Goal: Task Accomplishment & Management: Use online tool/utility

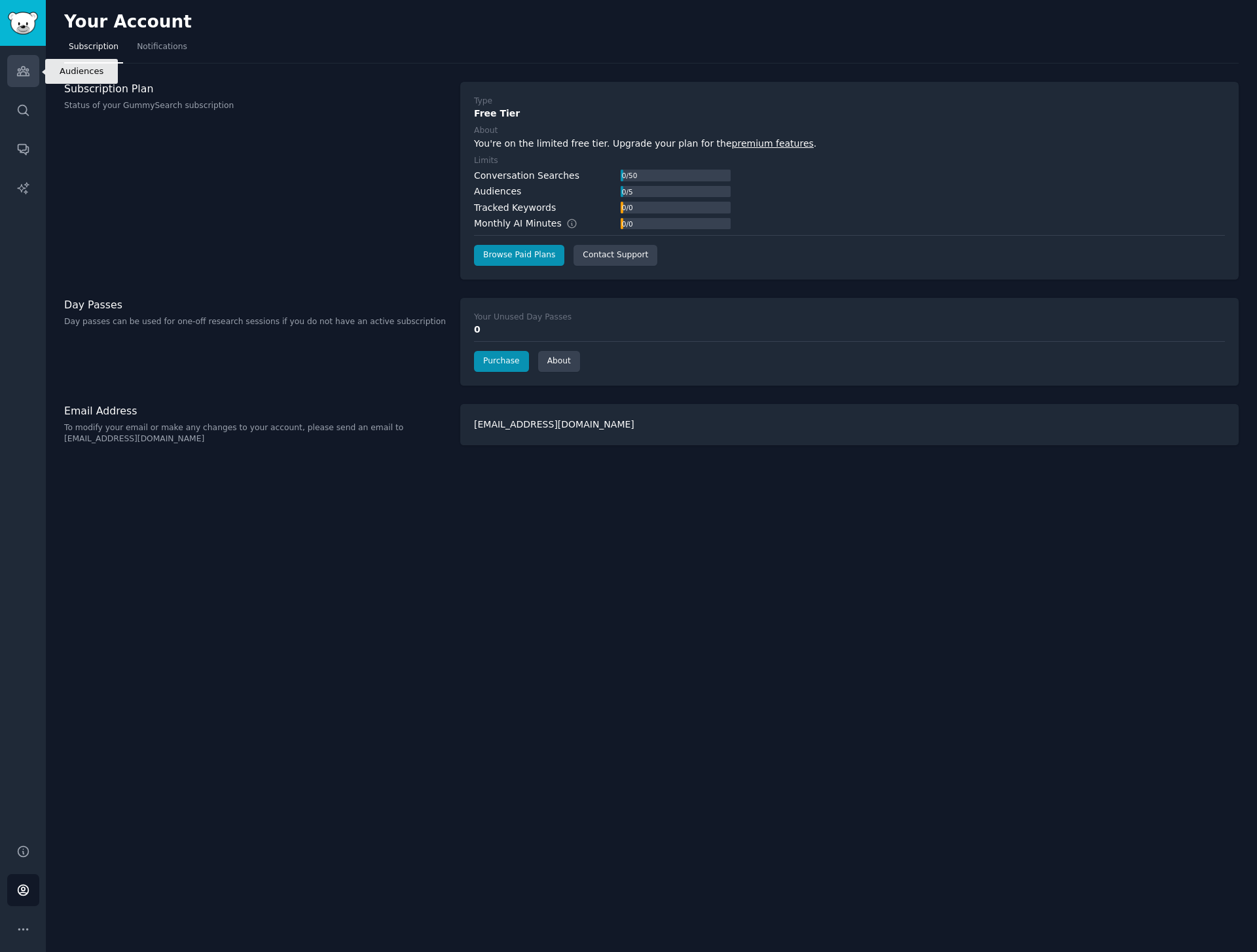
click at [20, 79] on link "Audiences" at bounding box center [23, 71] width 32 height 32
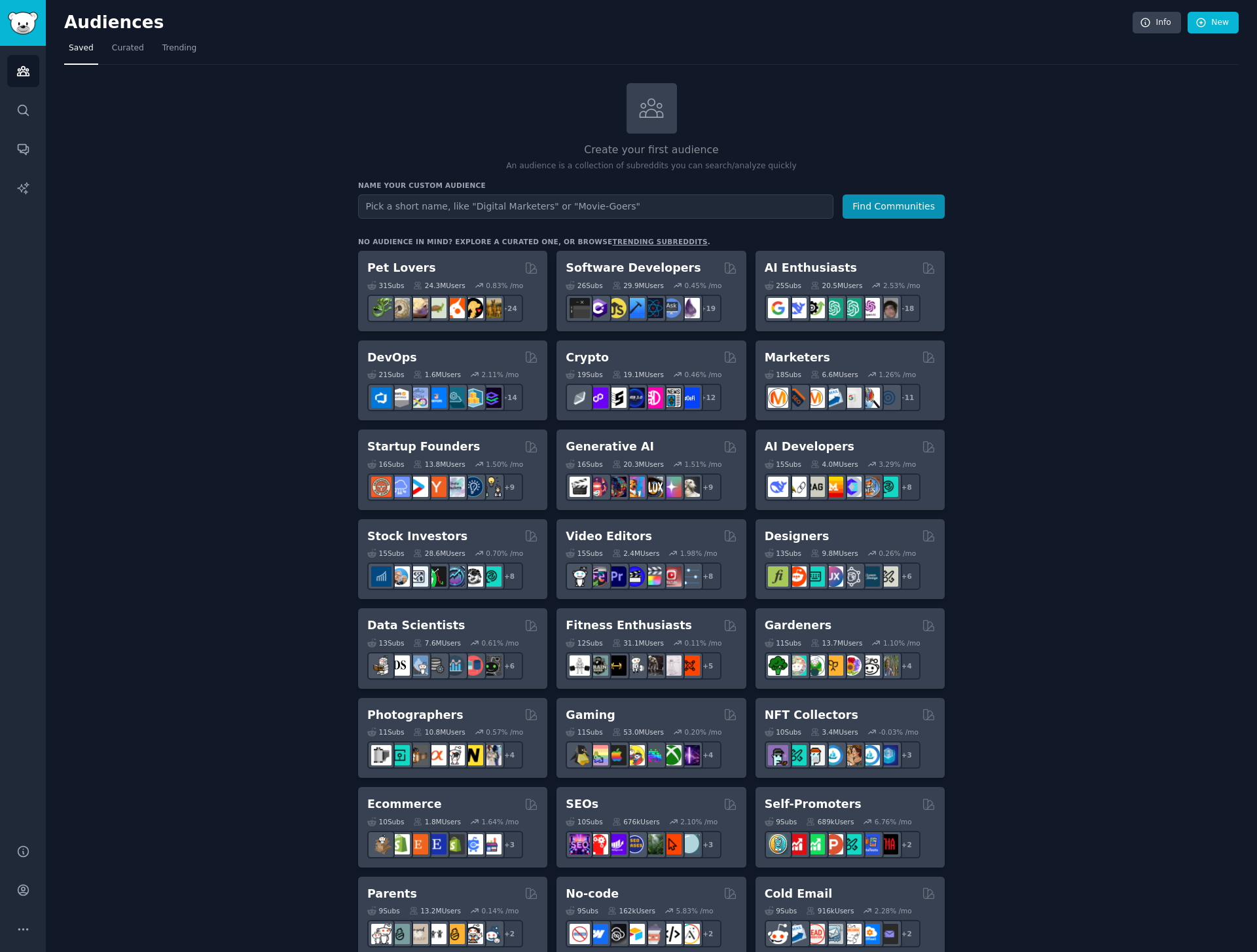
click at [1218, 34] on div "Audiences Info New" at bounding box center [651, 25] width 1174 height 27
click at [1220, 27] on link "New" at bounding box center [1213, 23] width 51 height 22
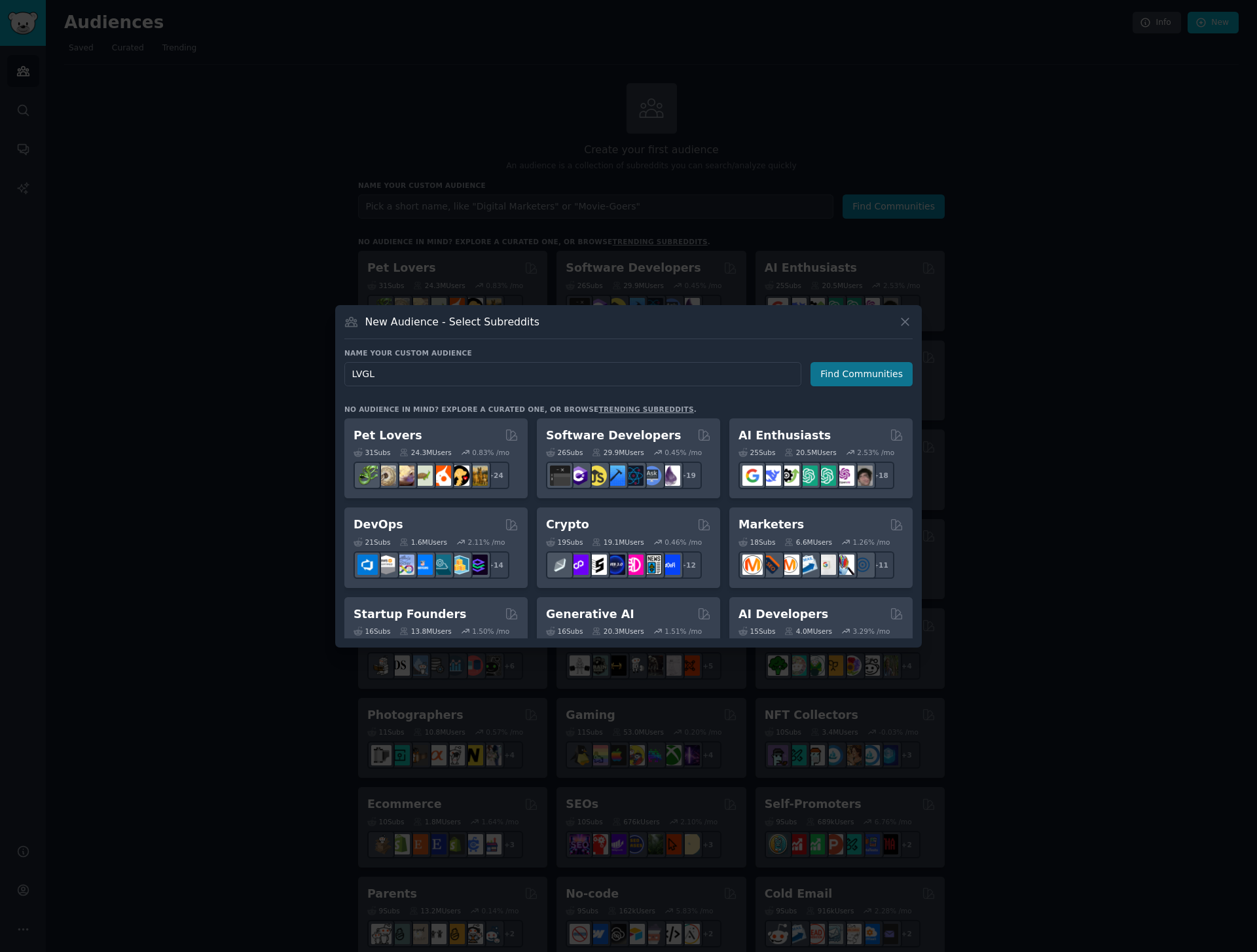
type input "LVGL"
click at [899, 380] on button "Find Communities" at bounding box center [862, 374] width 102 height 24
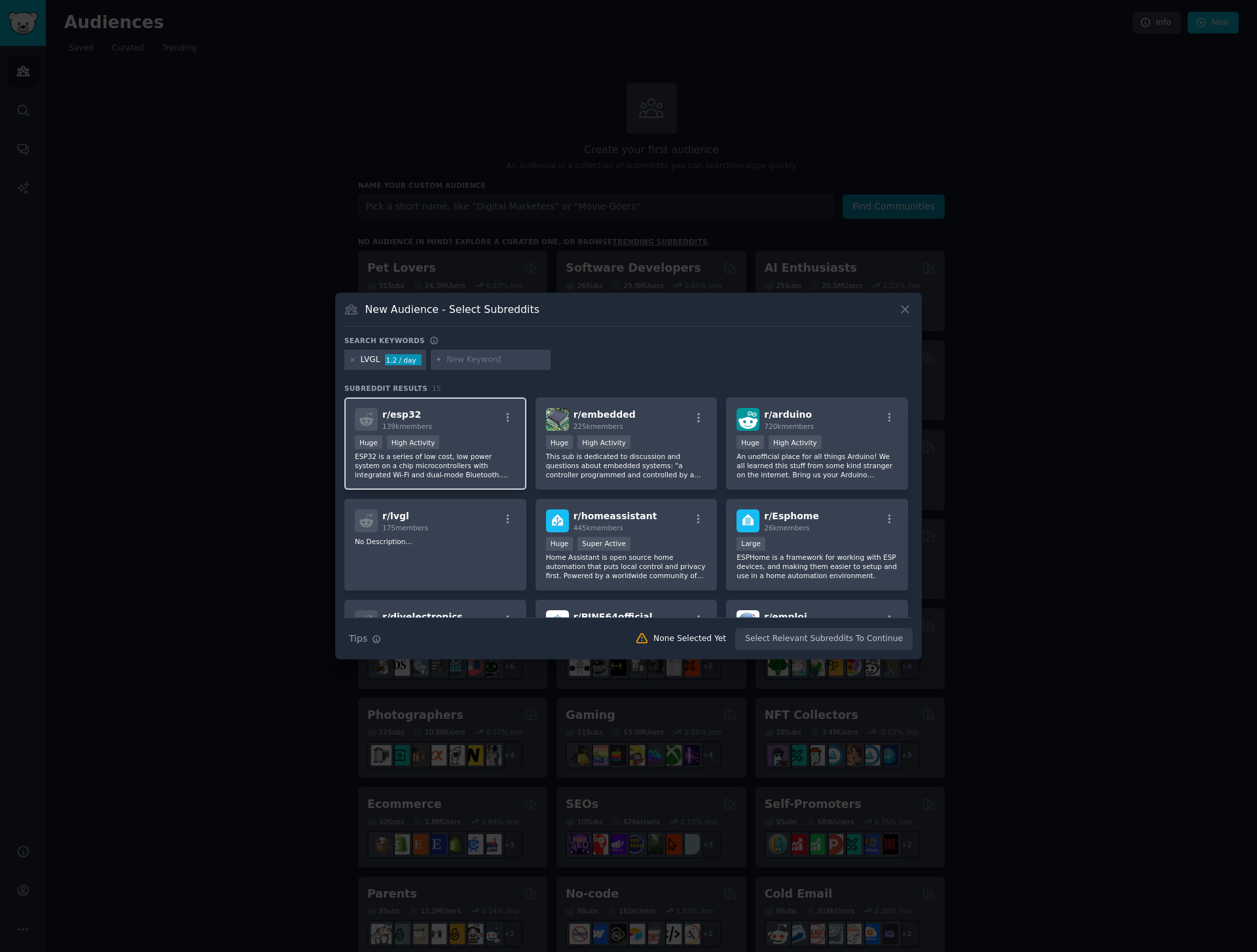
click at [481, 422] on div "r/ esp32 139k members" at bounding box center [435, 419] width 161 height 23
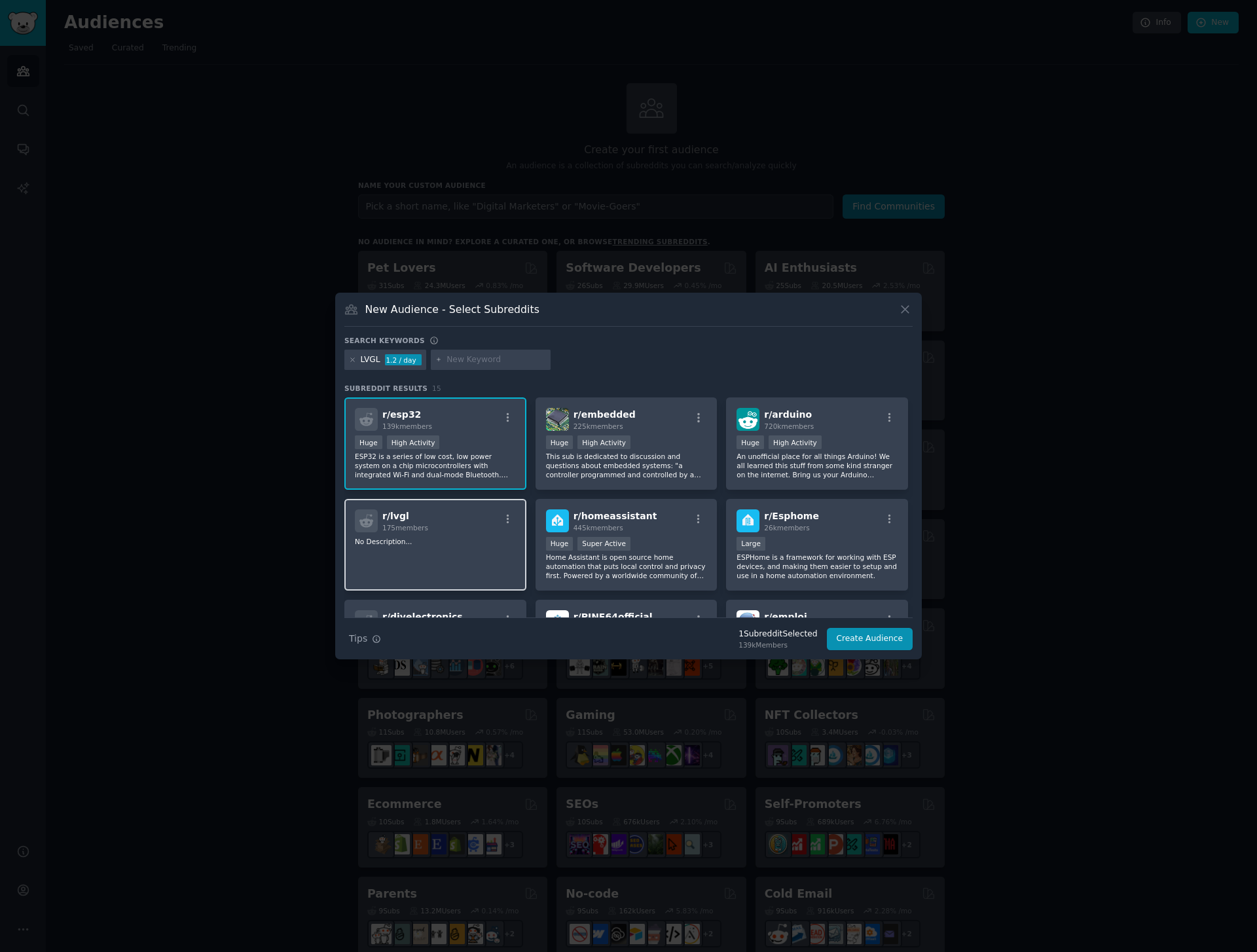
click at [463, 555] on div "r/ lvgl 175 members No Description..." at bounding box center [436, 545] width 182 height 92
click at [660, 444] on div "Huge High Activity" at bounding box center [627, 443] width 161 height 17
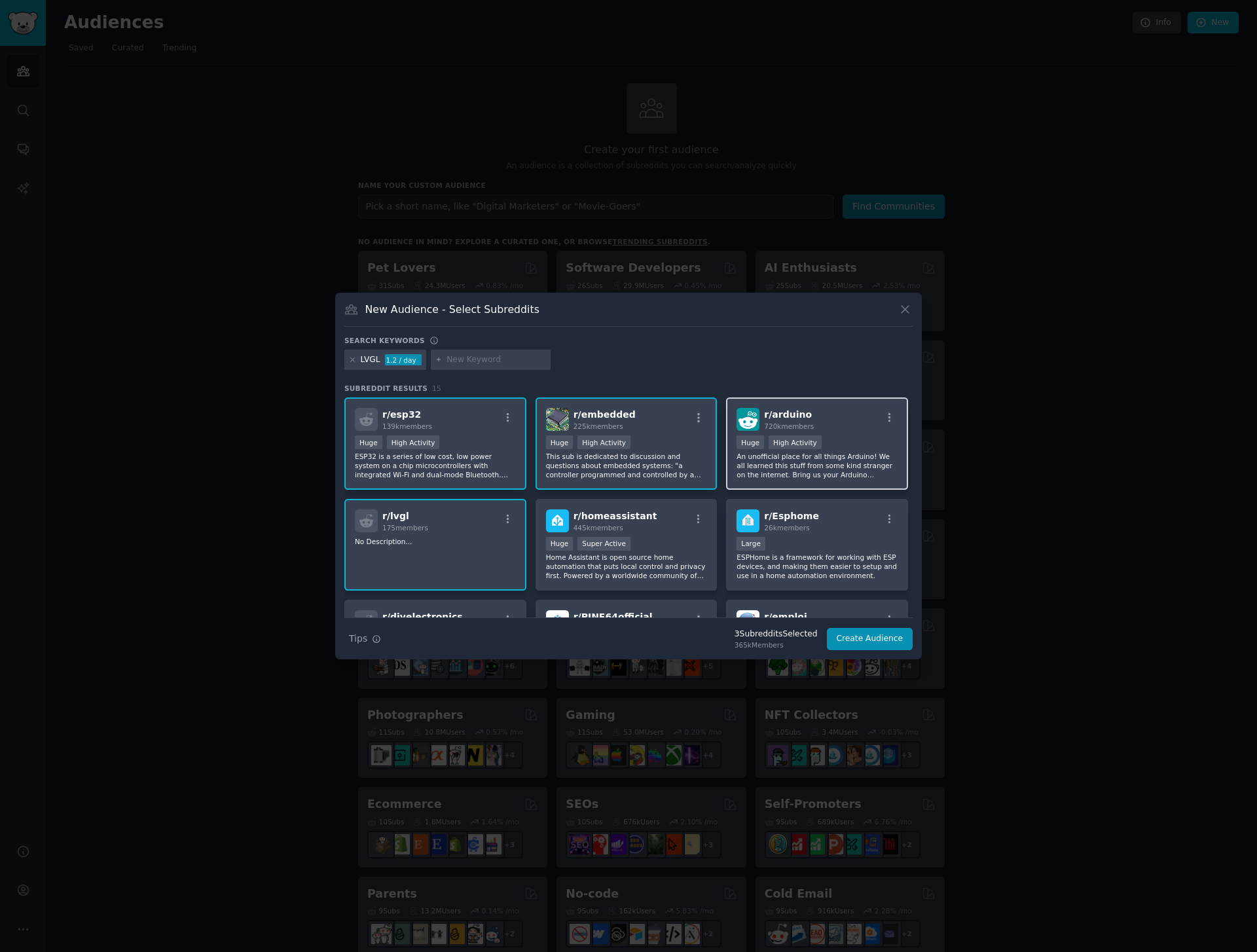
click at [829, 449] on div "Huge High Activity" at bounding box center [817, 443] width 161 height 17
click at [818, 565] on p "ESPHome is a framework for working with ESP devices, and making them easier to …" at bounding box center [817, 566] width 161 height 28
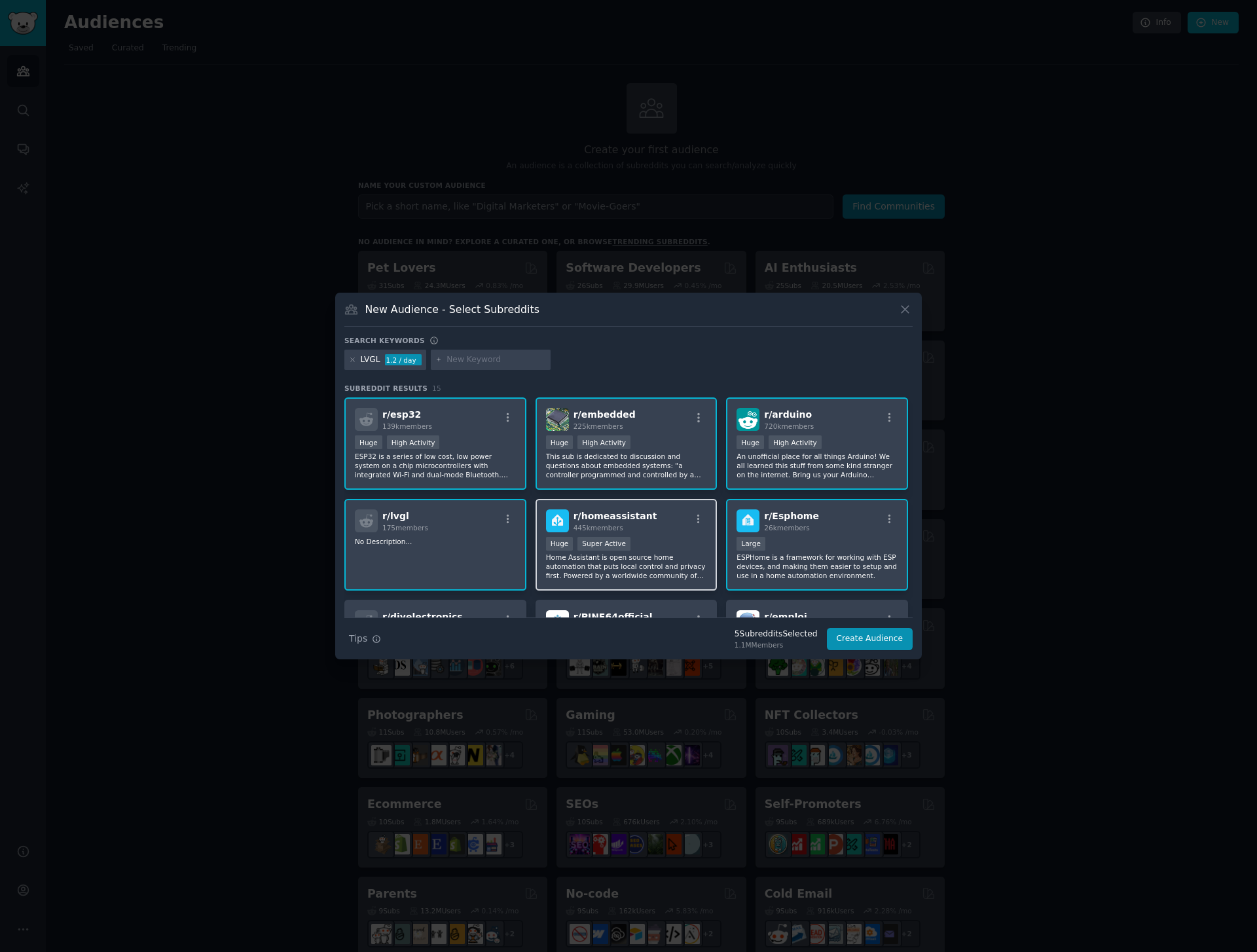
click at [656, 560] on p "Home Assistant is open source home automation that puts local control and priva…" at bounding box center [627, 566] width 161 height 28
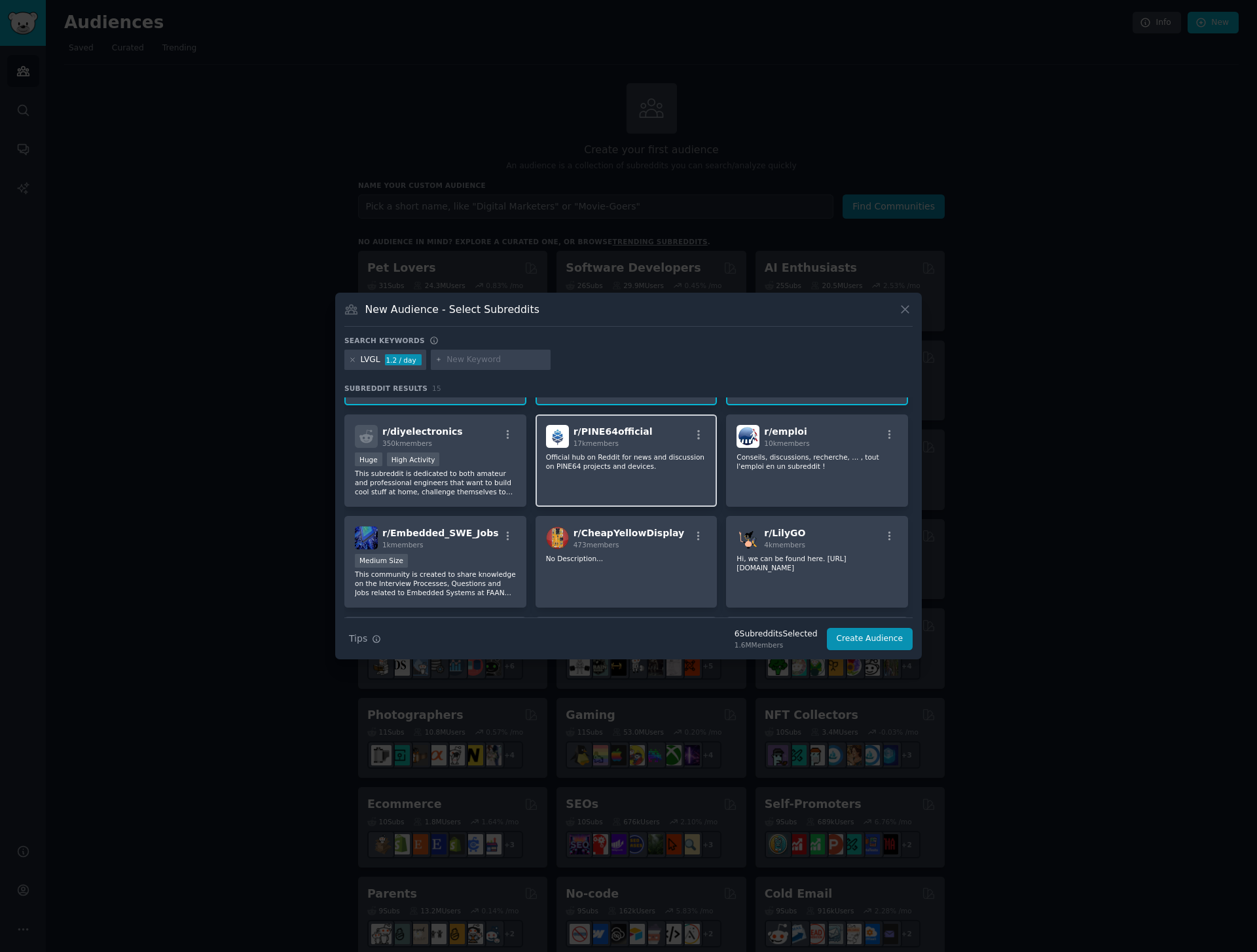
scroll to position [153, 0]
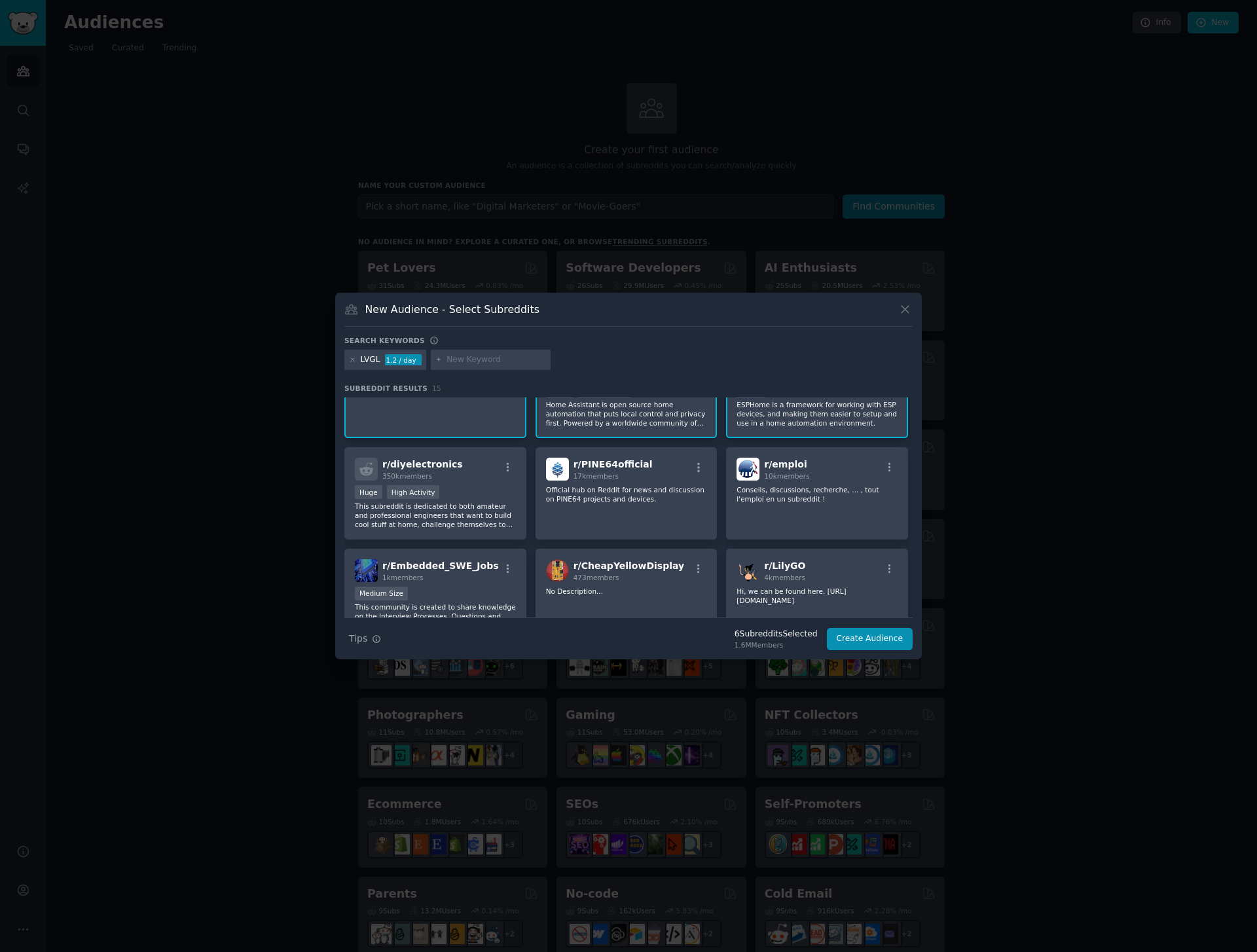
click at [681, 423] on p "Home Assistant is open source home automation that puts local control and priva…" at bounding box center [627, 414] width 161 height 28
click at [463, 522] on p "This subreddit is dedicated to both amateur and professional engineers that wan…" at bounding box center [435, 516] width 161 height 28
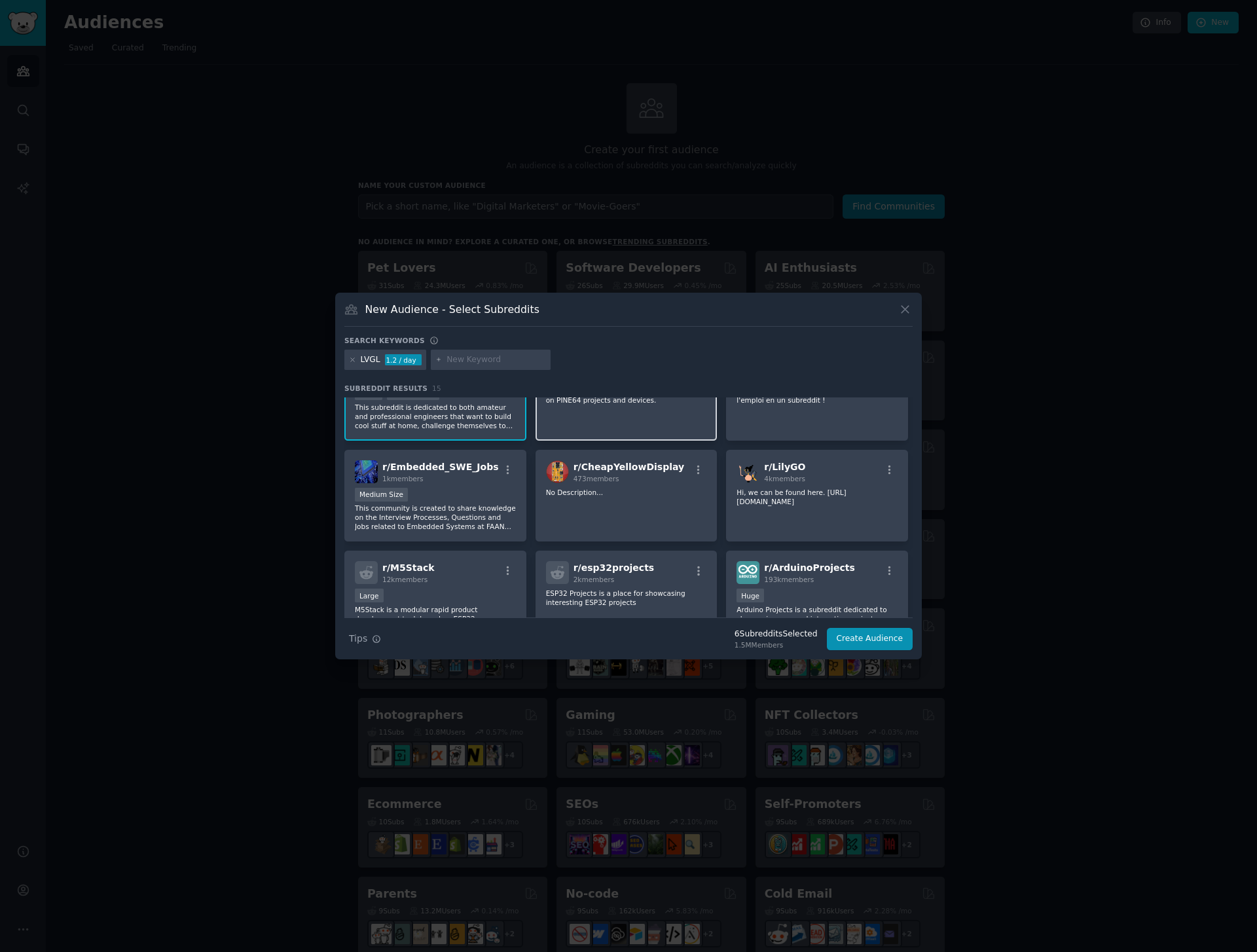
scroll to position [314, 0]
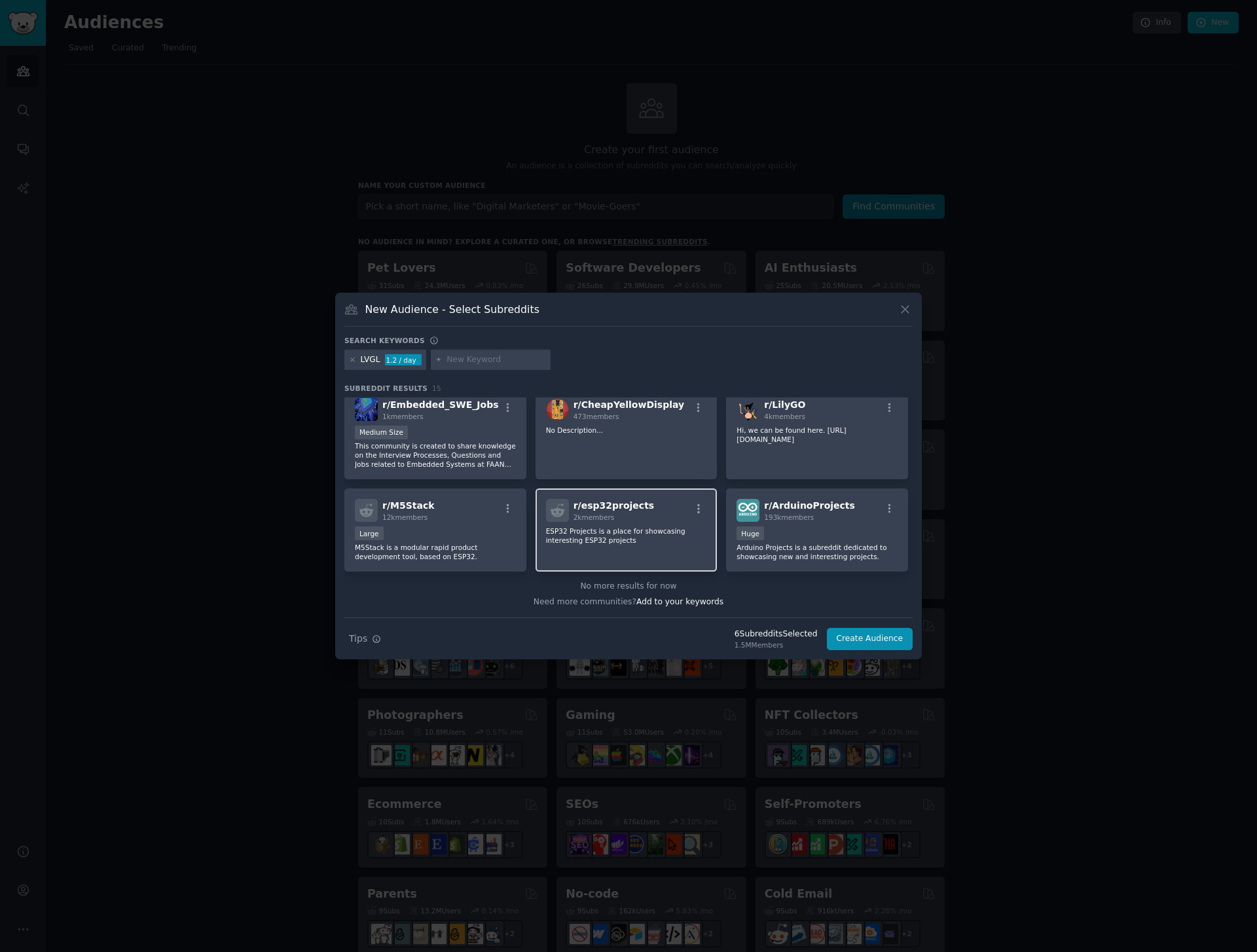
click at [643, 540] on p "ESP32 Projects is a place for showcasing interesting ESP32 projects" at bounding box center [627, 535] width 161 height 18
click at [809, 543] on p "Arduino Projects is a subreddit dedicated to showcasing new and interesting pro…" at bounding box center [817, 552] width 161 height 18
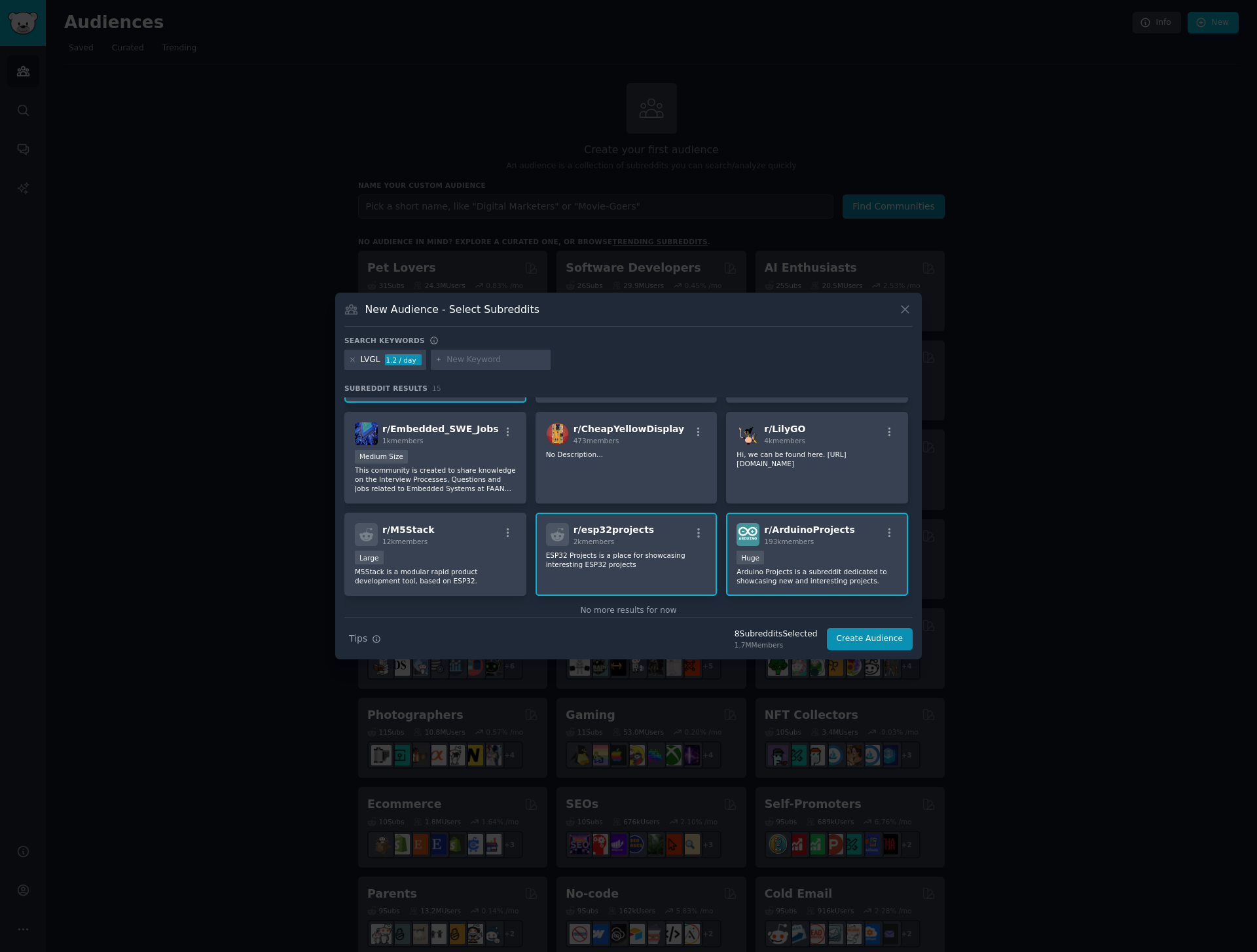
scroll to position [258, 0]
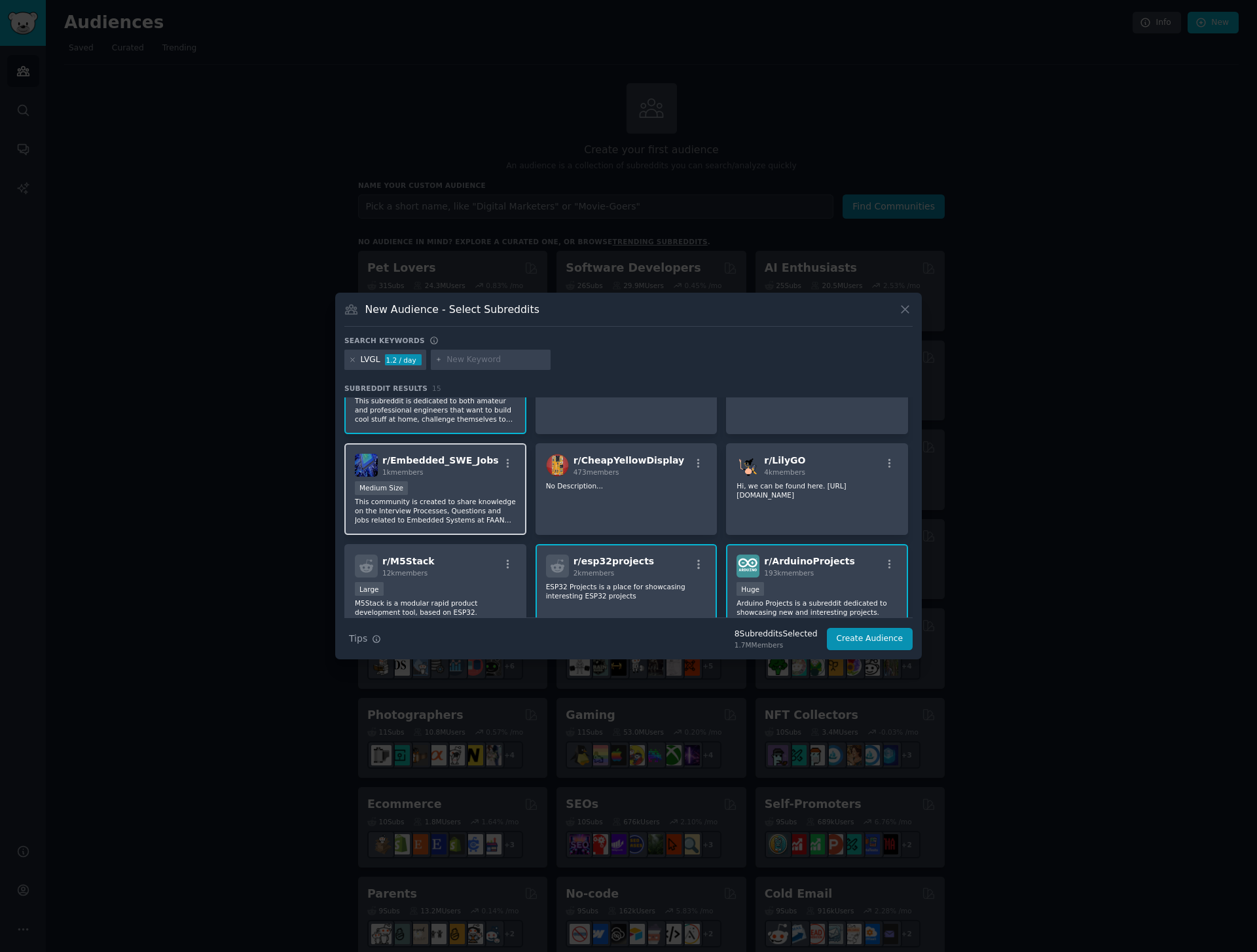
click at [480, 529] on div "r/ Embedded_SWE_Jobs 1k members Medium Size This community is created to share …" at bounding box center [436, 489] width 182 height 92
click at [481, 521] on p "This community is created to share knowledge on the Interview Processes, Questi…" at bounding box center [435, 511] width 161 height 28
click at [473, 494] on div "Medium Size" at bounding box center [435, 489] width 161 height 17
click at [857, 638] on button "Create Audience" at bounding box center [870, 639] width 86 height 22
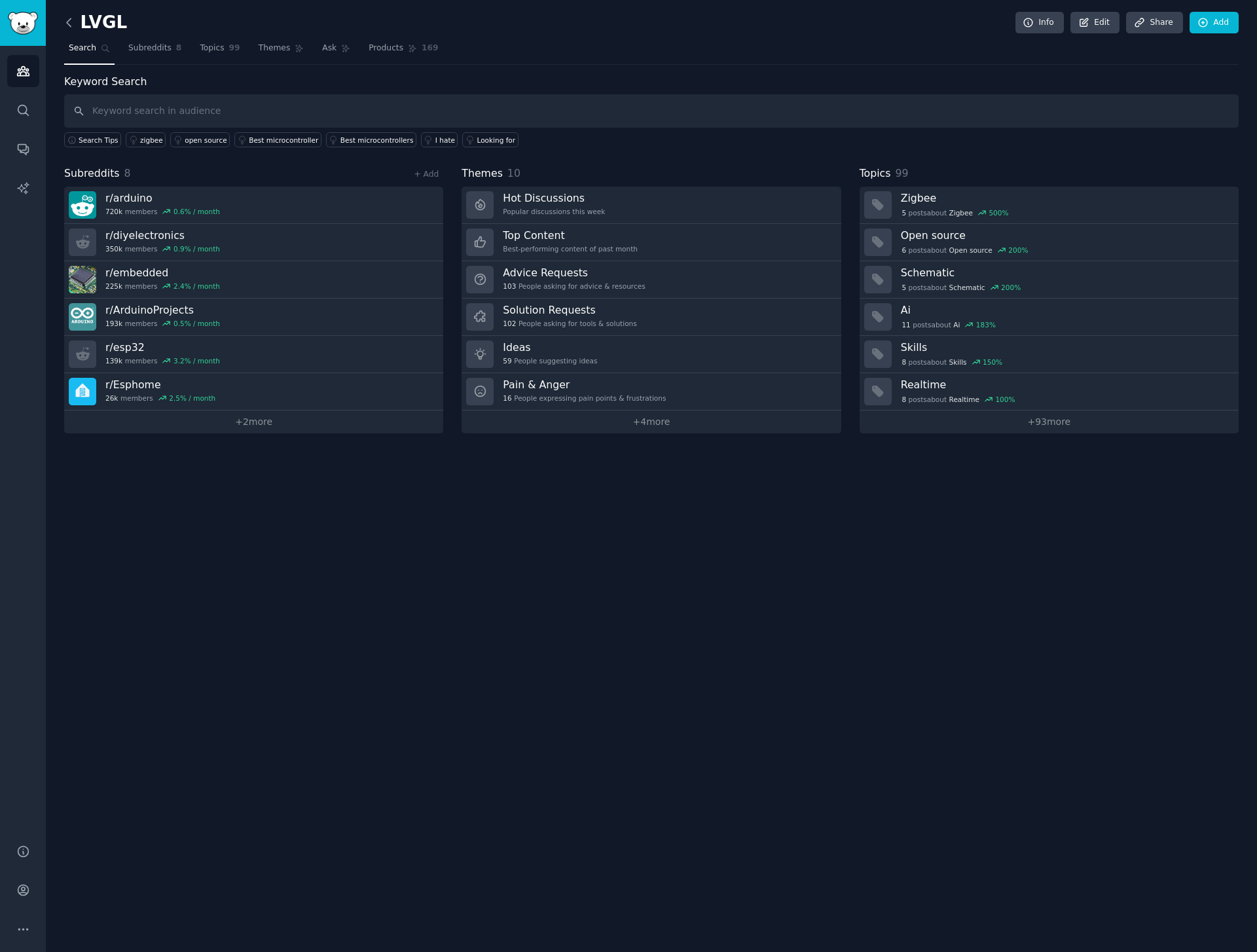
click at [65, 19] on icon at bounding box center [69, 22] width 14 height 14
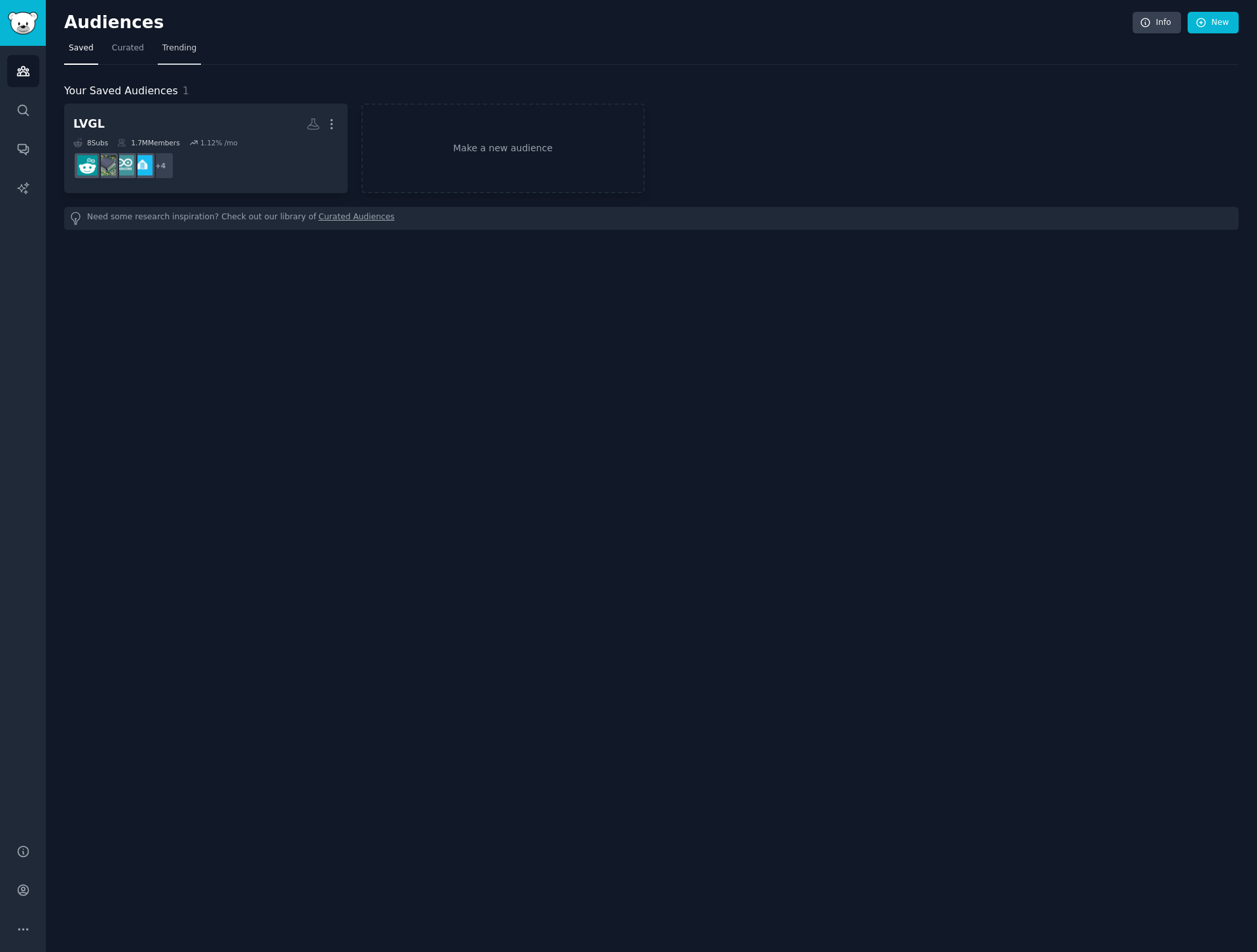
click at [190, 57] on link "Trending" at bounding box center [179, 51] width 43 height 27
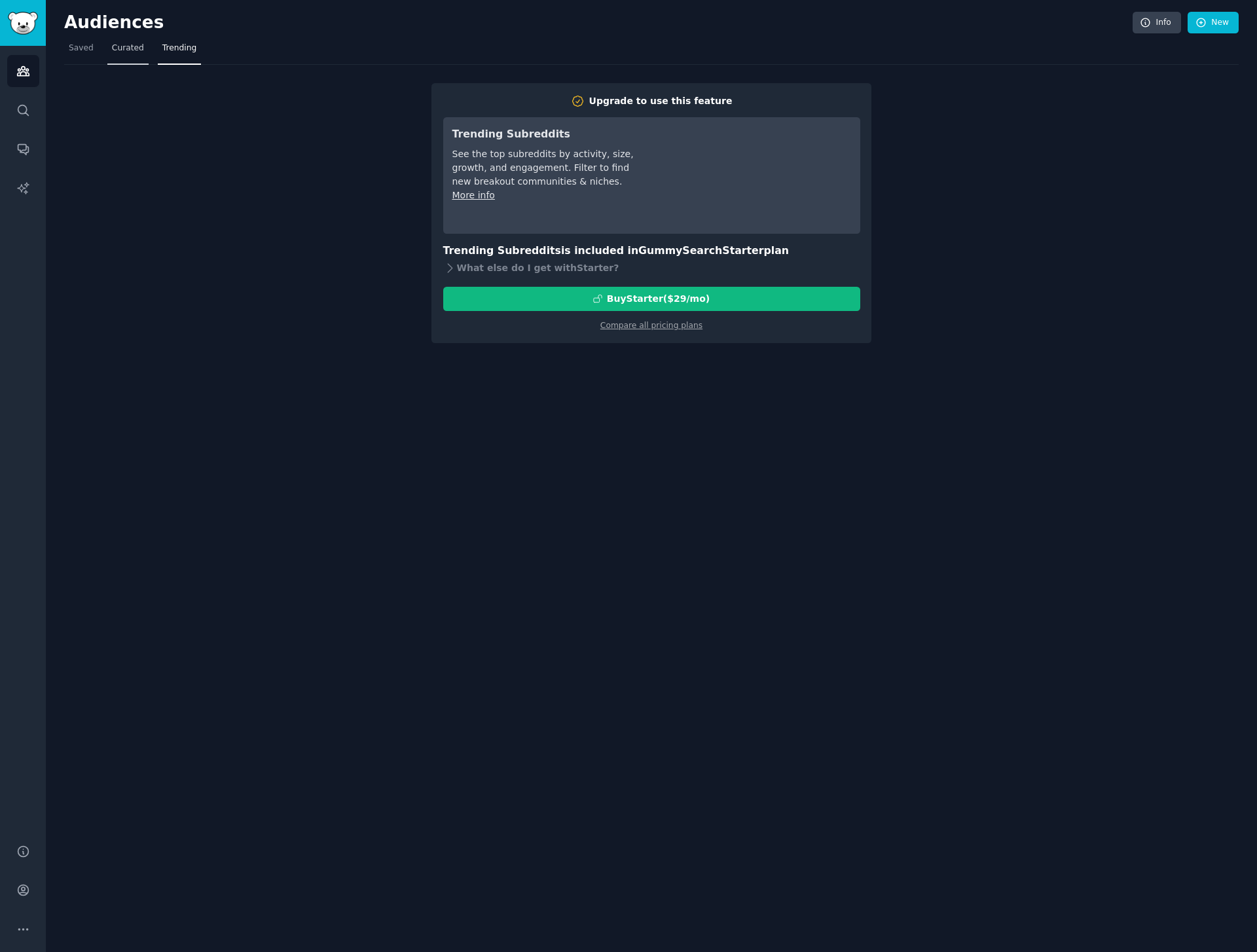
click at [144, 53] on link "Curated" at bounding box center [128, 51] width 41 height 27
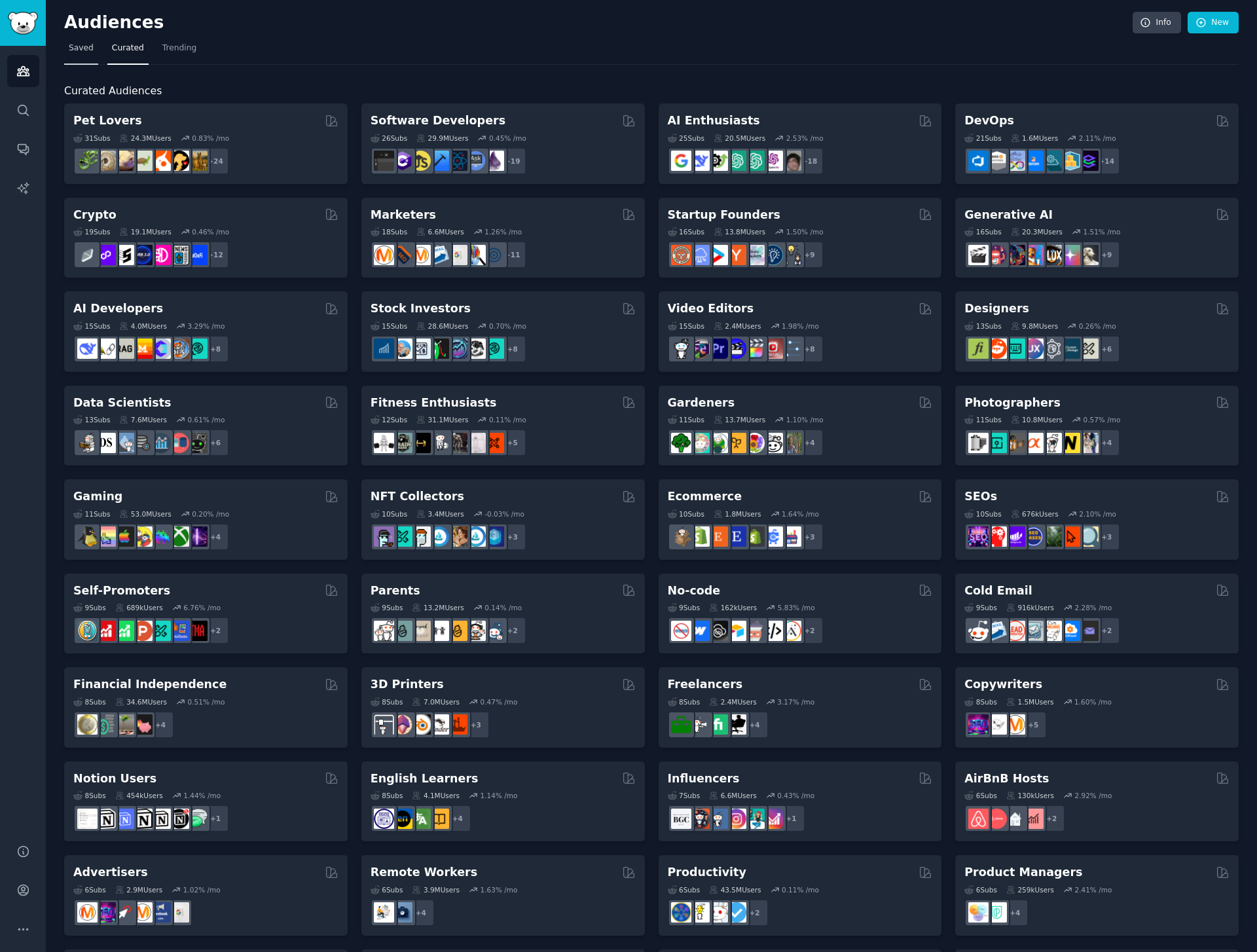
click at [85, 49] on span "Saved" at bounding box center [81, 48] width 25 height 12
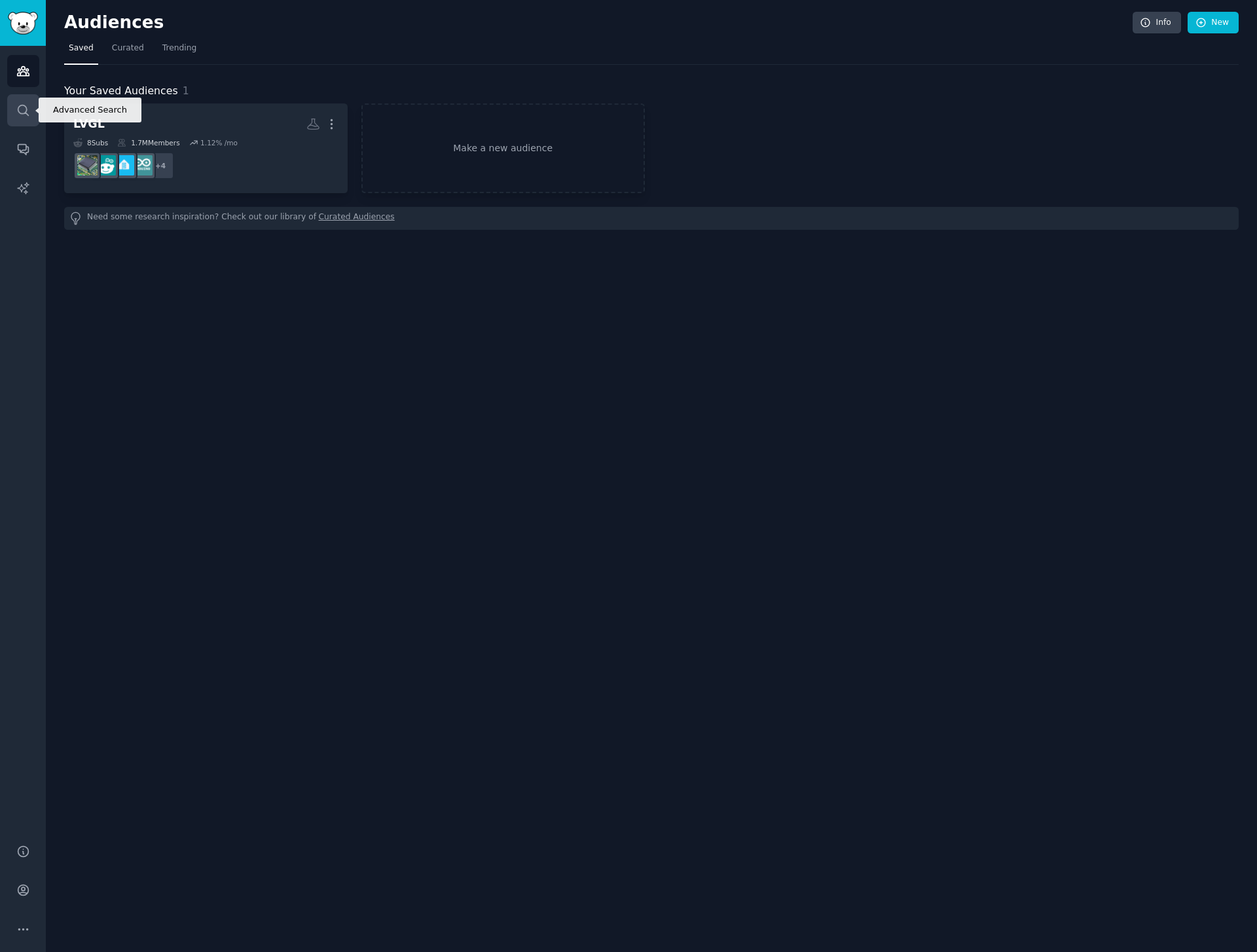
click at [35, 108] on link "Search" at bounding box center [23, 110] width 32 height 32
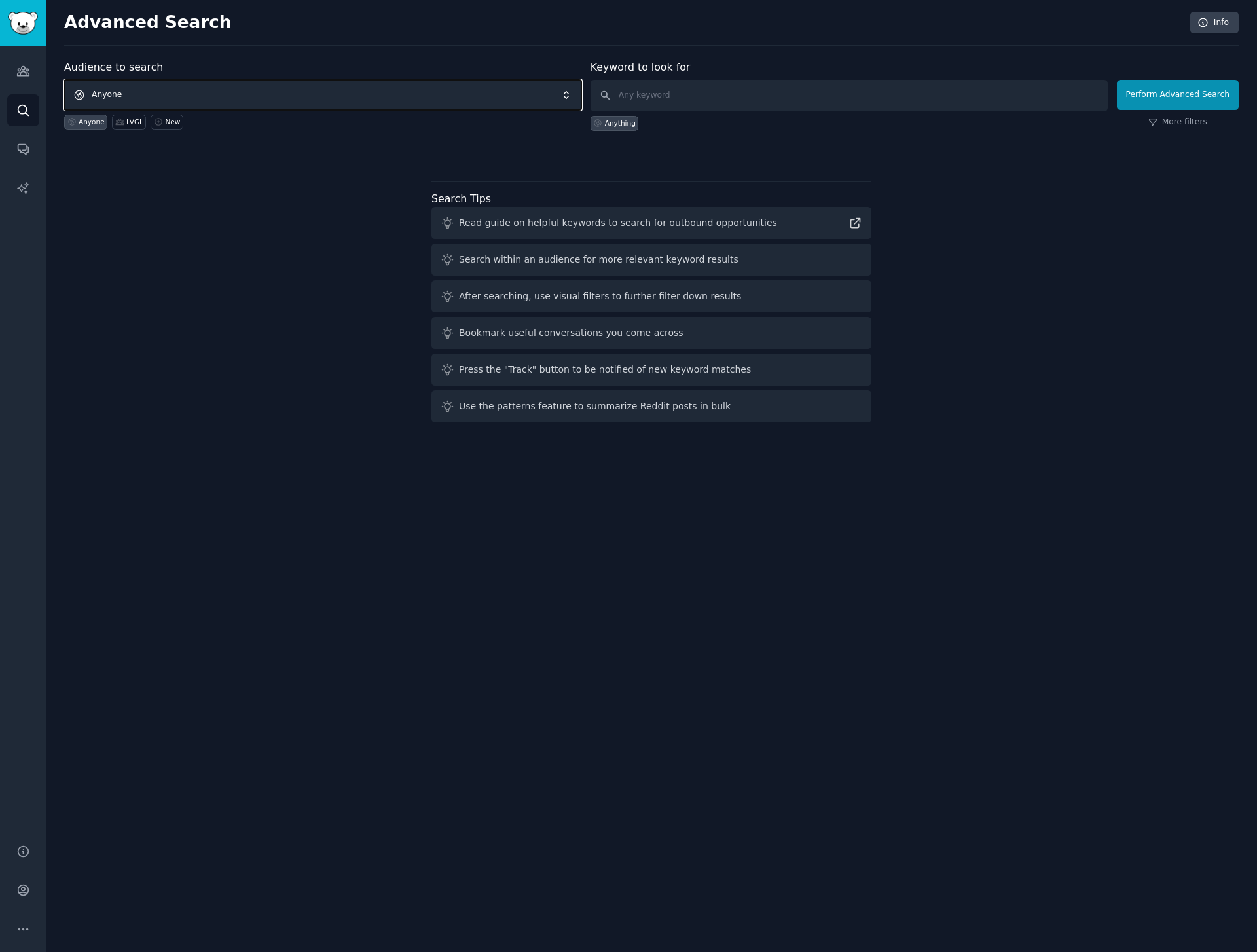
click at [318, 92] on span "Anyone" at bounding box center [322, 95] width 517 height 30
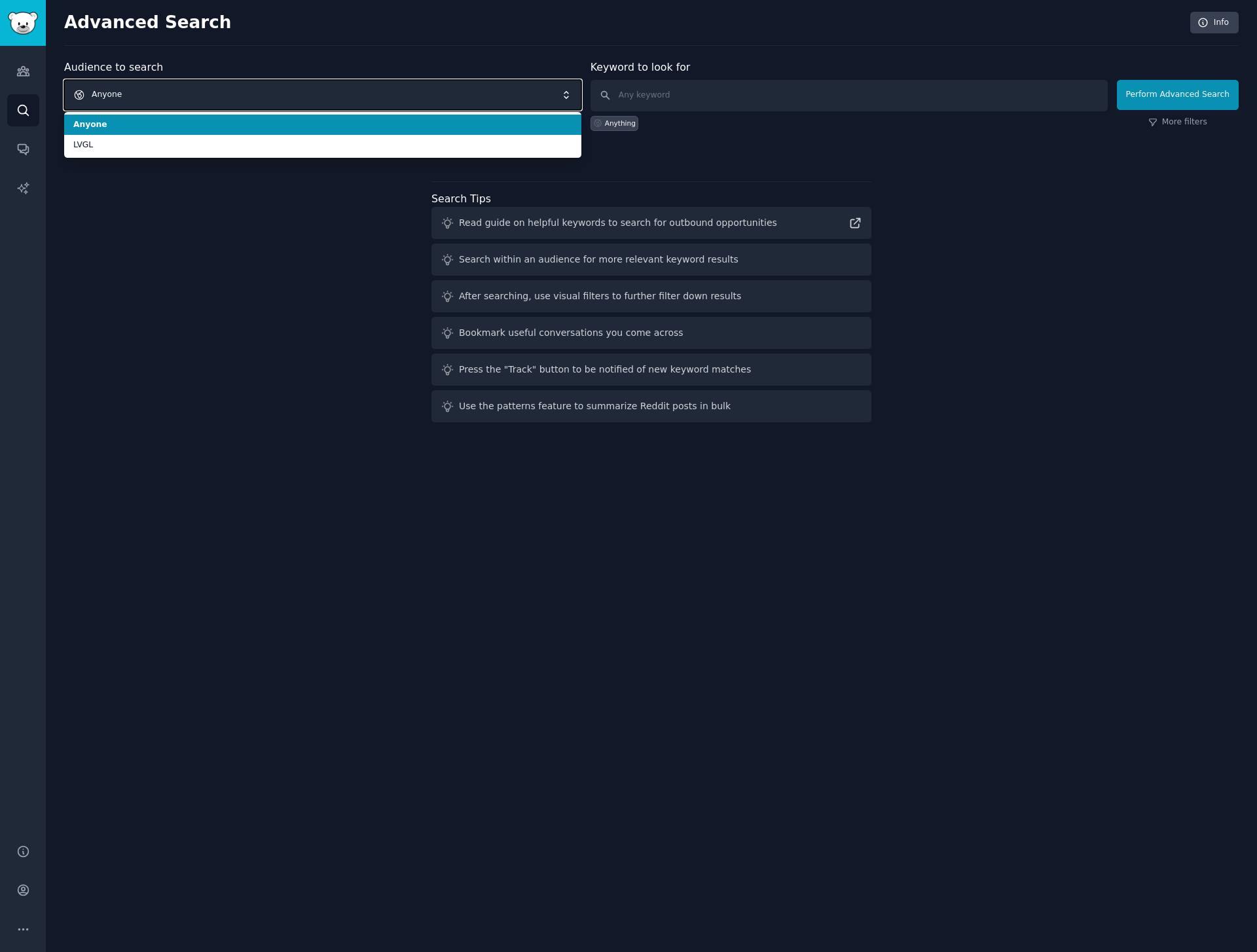
click at [318, 93] on span "Anyone" at bounding box center [322, 95] width 517 height 30
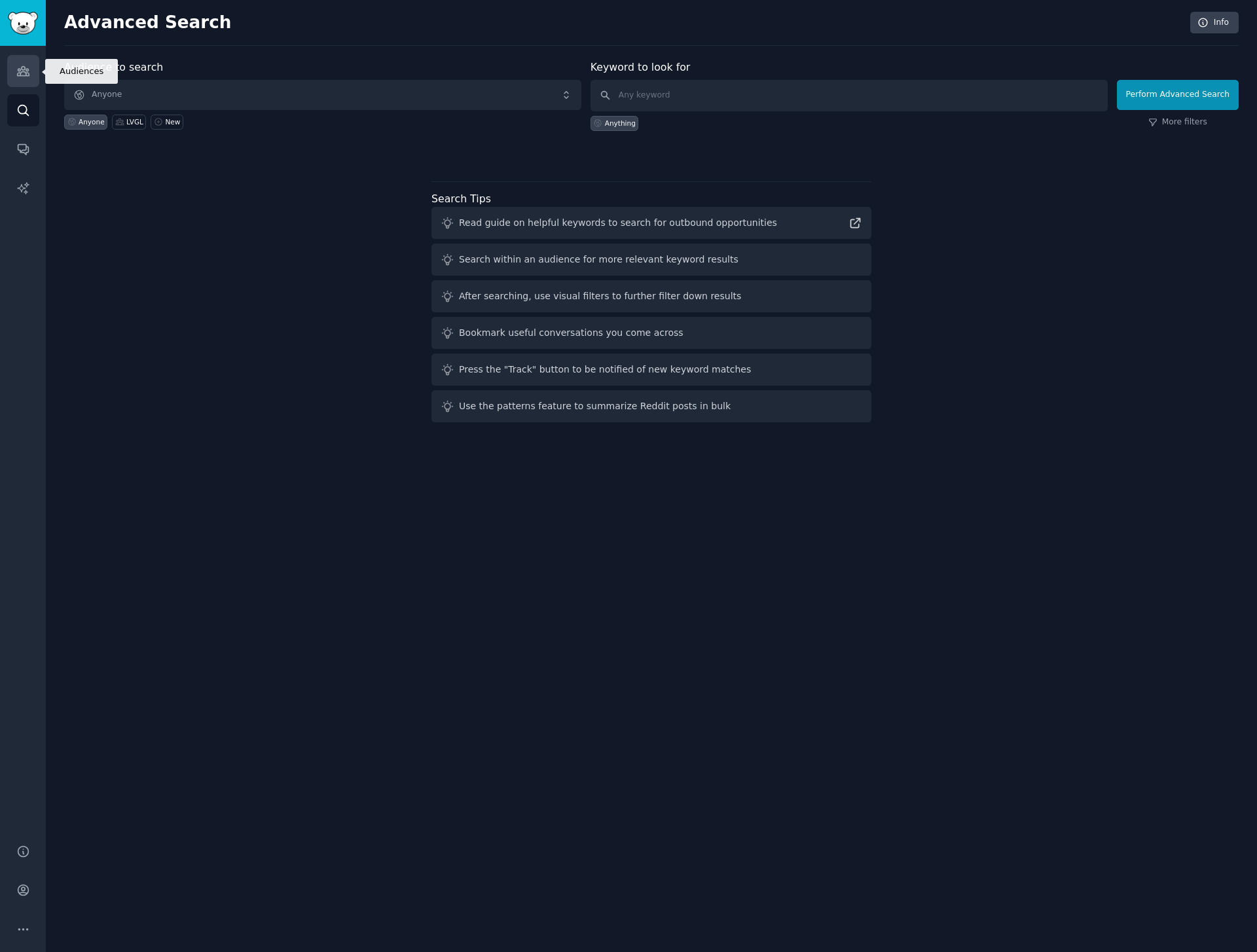
click at [21, 74] on icon "Sidebar" at bounding box center [23, 71] width 14 height 14
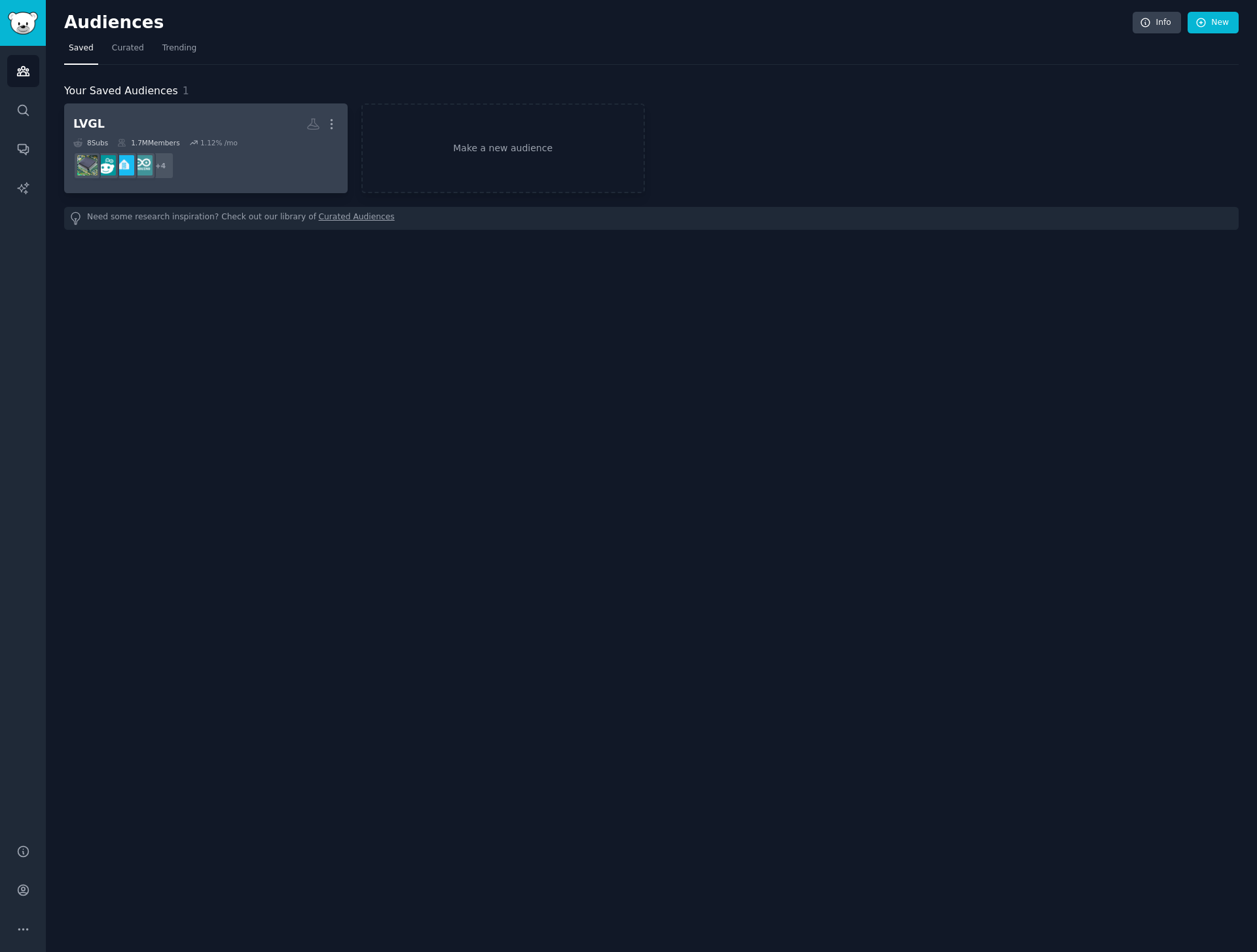
click at [247, 116] on h2 "LVGL More" at bounding box center [206, 124] width 265 height 23
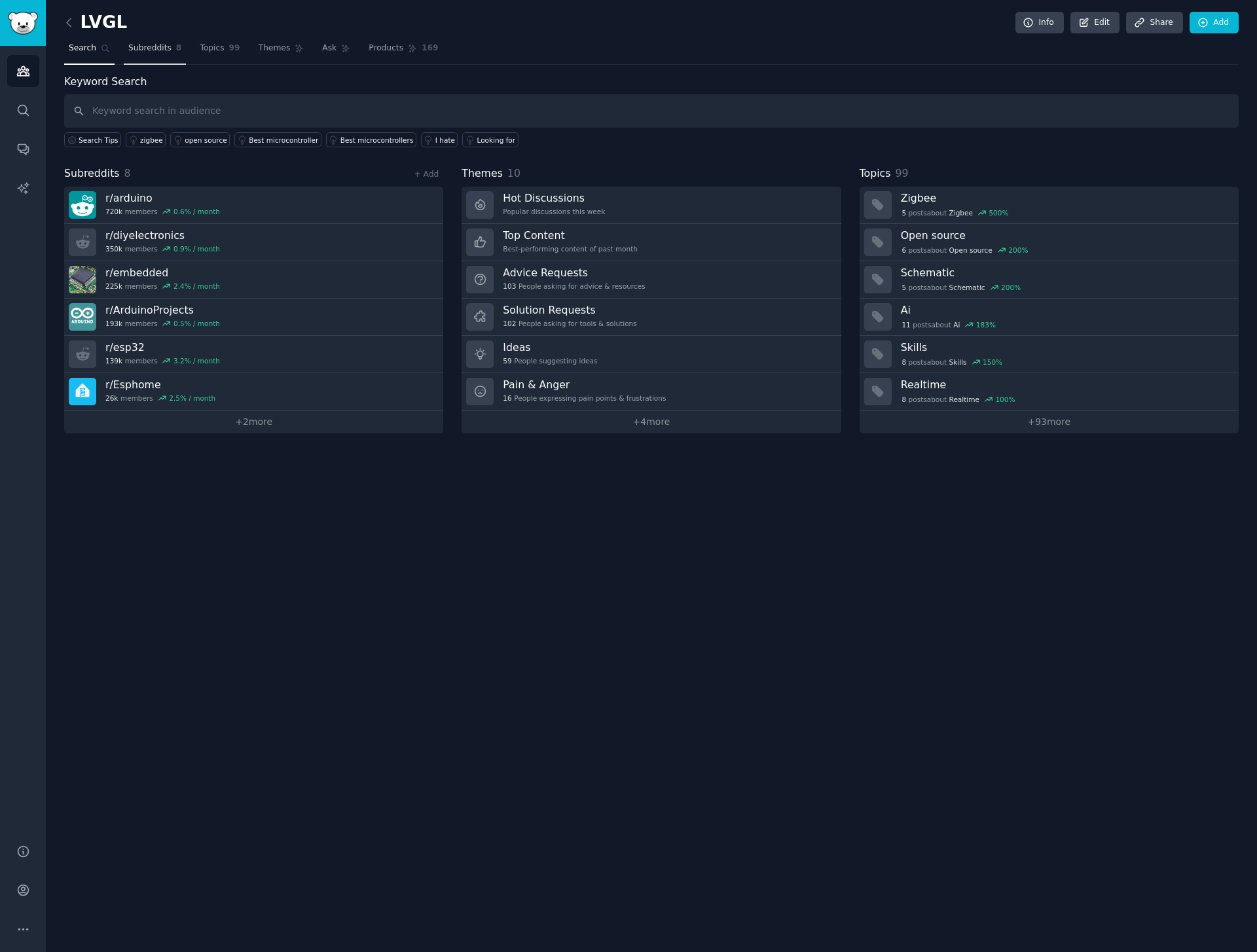
click at [173, 56] on link "Subreddits 8" at bounding box center [154, 51] width 62 height 27
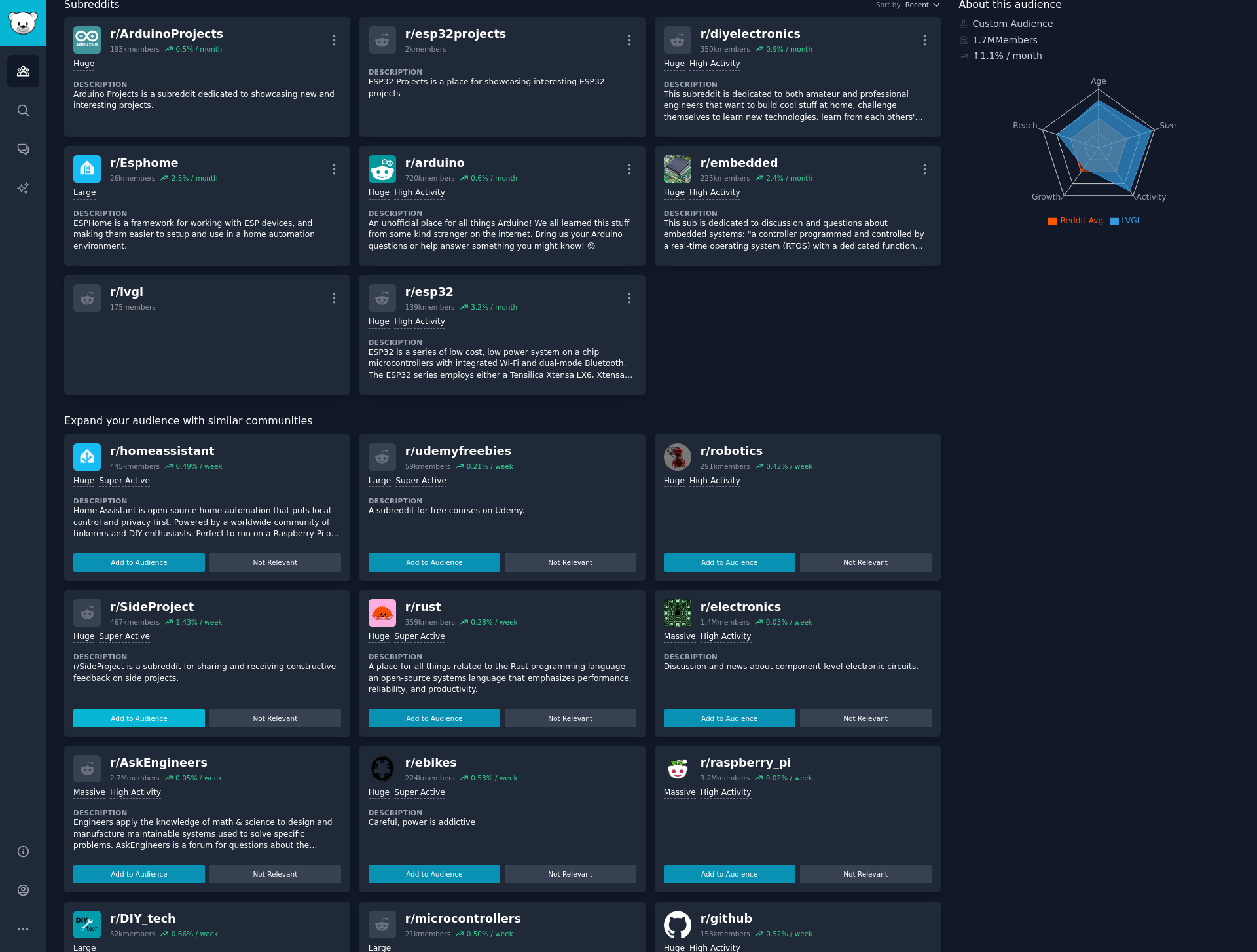
scroll to position [192, 0]
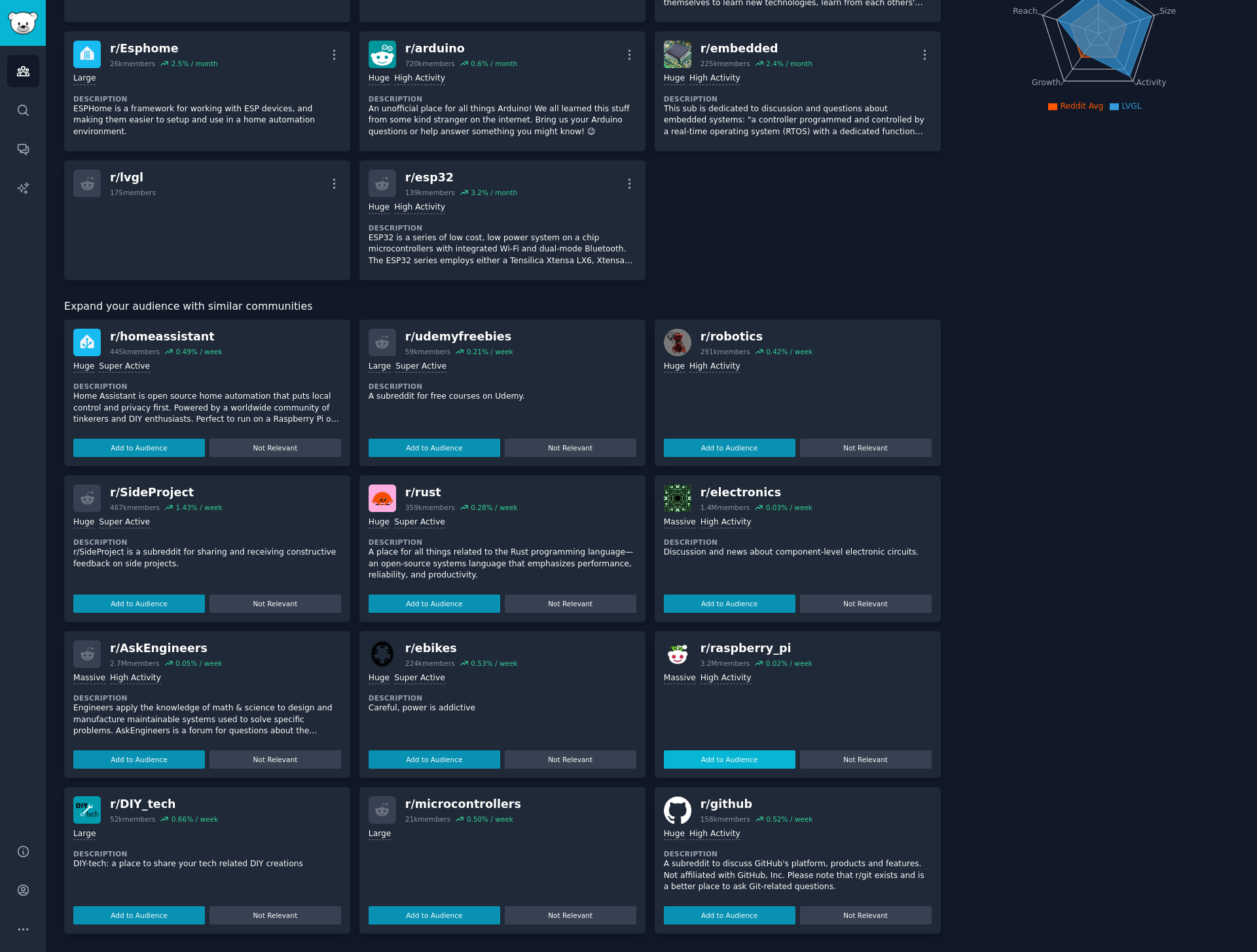
click at [706, 756] on button "Add to Audience" at bounding box center [730, 759] width 131 height 18
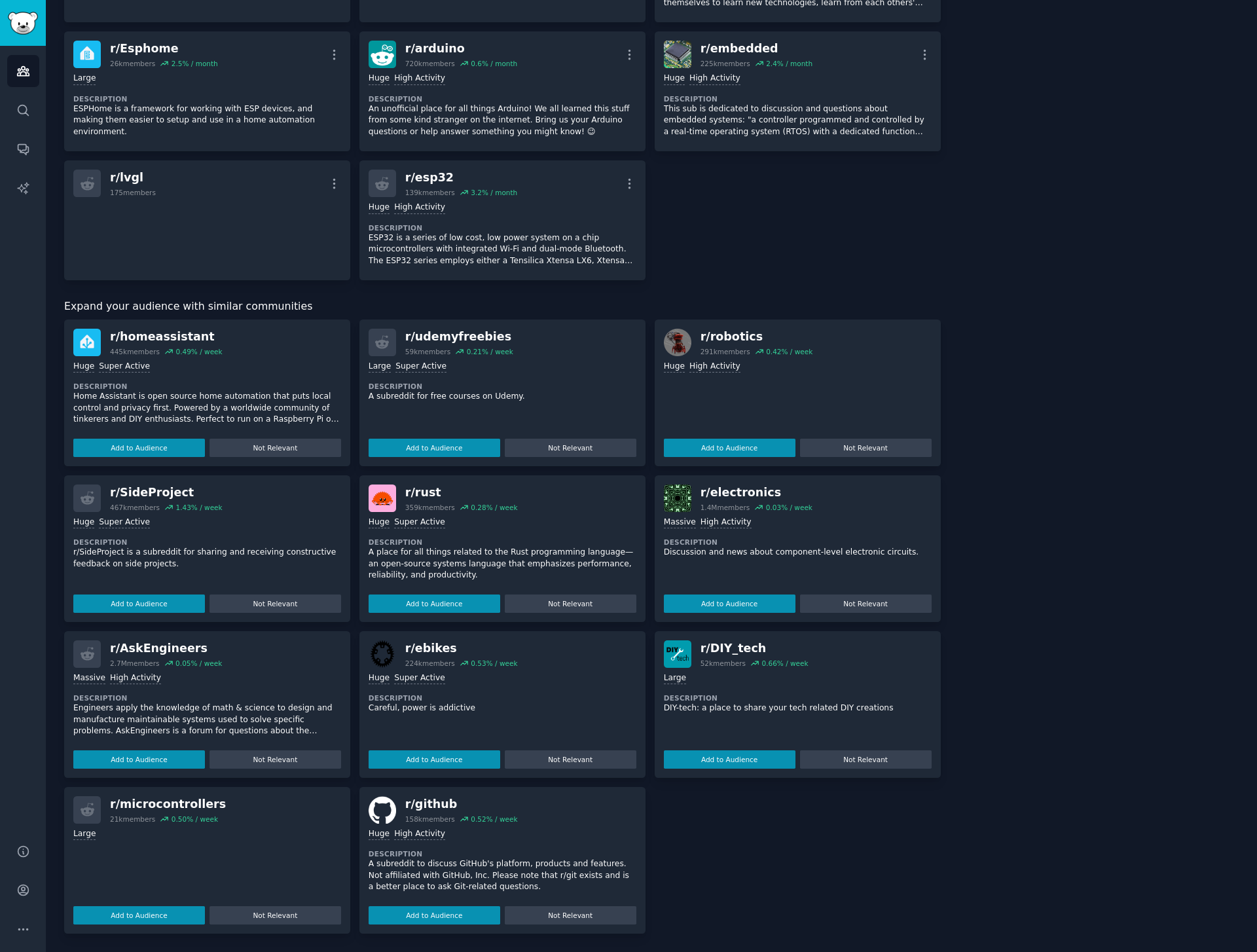
scroll to position [180, 0]
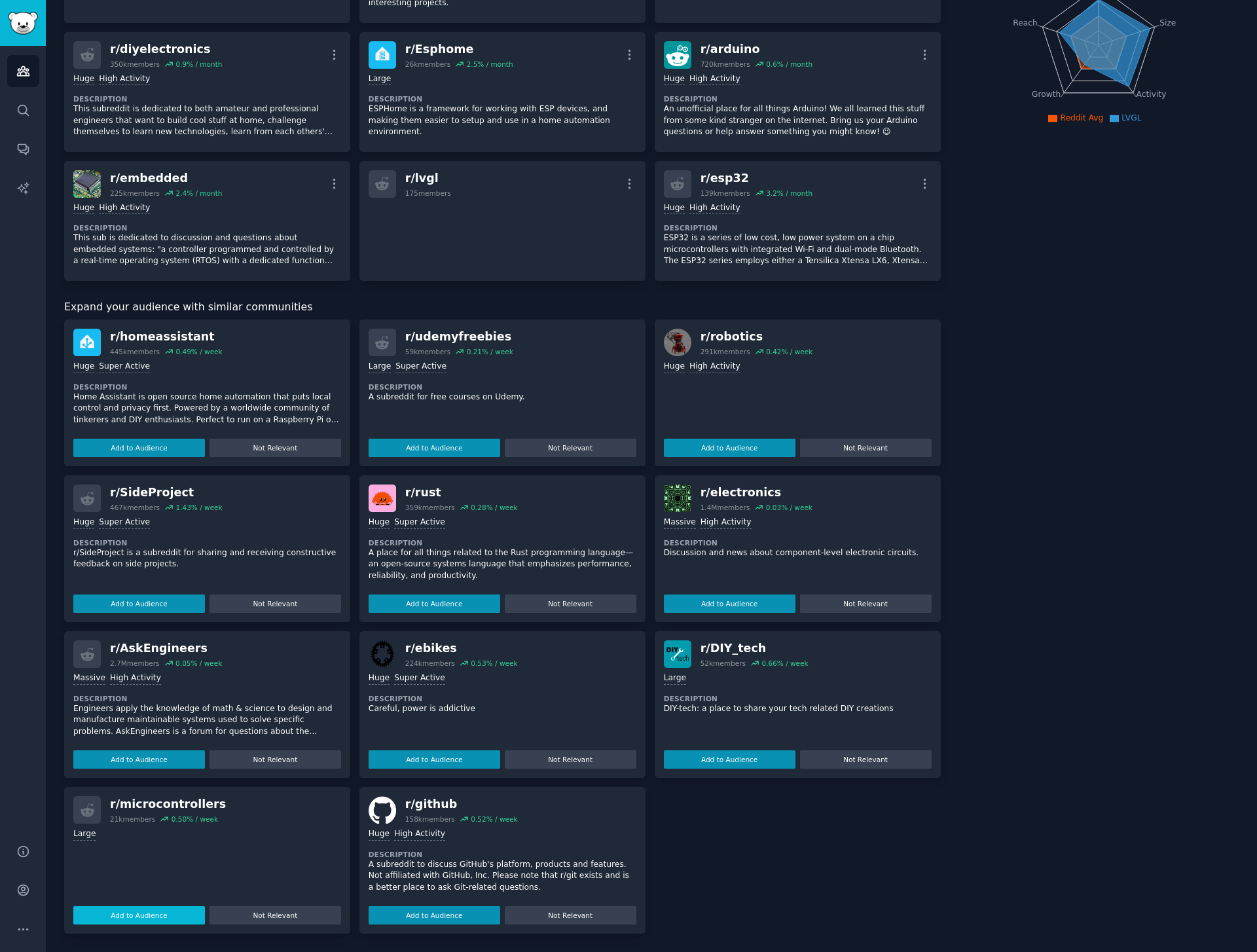
click at [158, 917] on button "Add to Audience" at bounding box center [139, 916] width 131 height 18
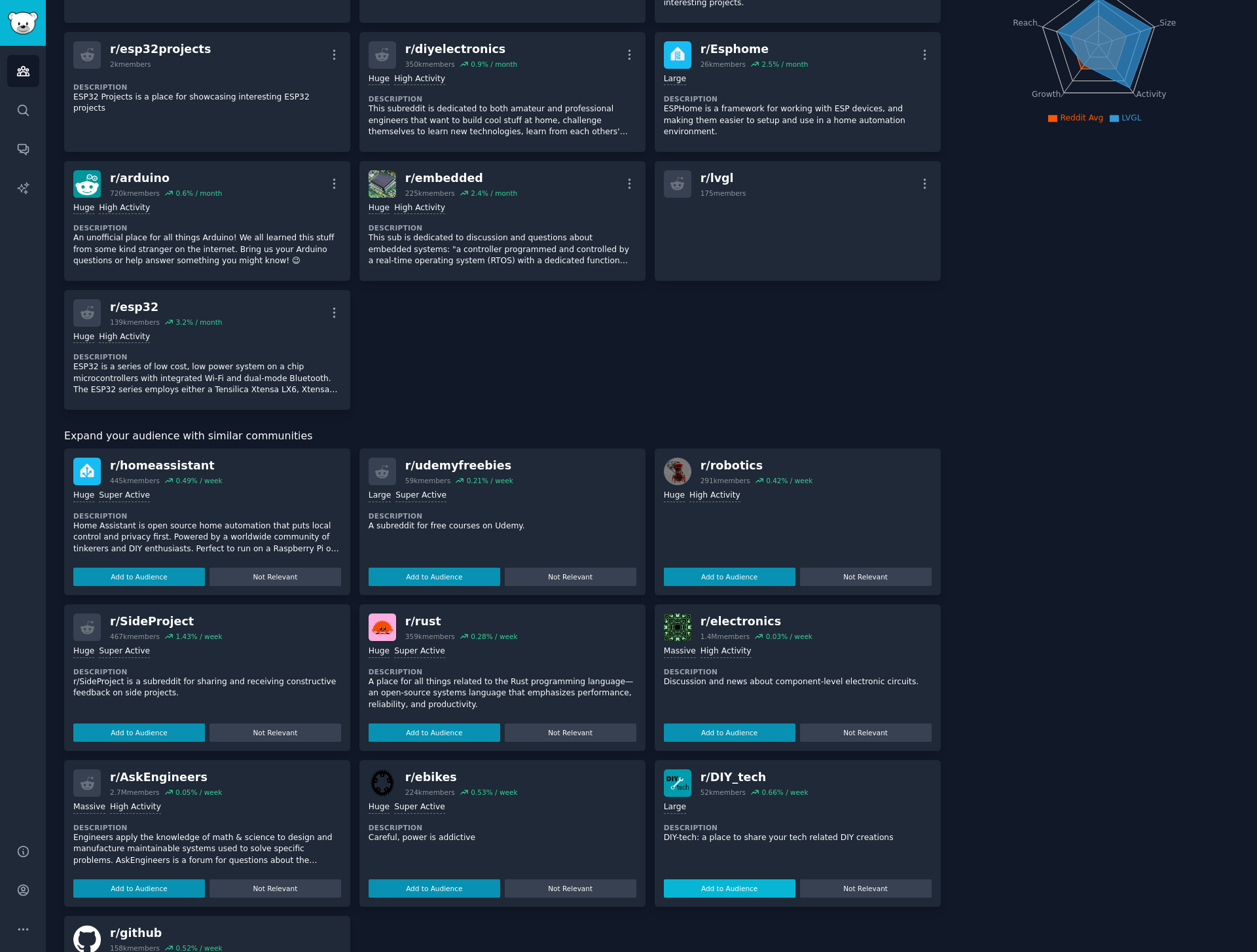
click at [751, 893] on button "Add to Audience" at bounding box center [730, 889] width 131 height 18
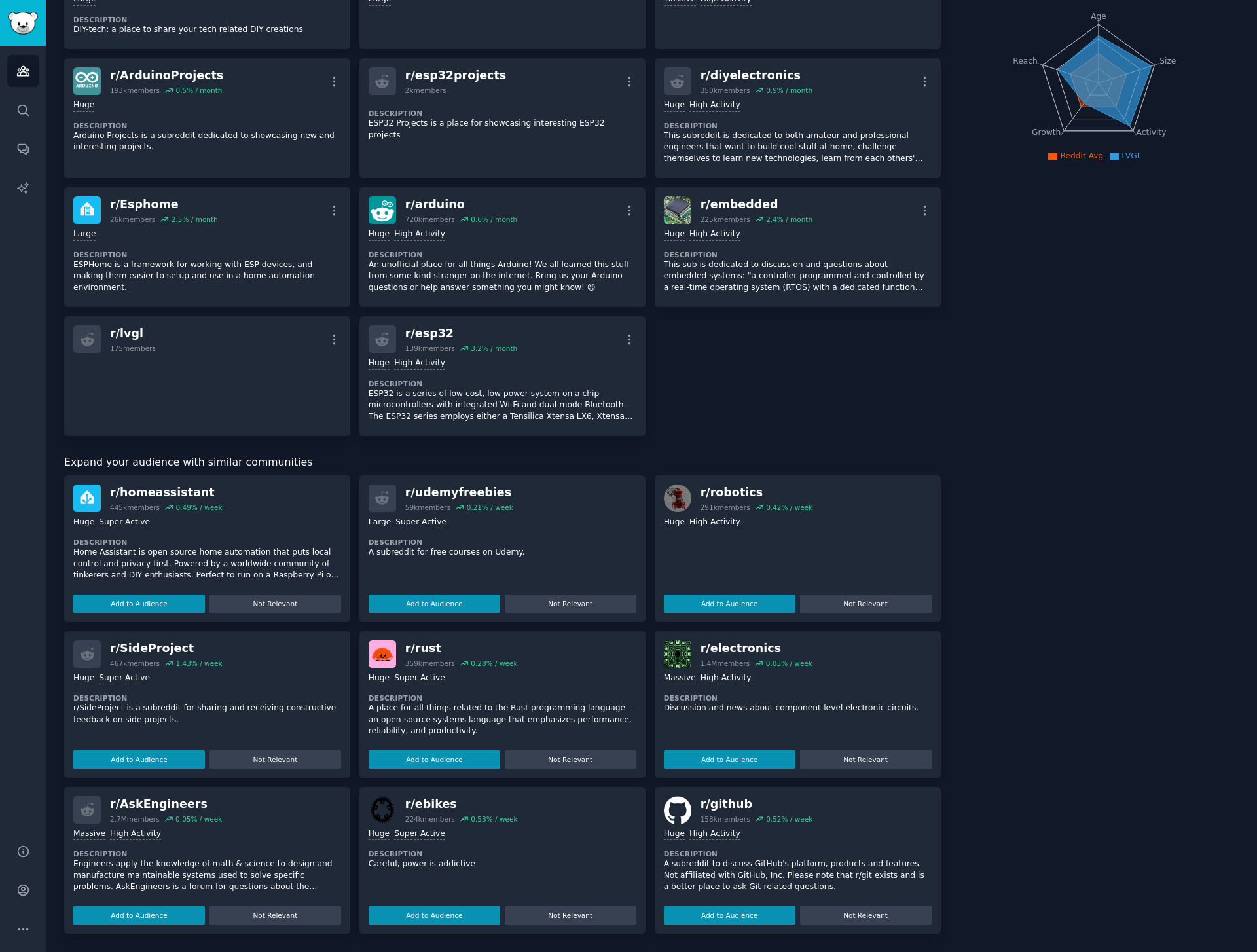
scroll to position [0, 0]
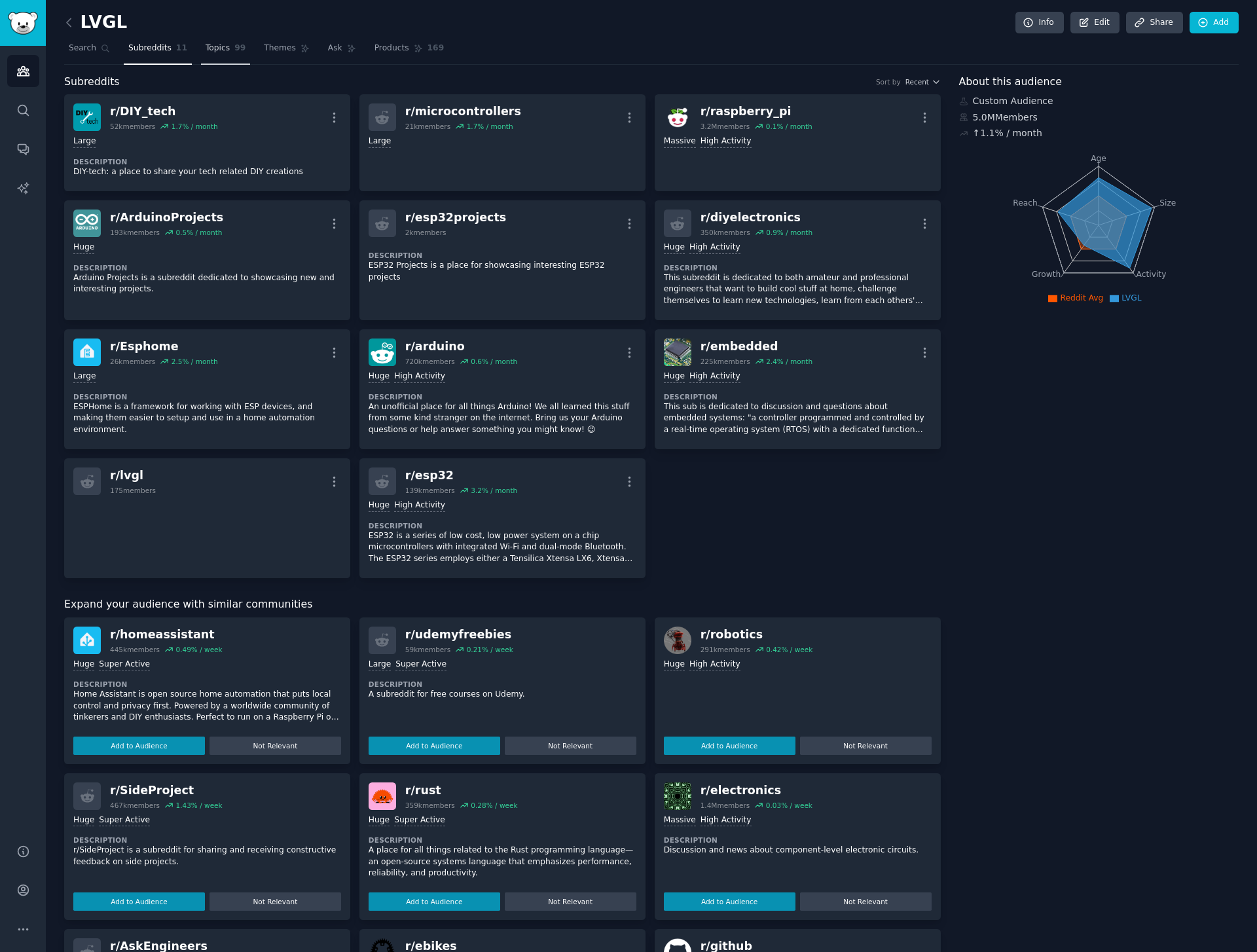
click at [218, 54] on link "Topics 99" at bounding box center [225, 51] width 49 height 27
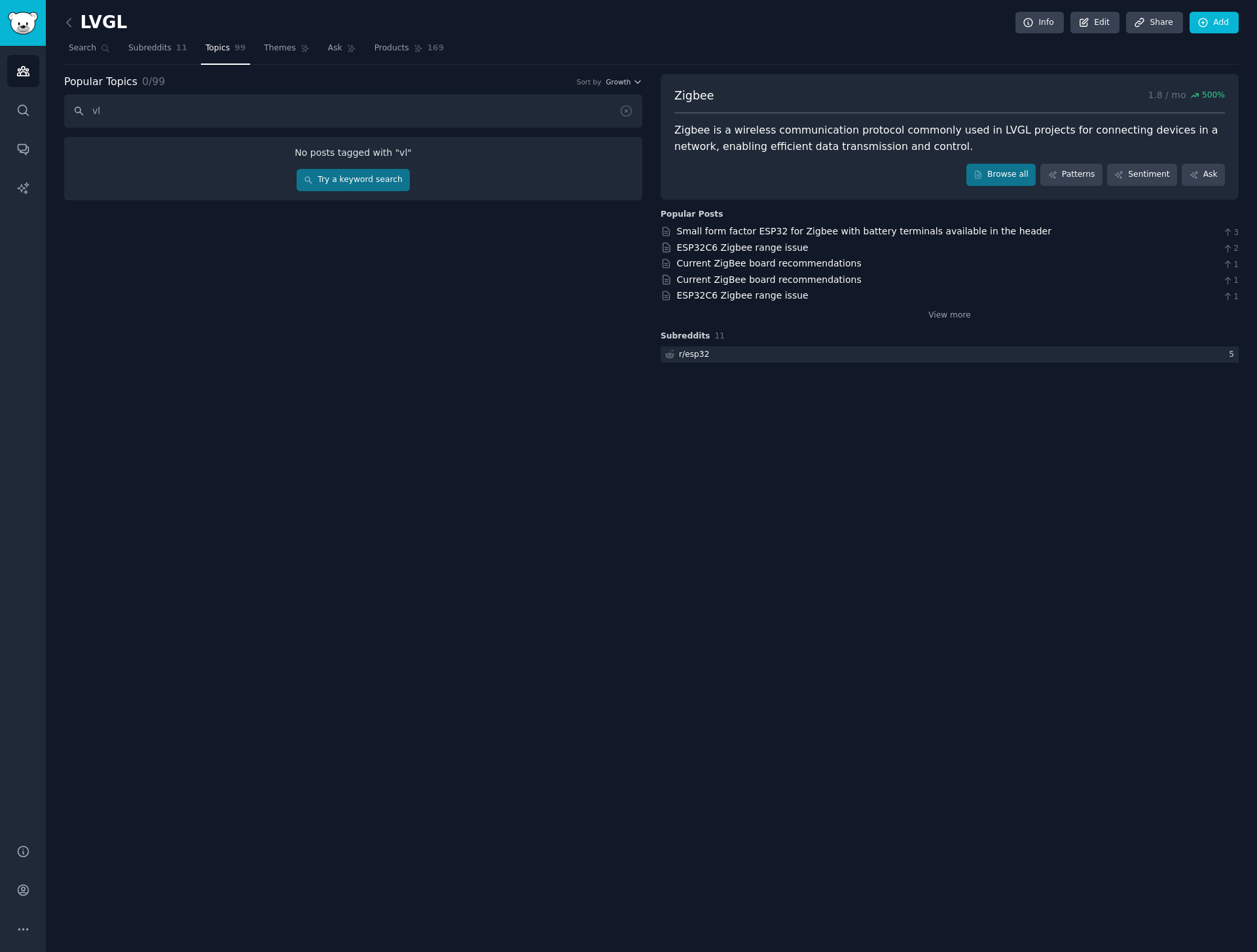
type input "v"
type input "l"
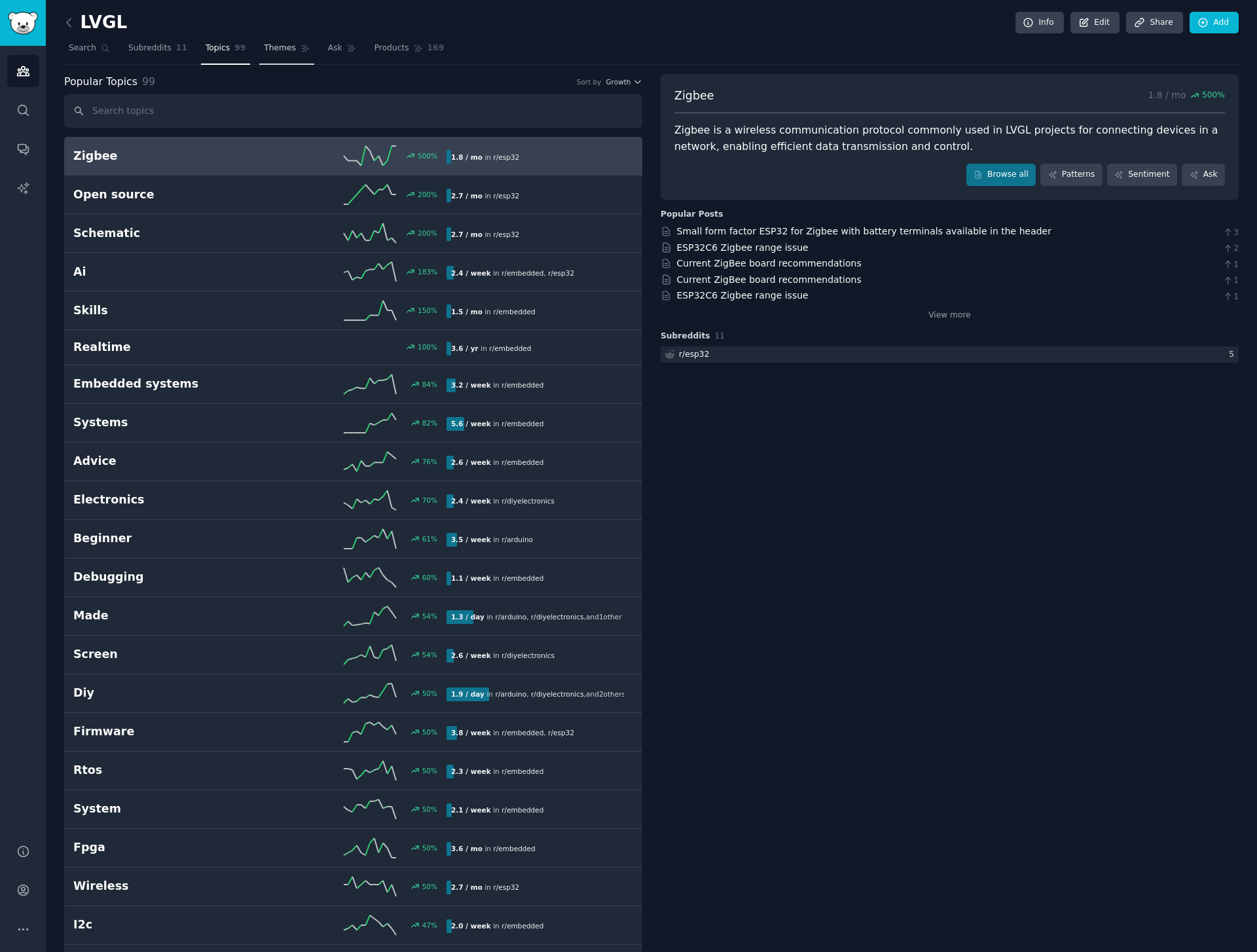
click at [285, 52] on span "Themes" at bounding box center [280, 48] width 32 height 12
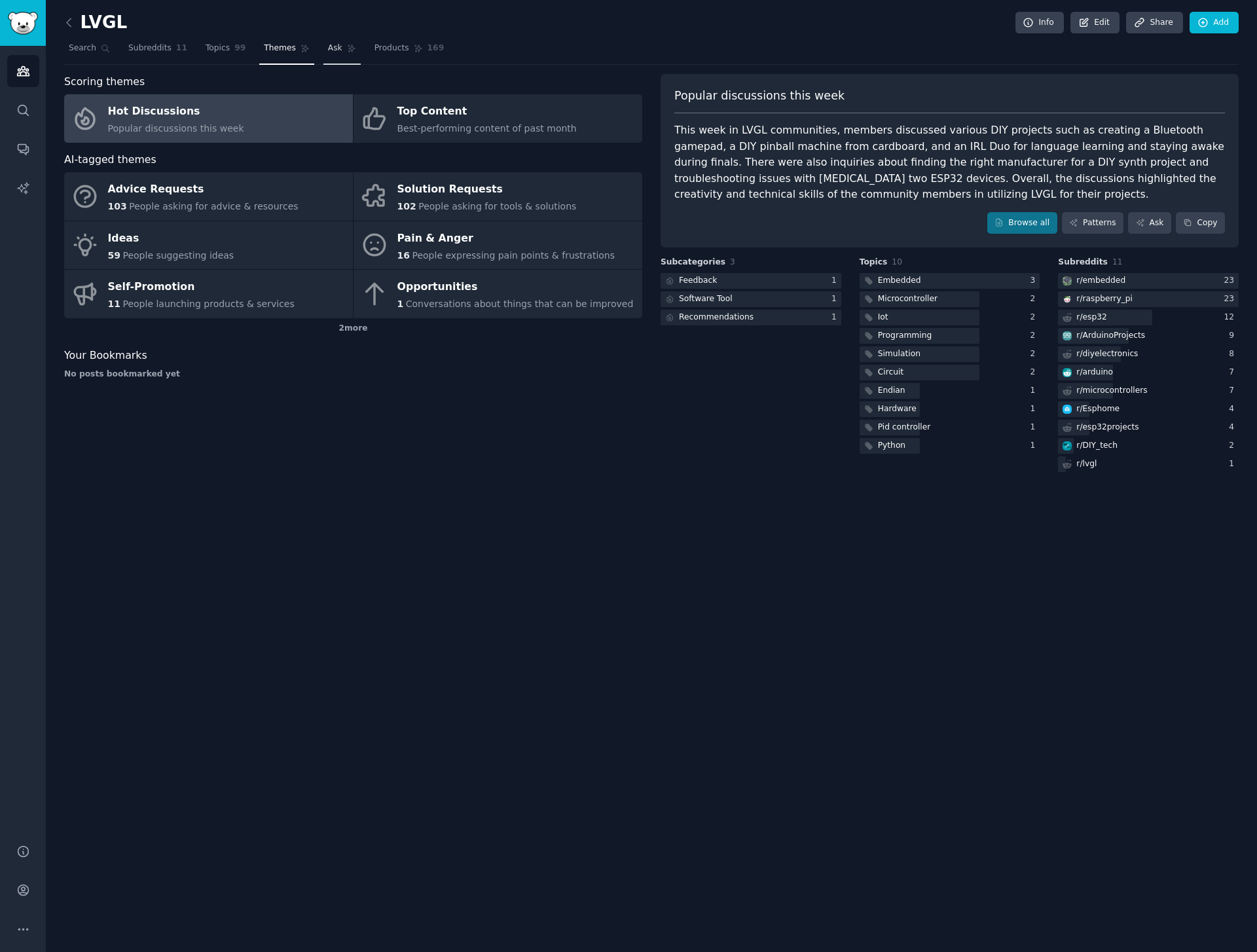
click at [328, 46] on span "Ask" at bounding box center [335, 48] width 15 height 12
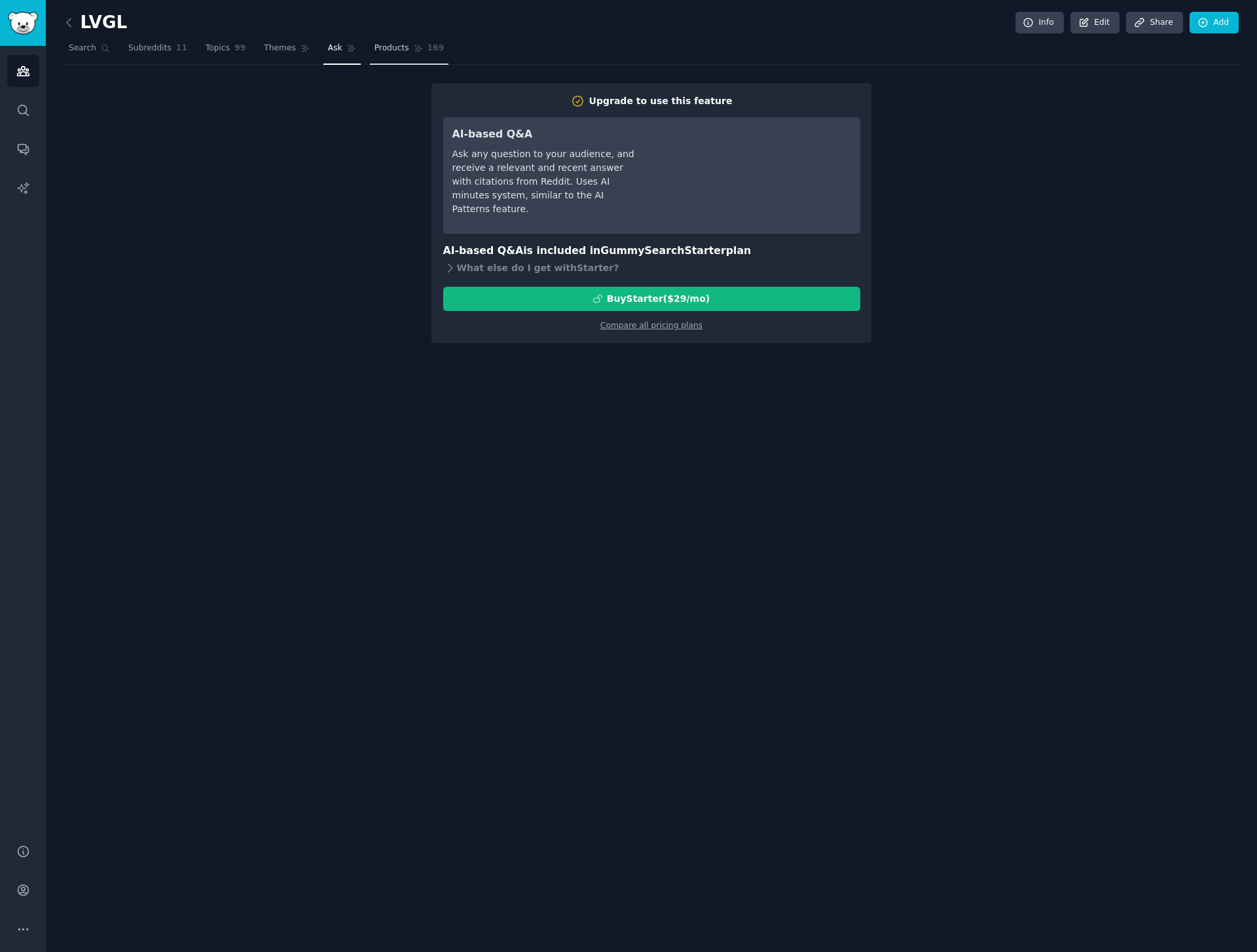
click at [370, 47] on link "Products 169" at bounding box center [409, 51] width 79 height 27
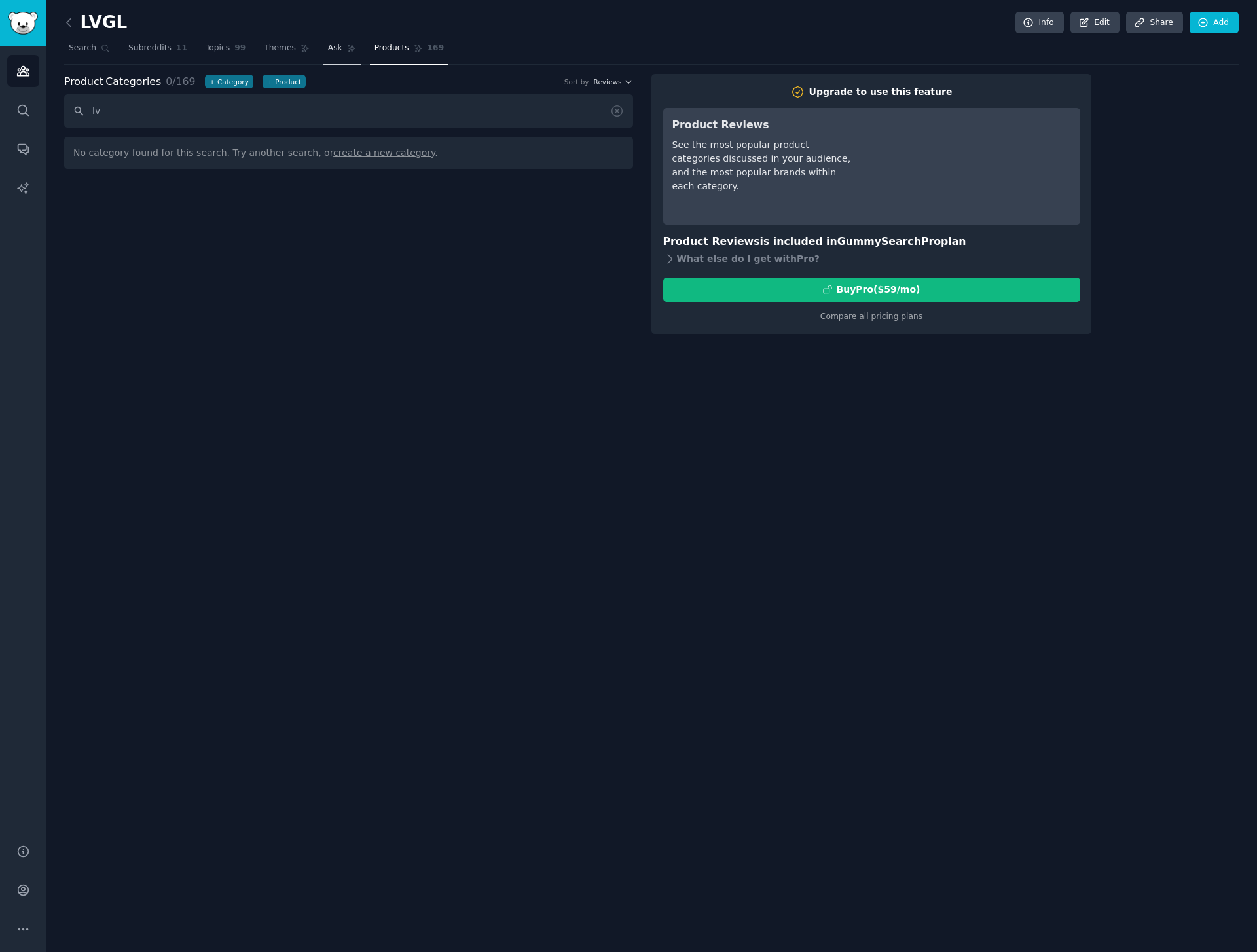
type input "l"
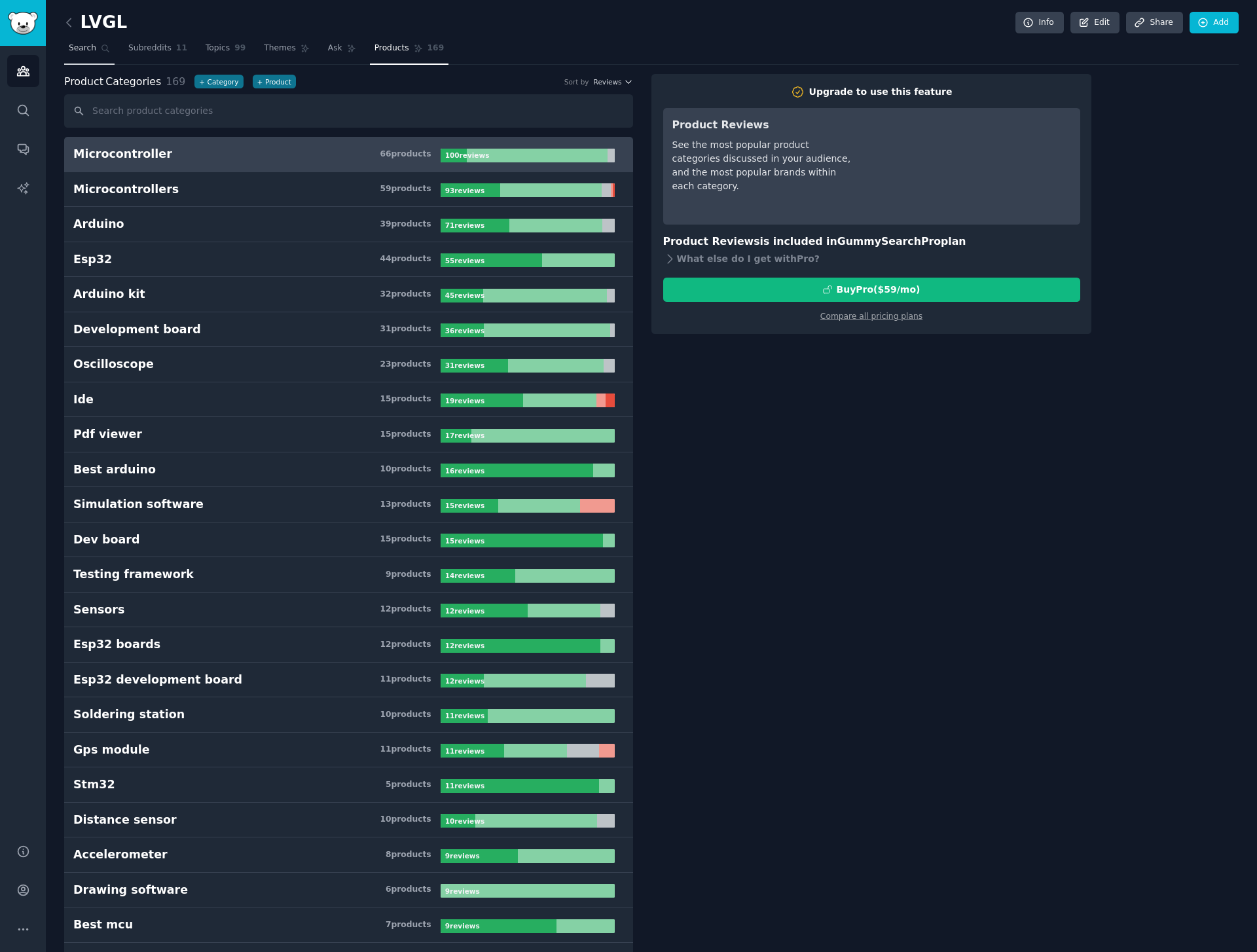
click at [102, 49] on icon at bounding box center [106, 48] width 7 height 7
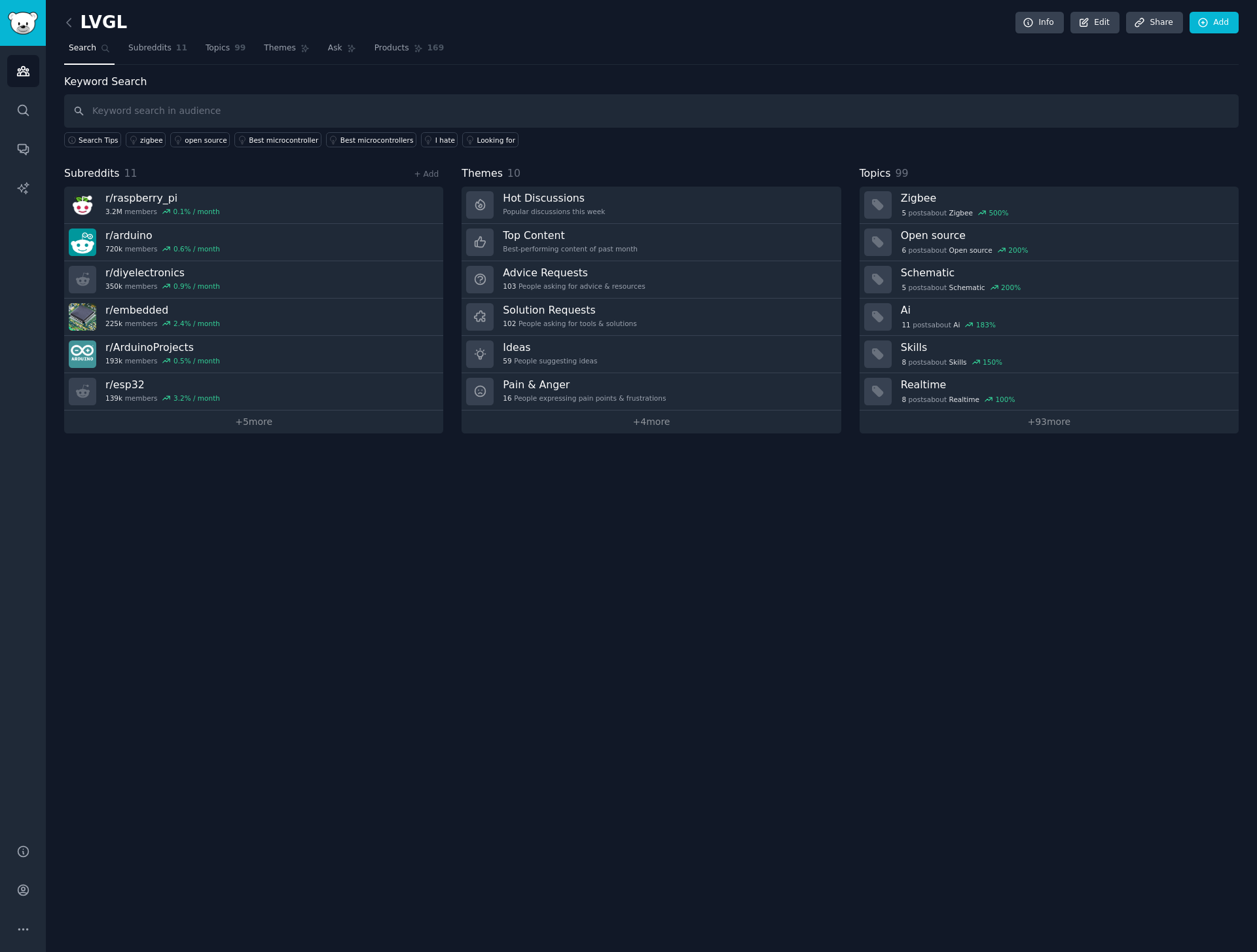
click at [178, 109] on input "text" at bounding box center [651, 111] width 1174 height 34
type input "lvgl"
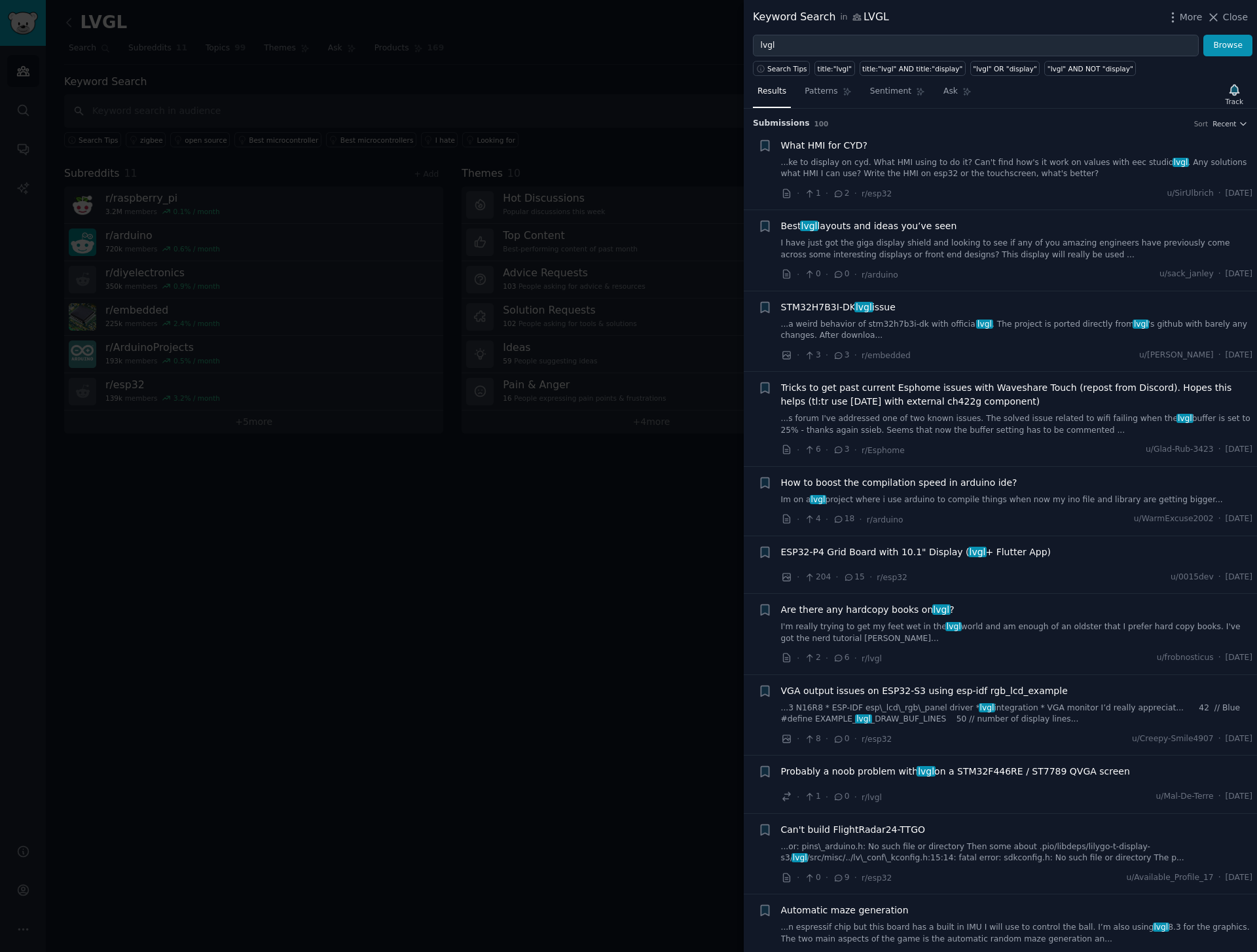
click at [975, 336] on link "...a weird behavior of stm32h7b3i-dk with official lvgl . The project is ported…" at bounding box center [1017, 330] width 472 height 23
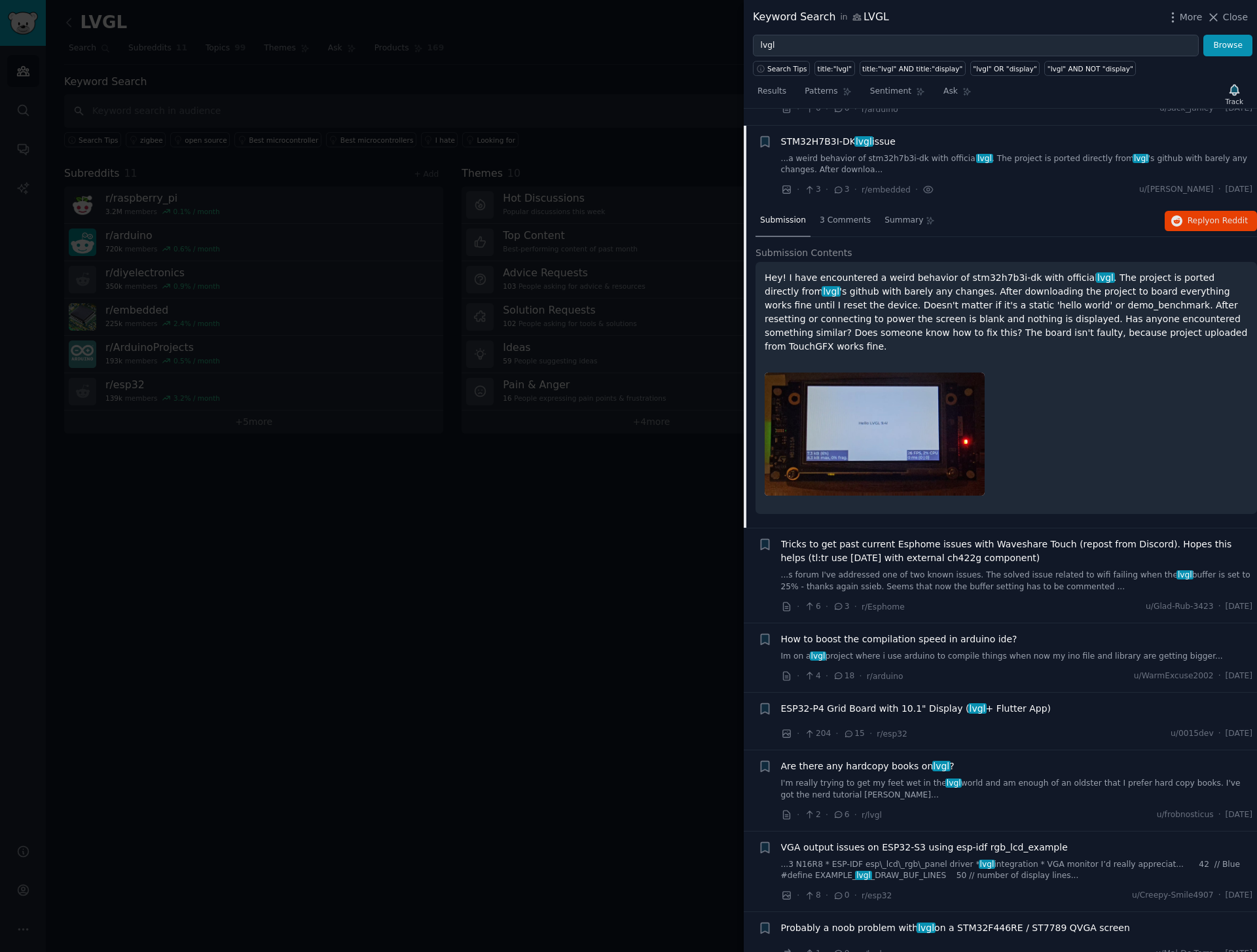
scroll to position [183, 0]
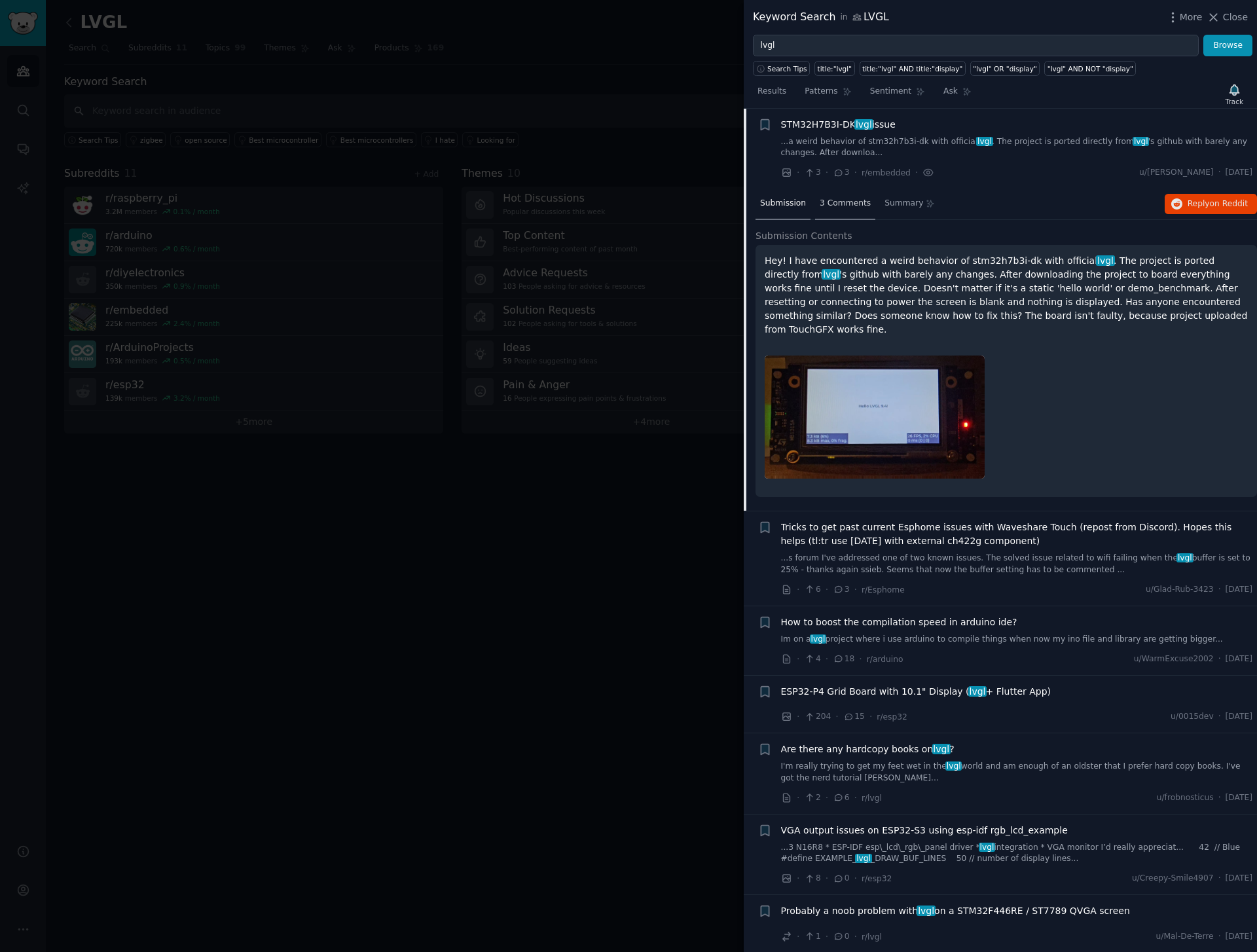
click at [832, 209] on div "3 Comments" at bounding box center [845, 205] width 60 height 32
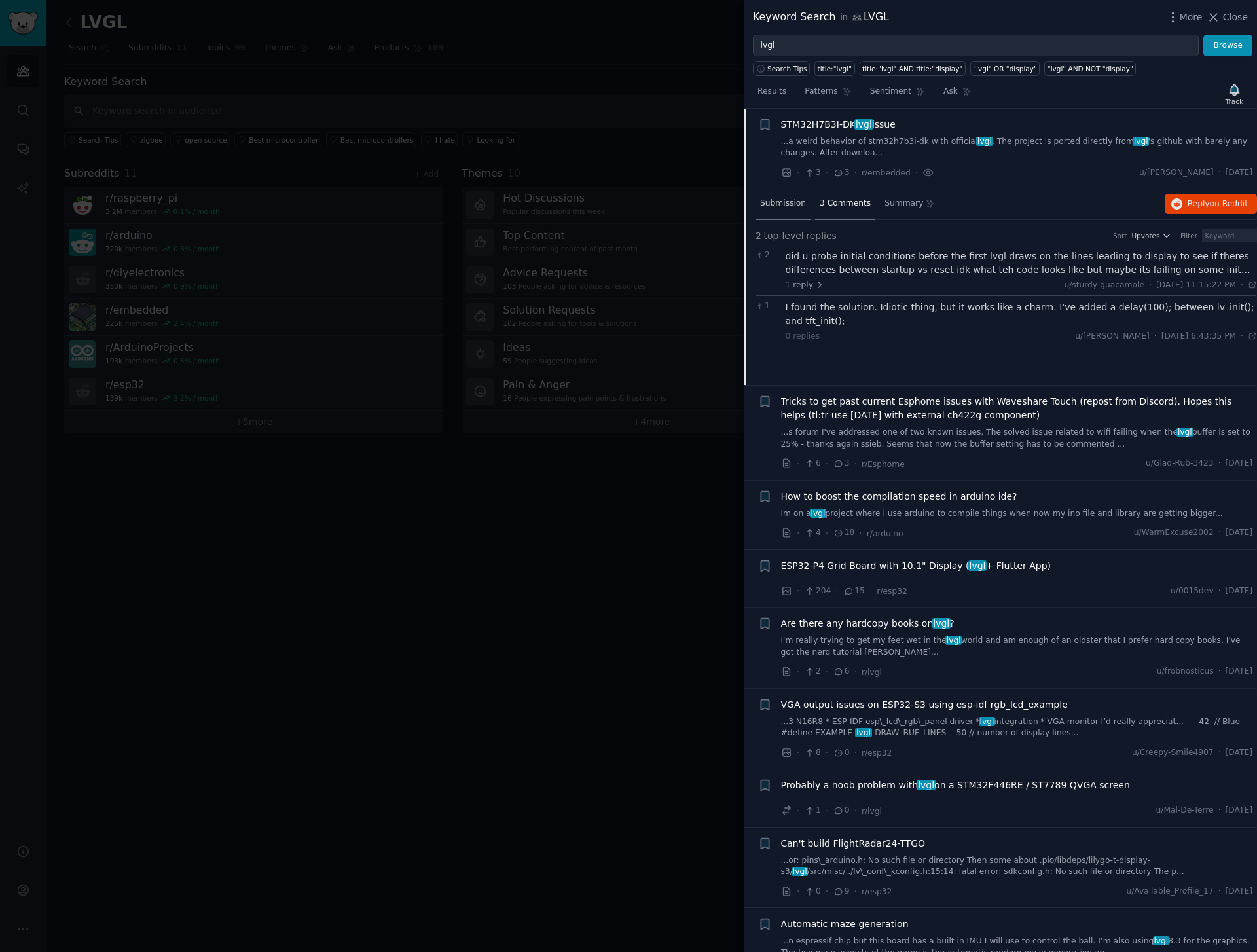
click at [780, 203] on span "Submission" at bounding box center [782, 203] width 46 height 12
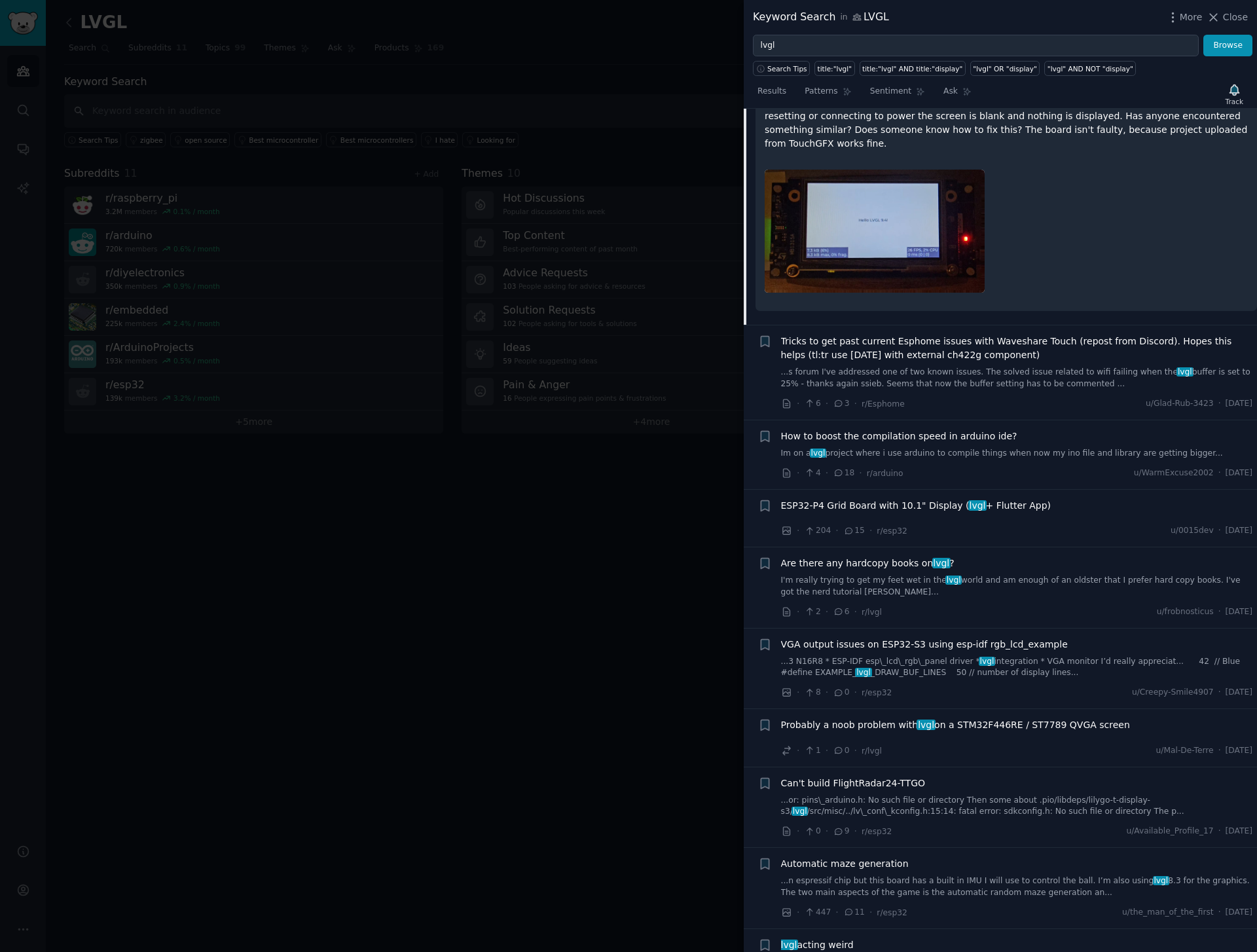
scroll to position [504, 0]
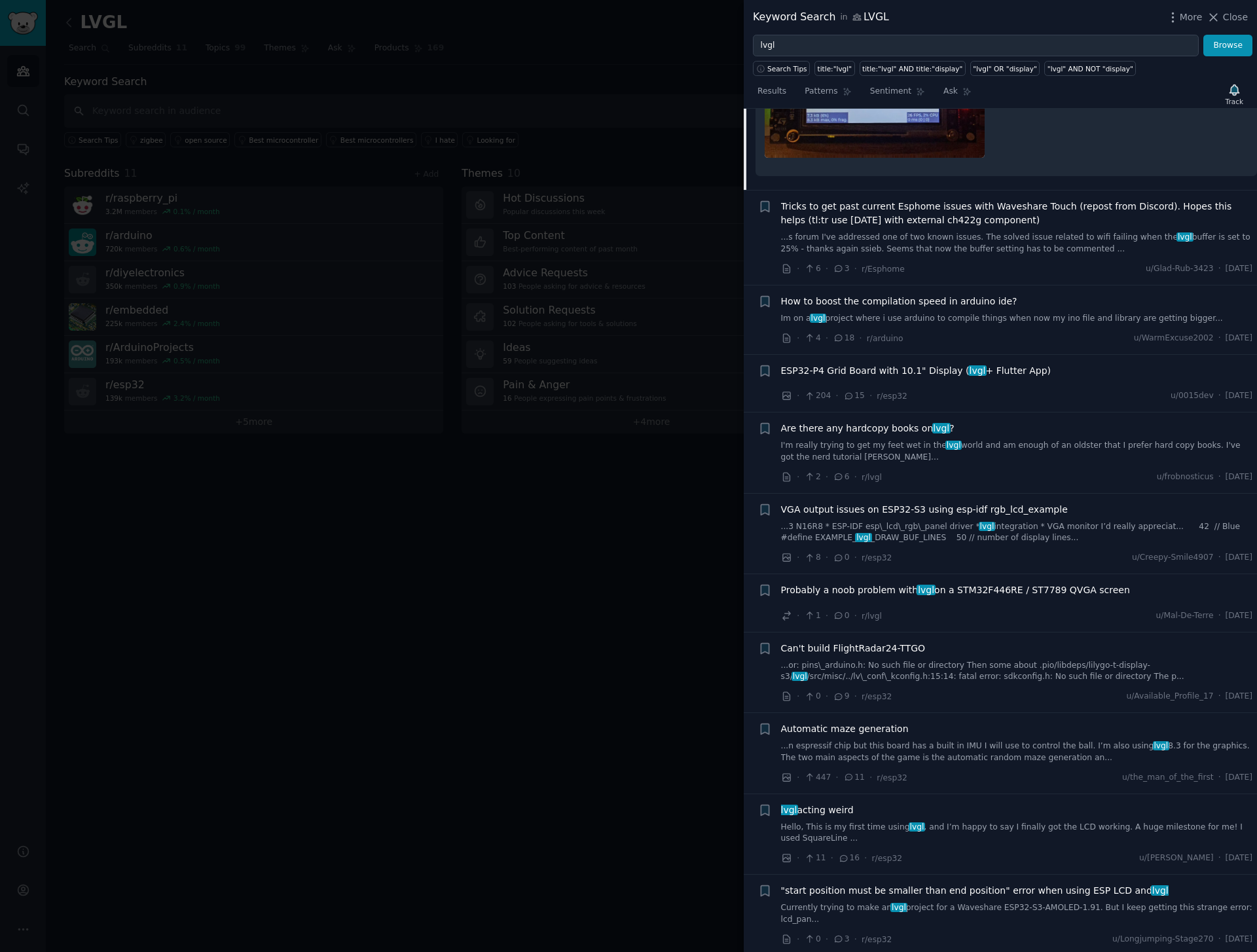
click at [963, 803] on div "lvgl acting weird" at bounding box center [1017, 810] width 472 height 14
click at [963, 822] on link "Hello, This is my first time using lvgl , and I’m happy to say I finally got th…" at bounding box center [1017, 833] width 472 height 23
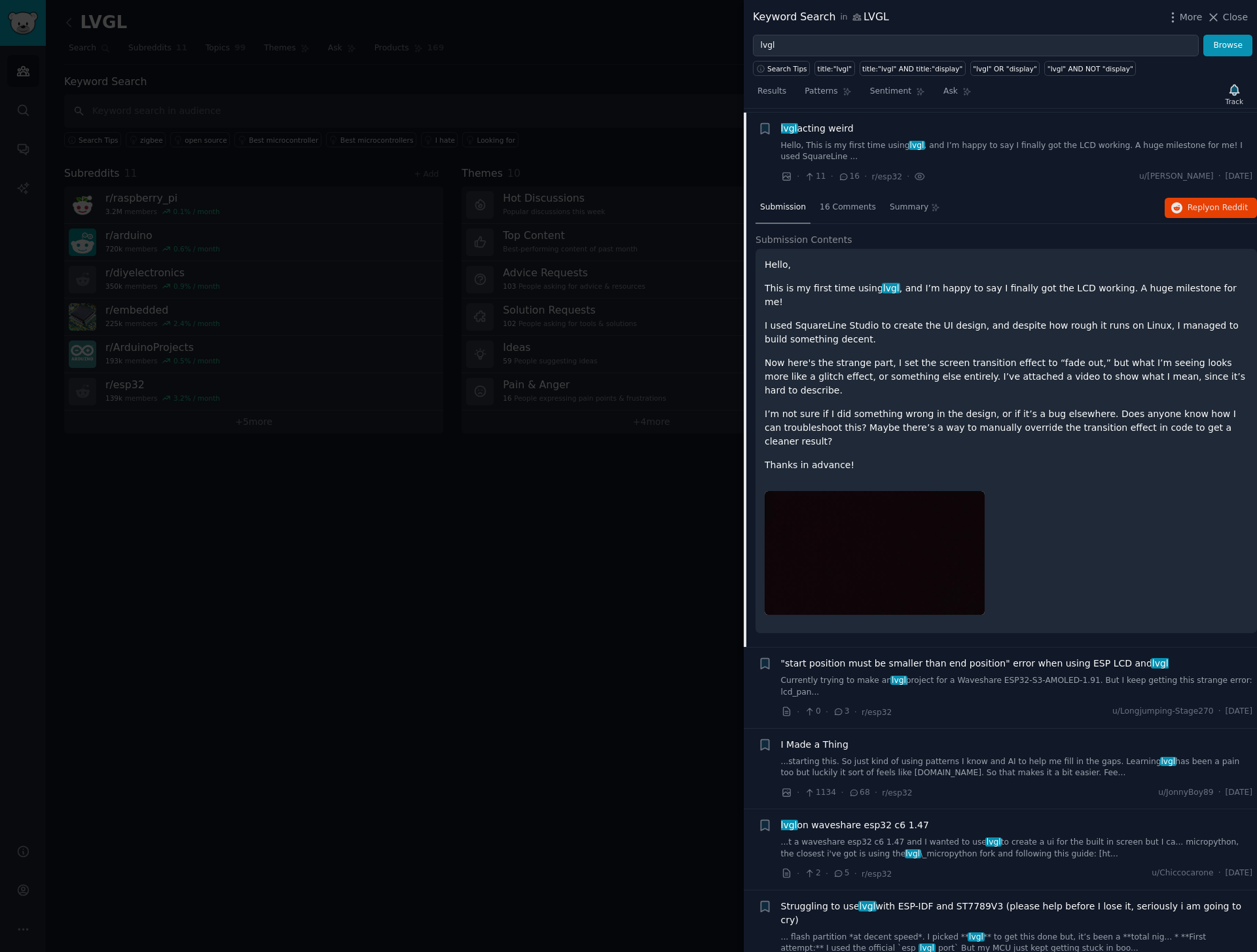
scroll to position [867, 0]
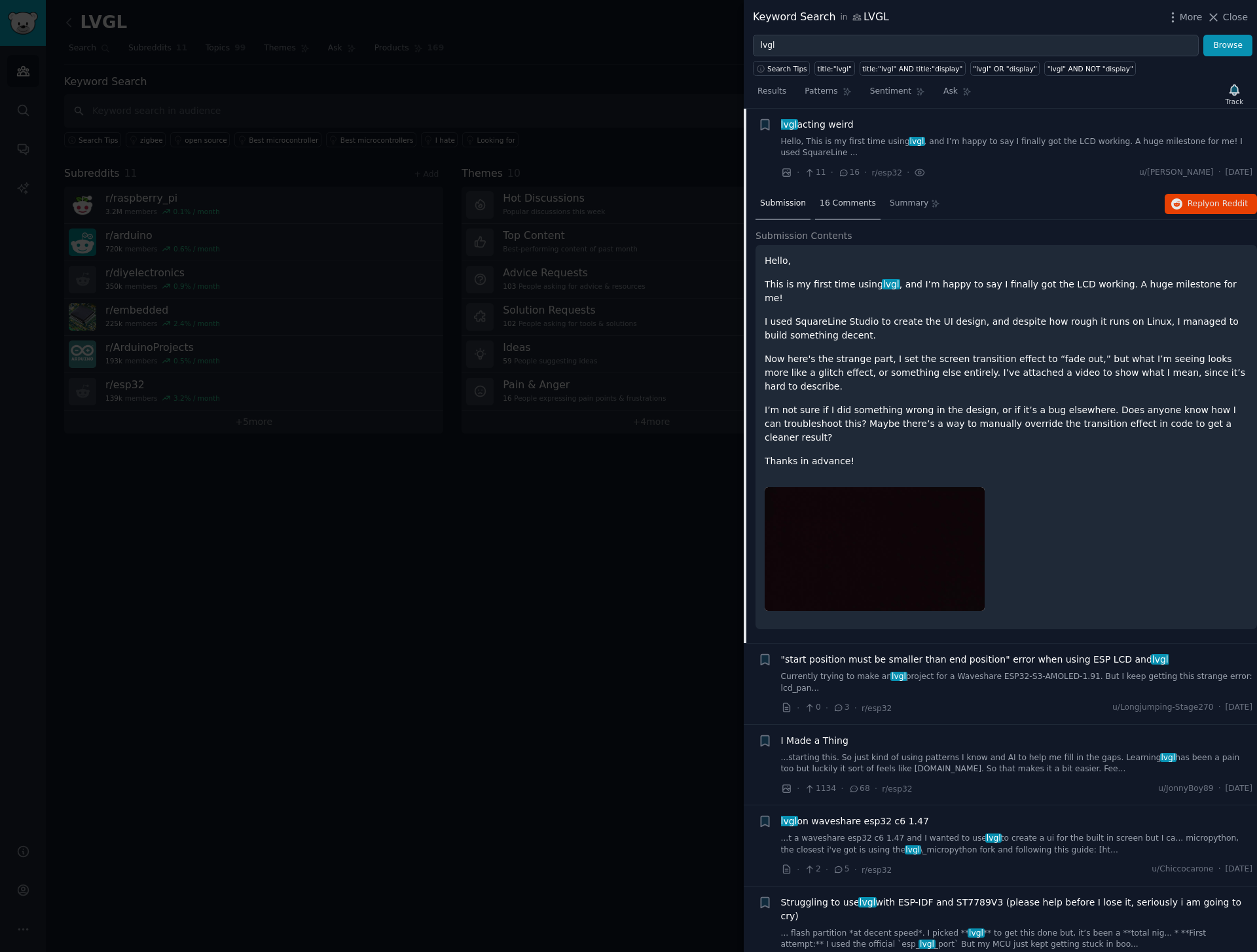
click at [836, 211] on div "16 Comments" at bounding box center [848, 205] width 65 height 32
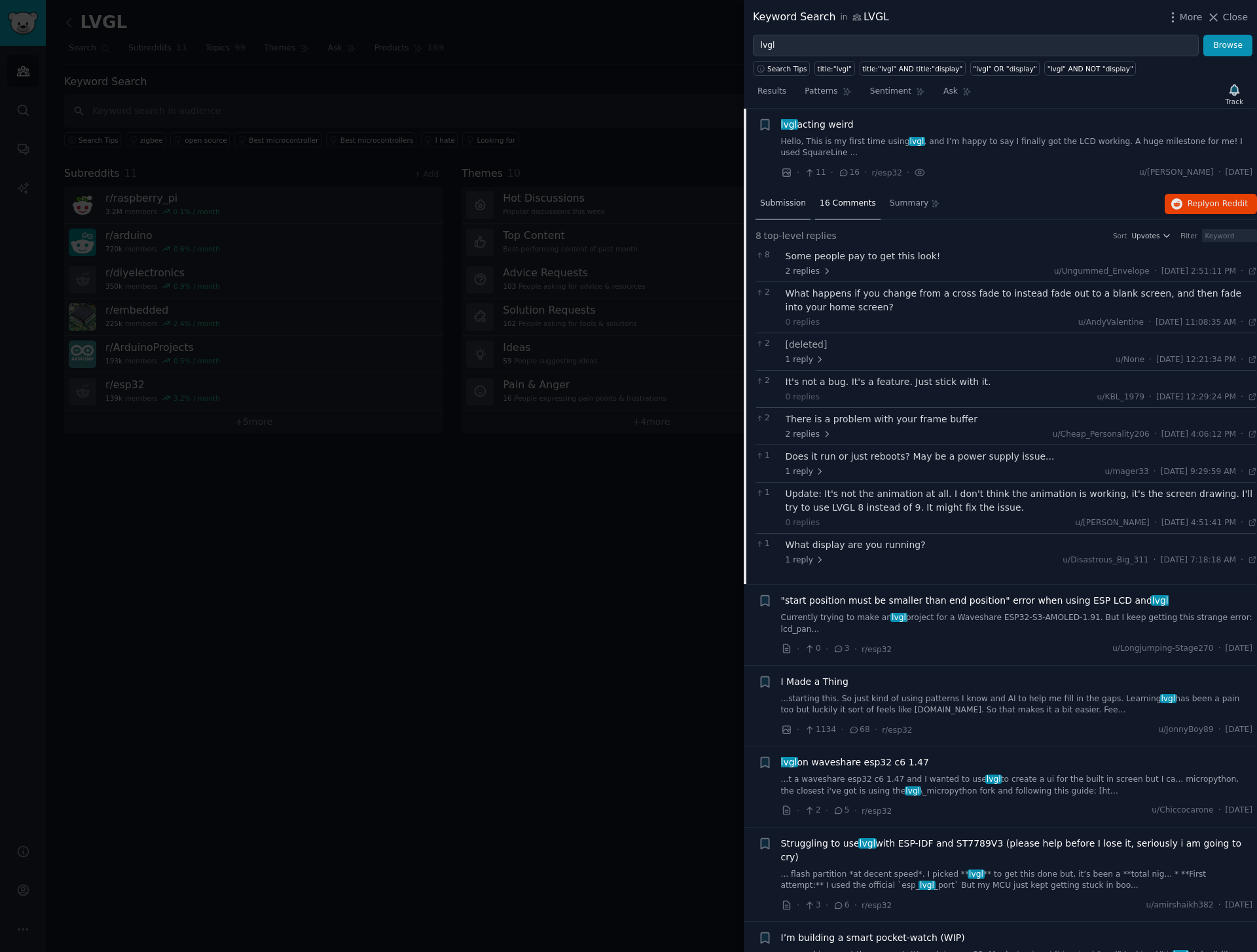
click at [790, 207] on span "Submission" at bounding box center [782, 203] width 46 height 12
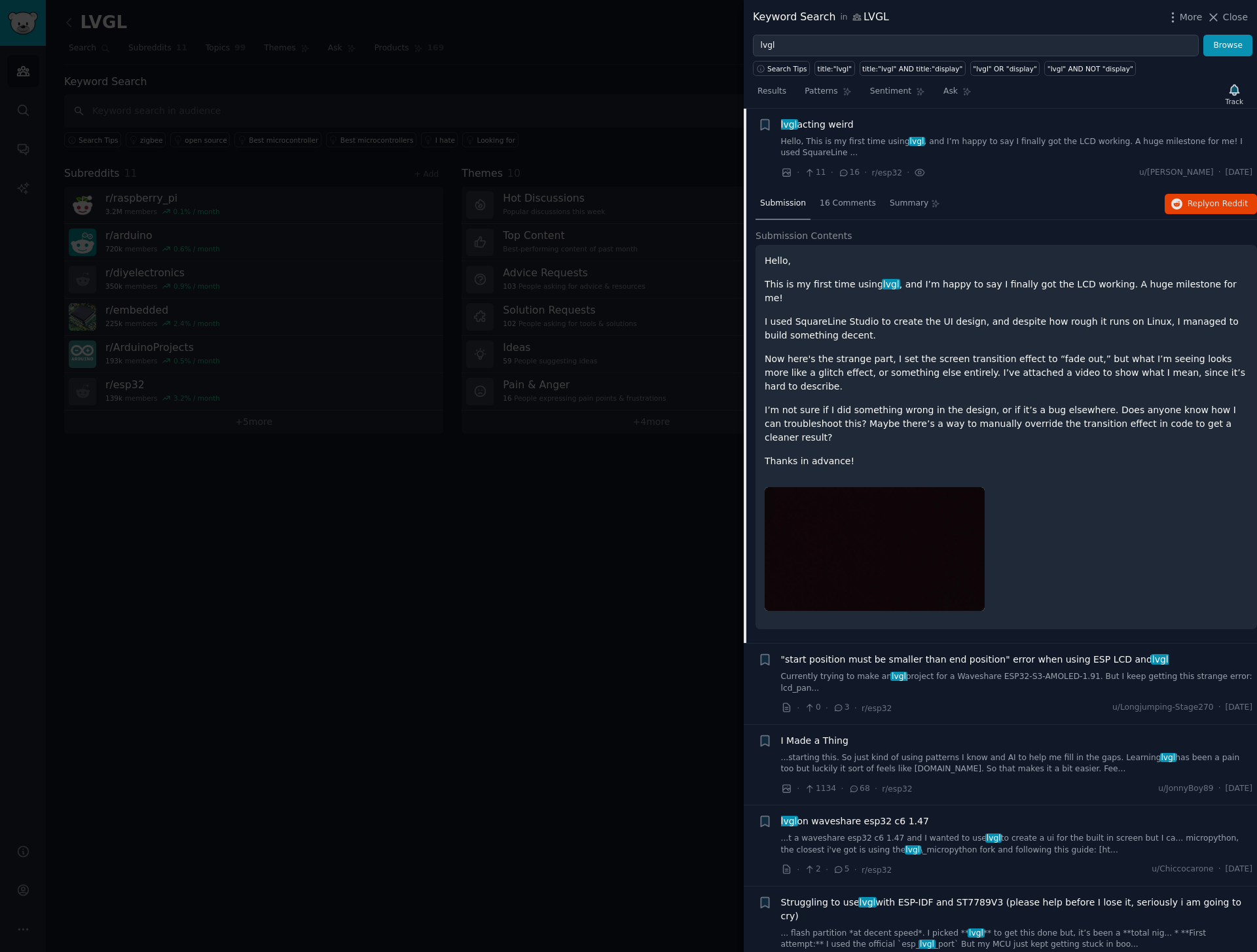
click at [943, 491] on img at bounding box center [874, 549] width 220 height 123
click at [856, 197] on span "16 Comments" at bounding box center [848, 203] width 56 height 12
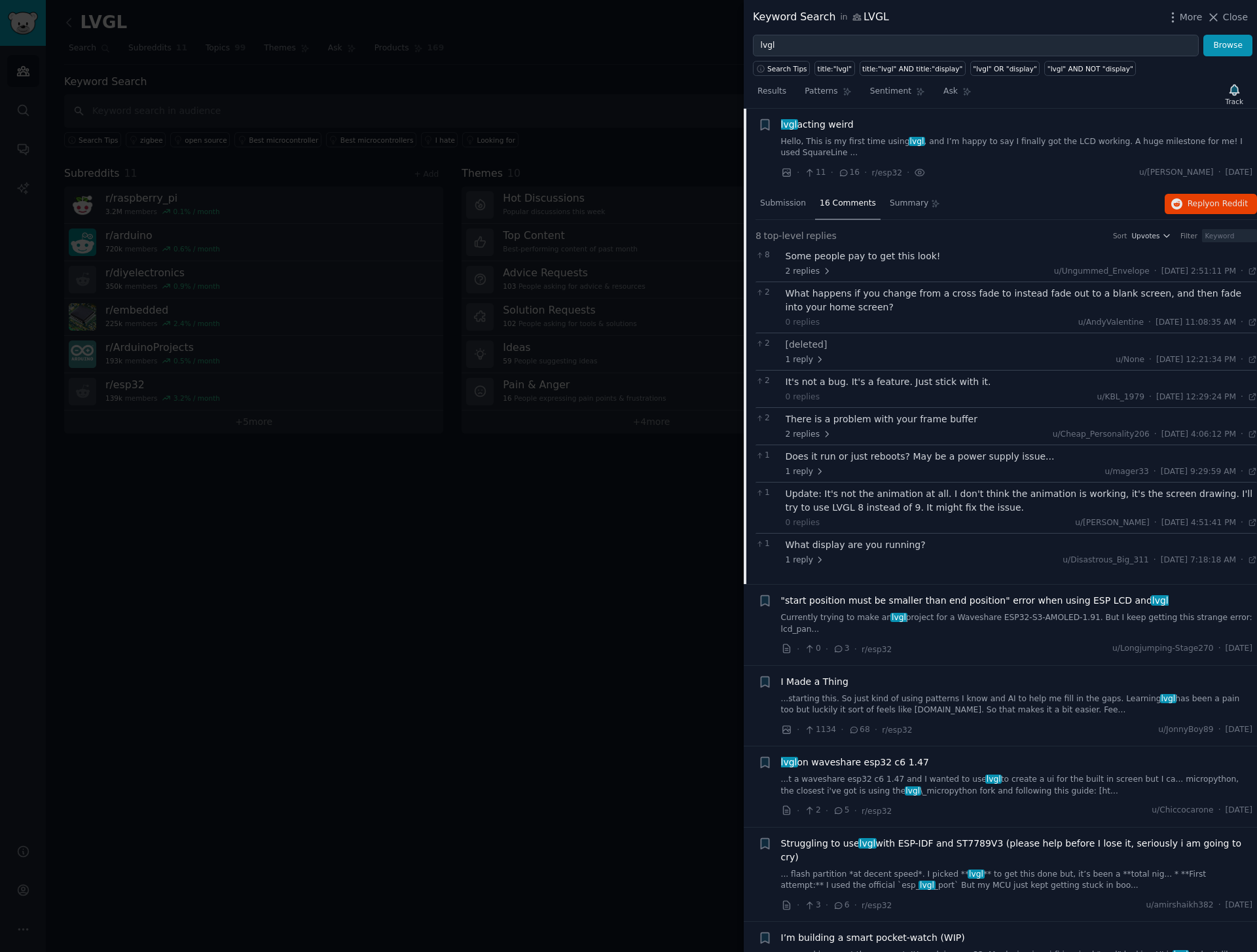
click at [1037, 706] on link "...starting this. So just kind of using patterns I know and AI to help me fill …" at bounding box center [1017, 704] width 472 height 23
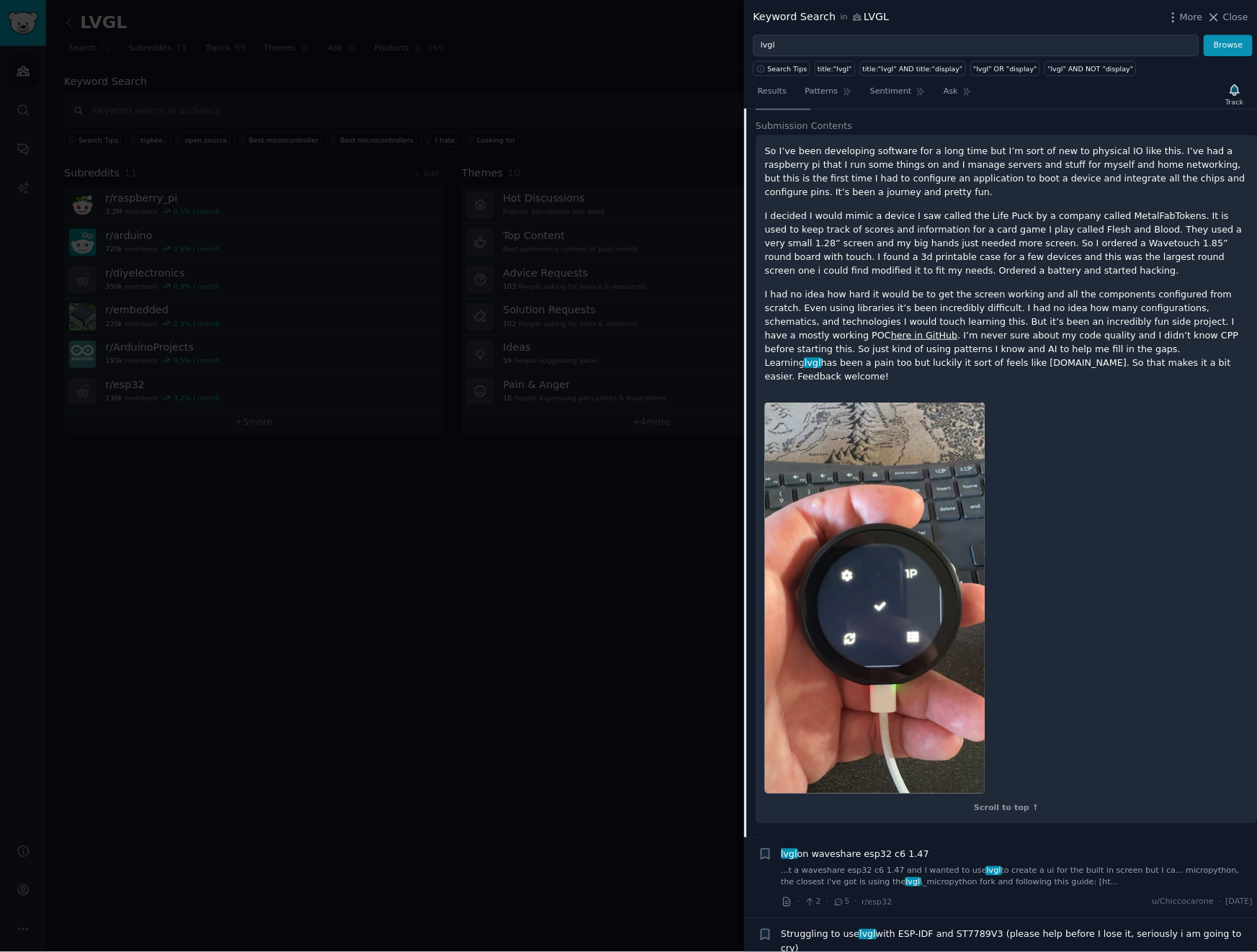
scroll to position [1051, 0]
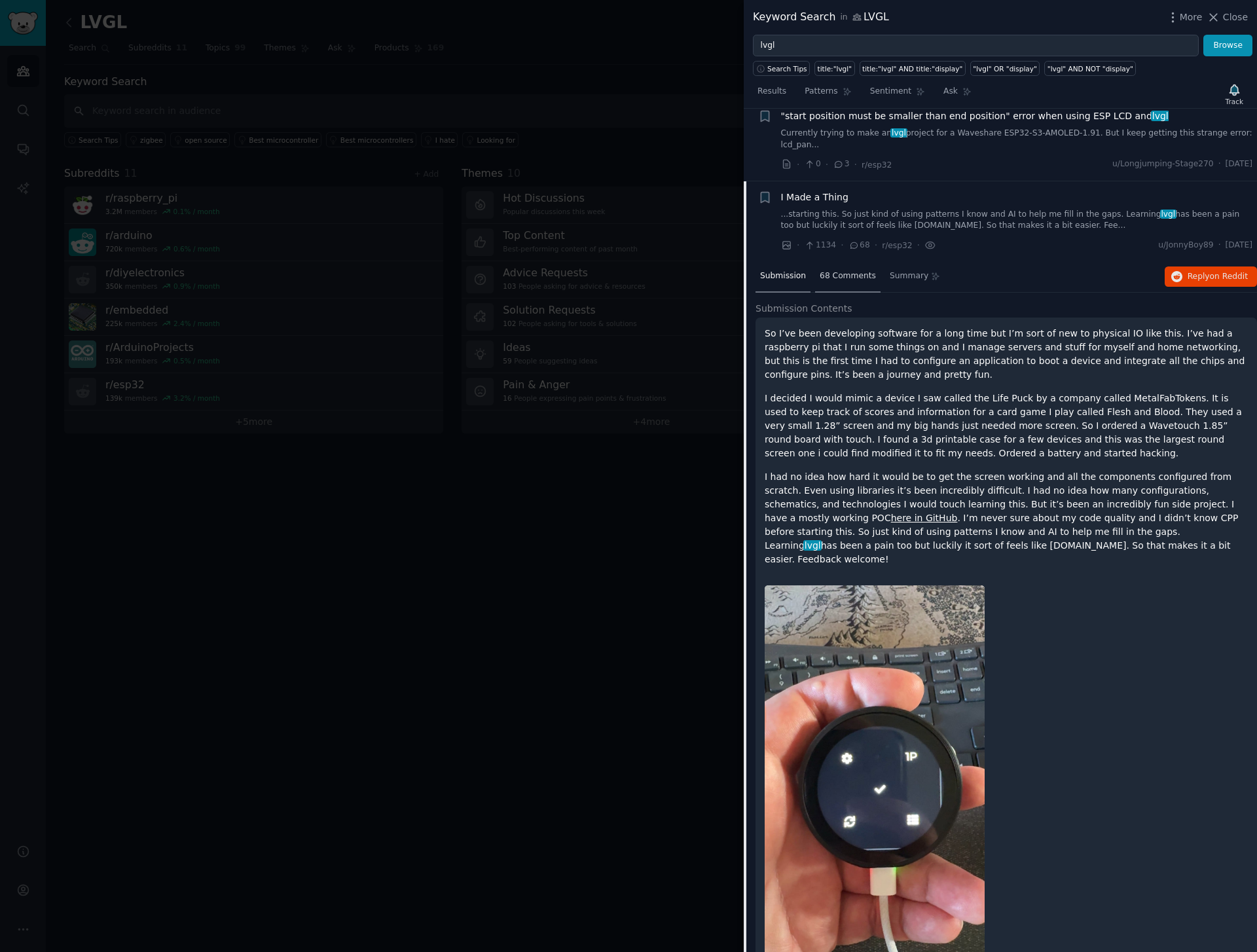
click at [834, 275] on span "68 Comments" at bounding box center [848, 277] width 56 height 12
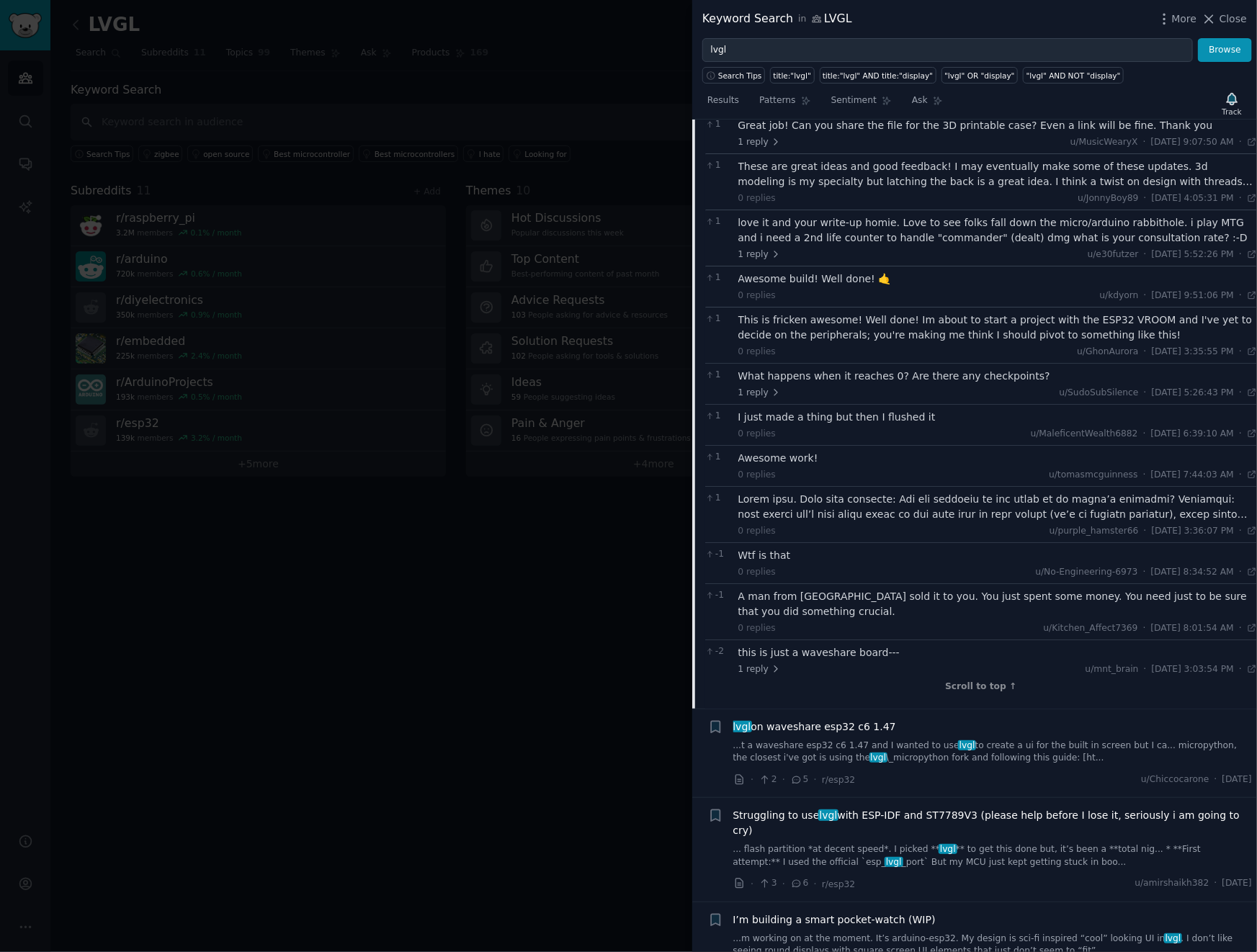
scroll to position [2457, 0]
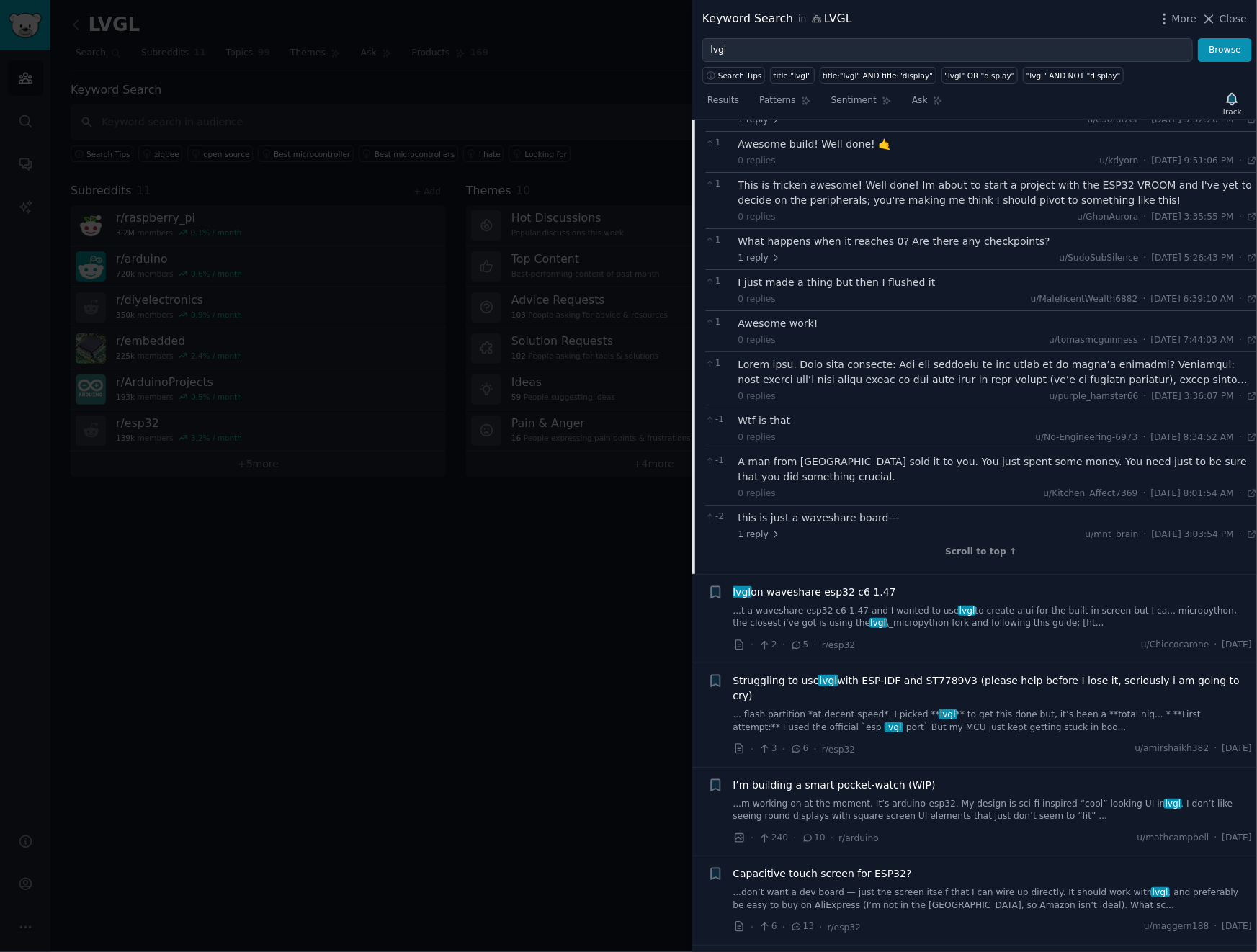
click at [1000, 608] on link "...t a waveshare esp32 c6 1.47 and I wanted to use lvgl to create a ui for the …" at bounding box center [993, 617] width 519 height 25
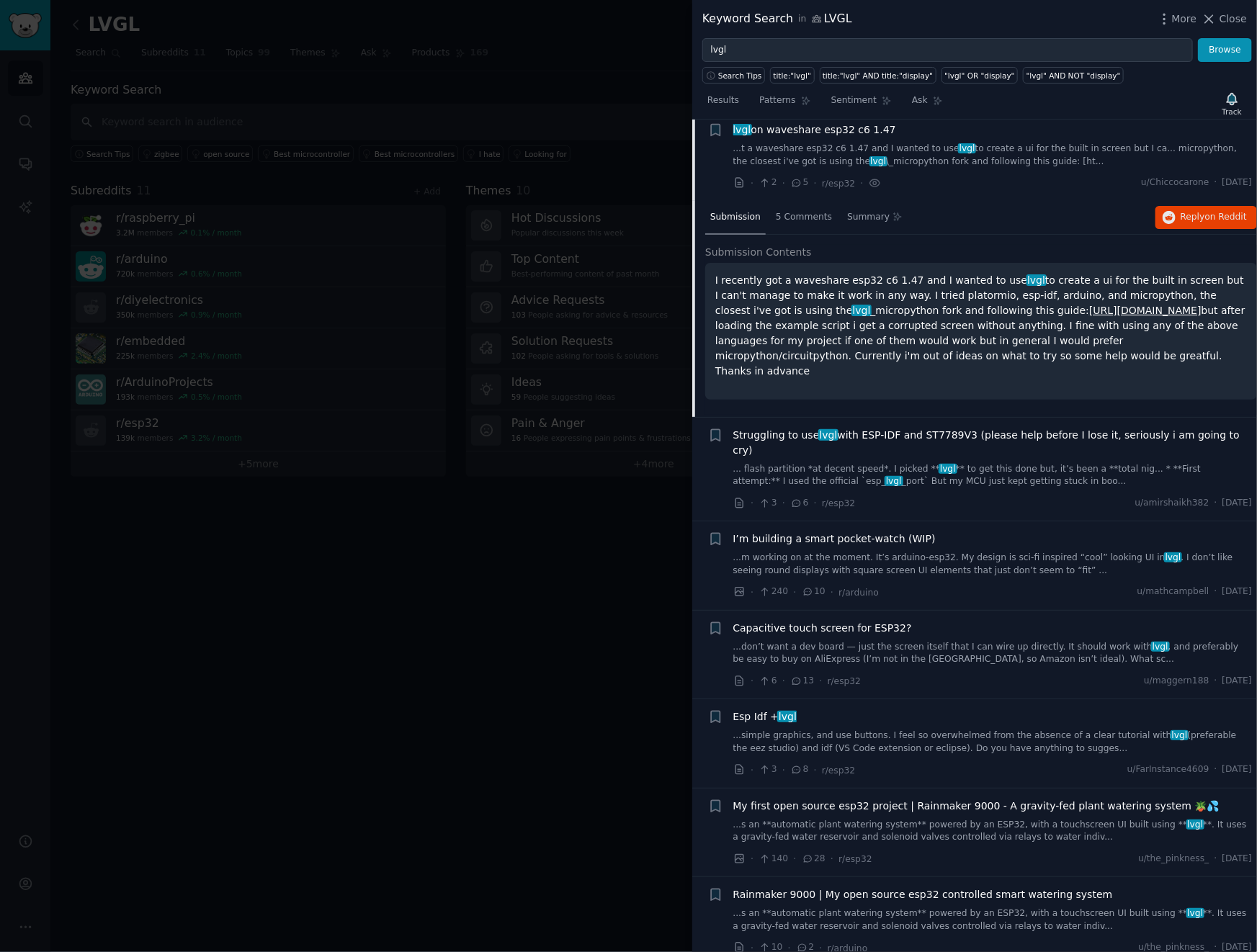
scroll to position [1219, 0]
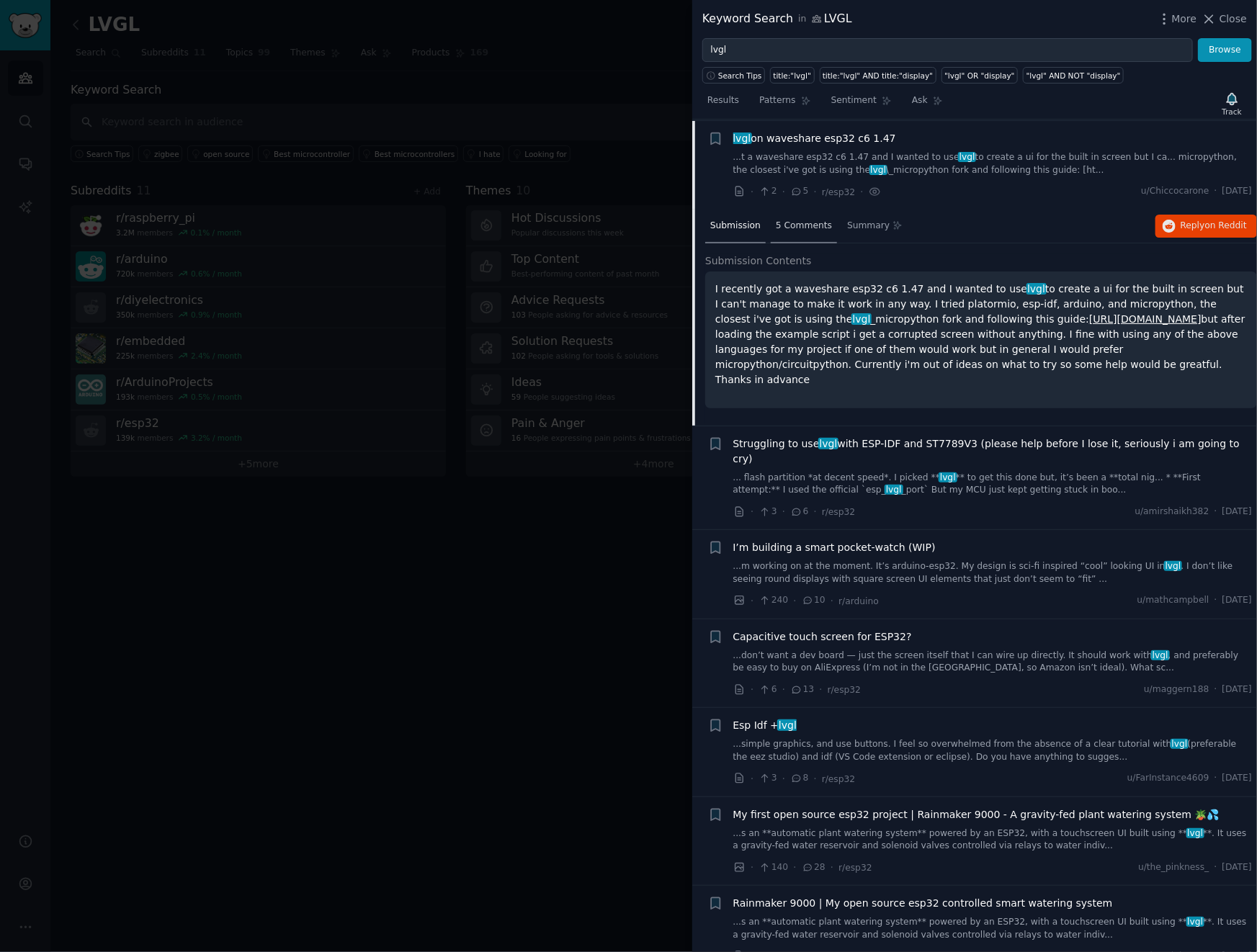
click at [804, 222] on span "5 Comments" at bounding box center [803, 226] width 56 height 13
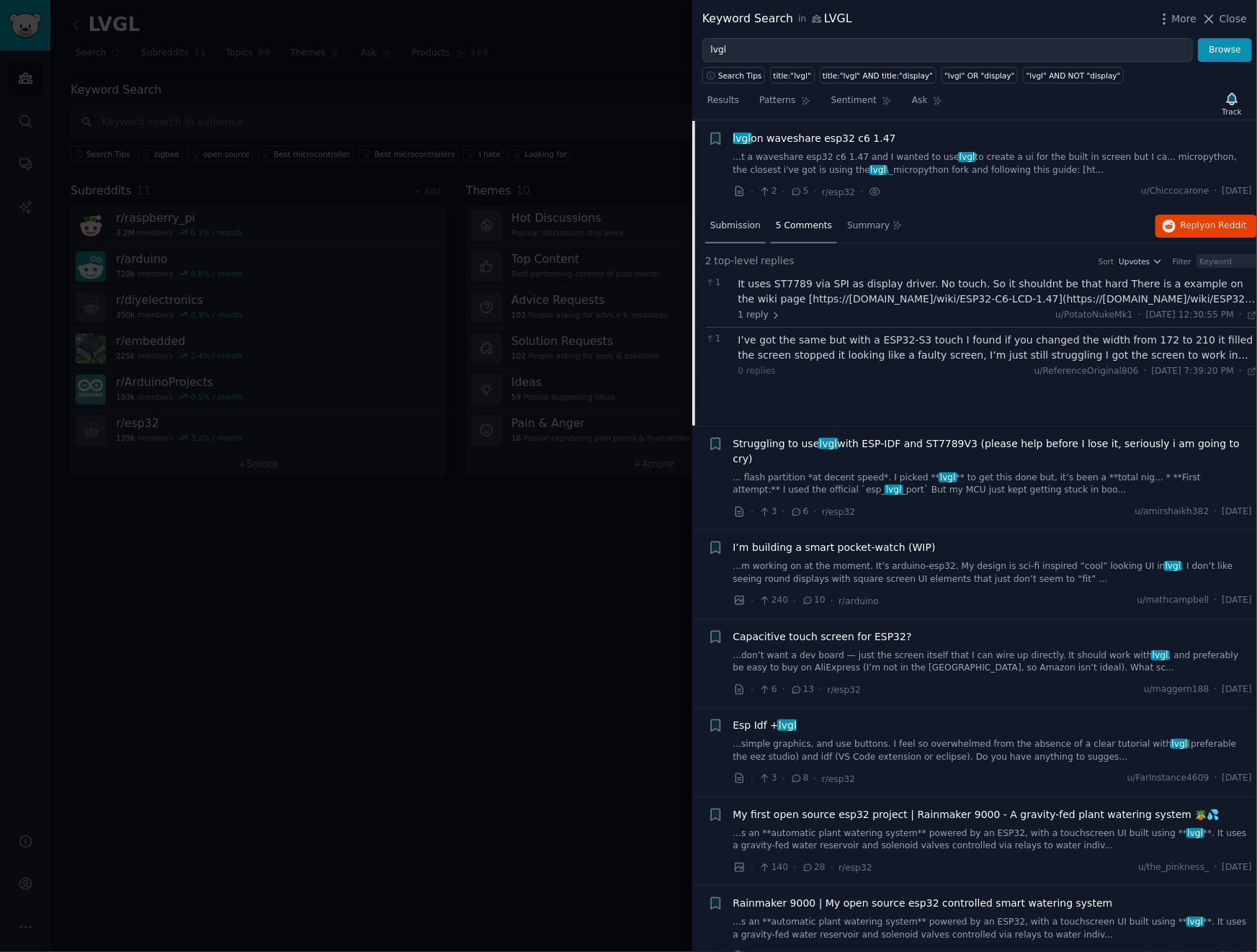
click at [748, 220] on span "Submission" at bounding box center [735, 226] width 50 height 13
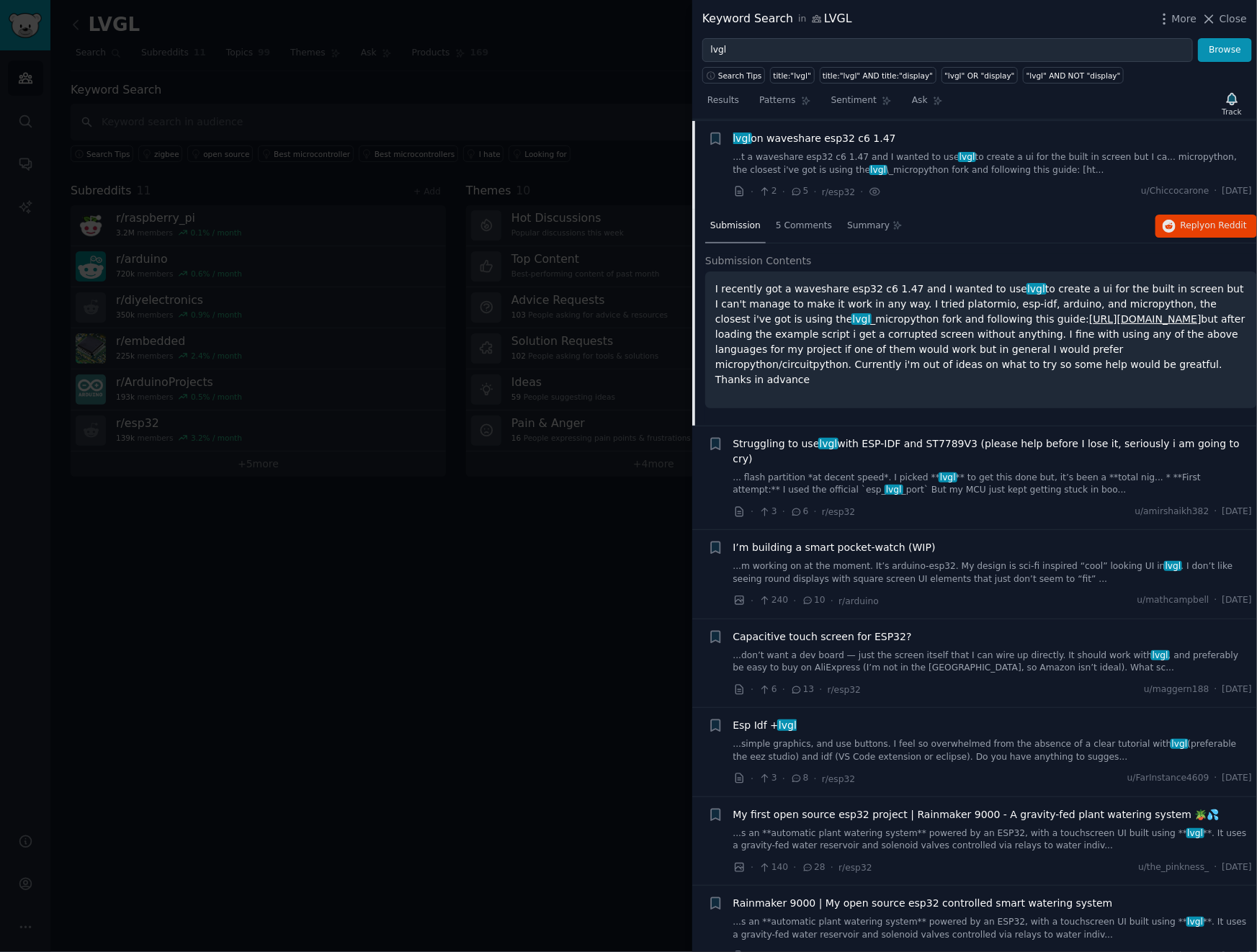
scroll to position [1227, 0]
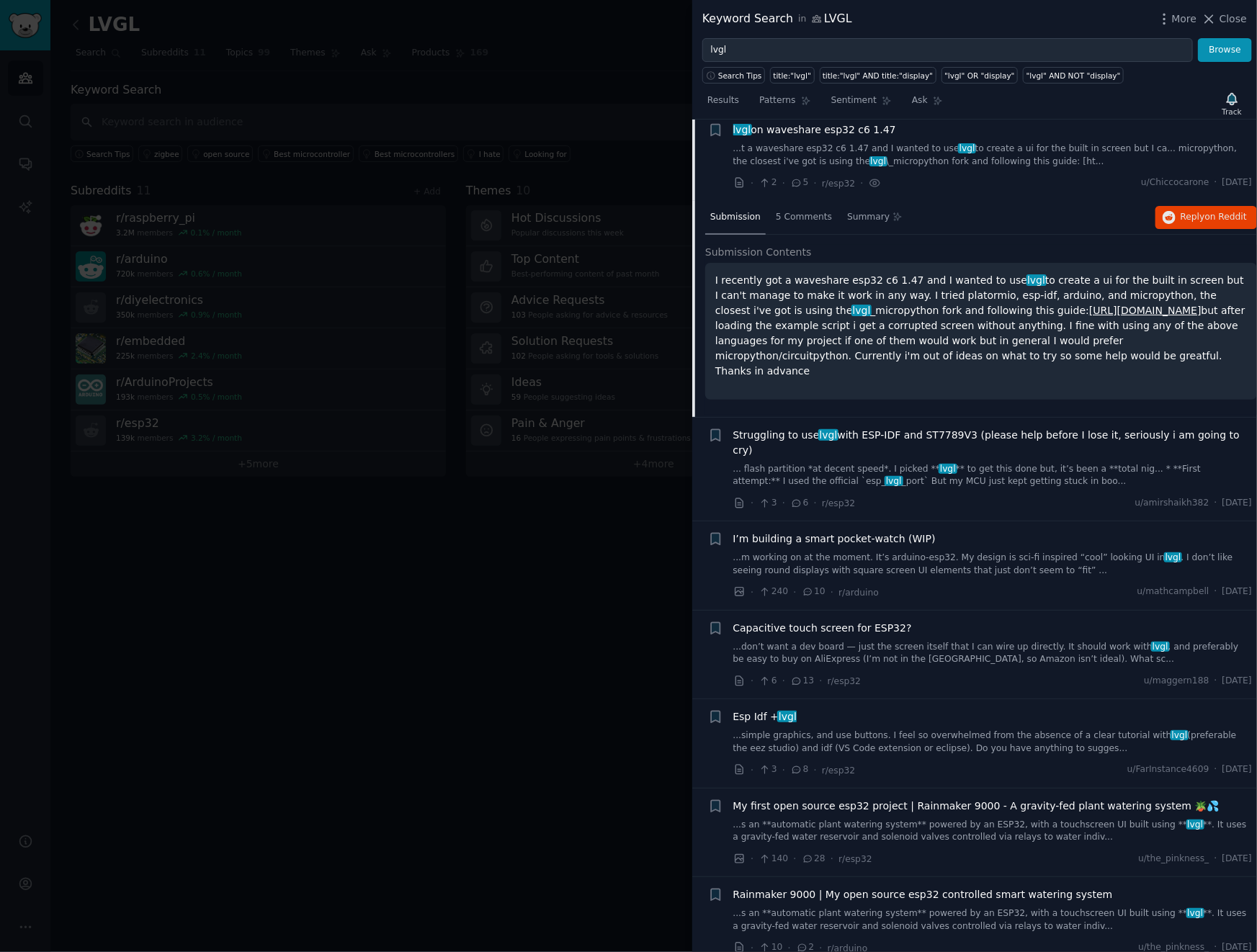
click at [1054, 709] on div "Esp Idf + lvgl ...simple graphics, and use buttons. I feel so overwhelmed from …" at bounding box center [993, 732] width 519 height 45
click at [1040, 730] on link "...simple graphics, and use buttons. I feel so overwhelmed from the absence of …" at bounding box center [993, 742] width 519 height 25
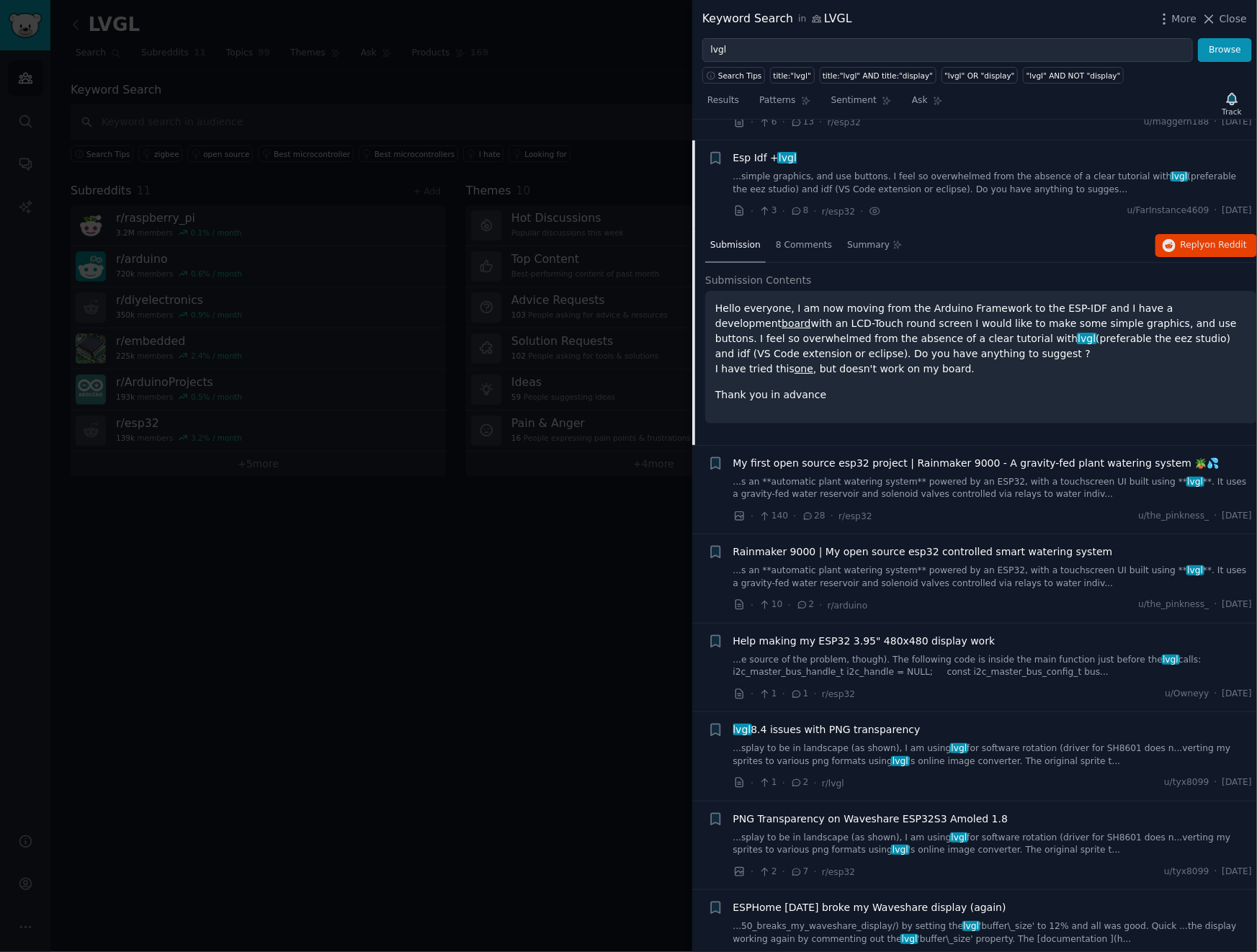
scroll to position [1574, 0]
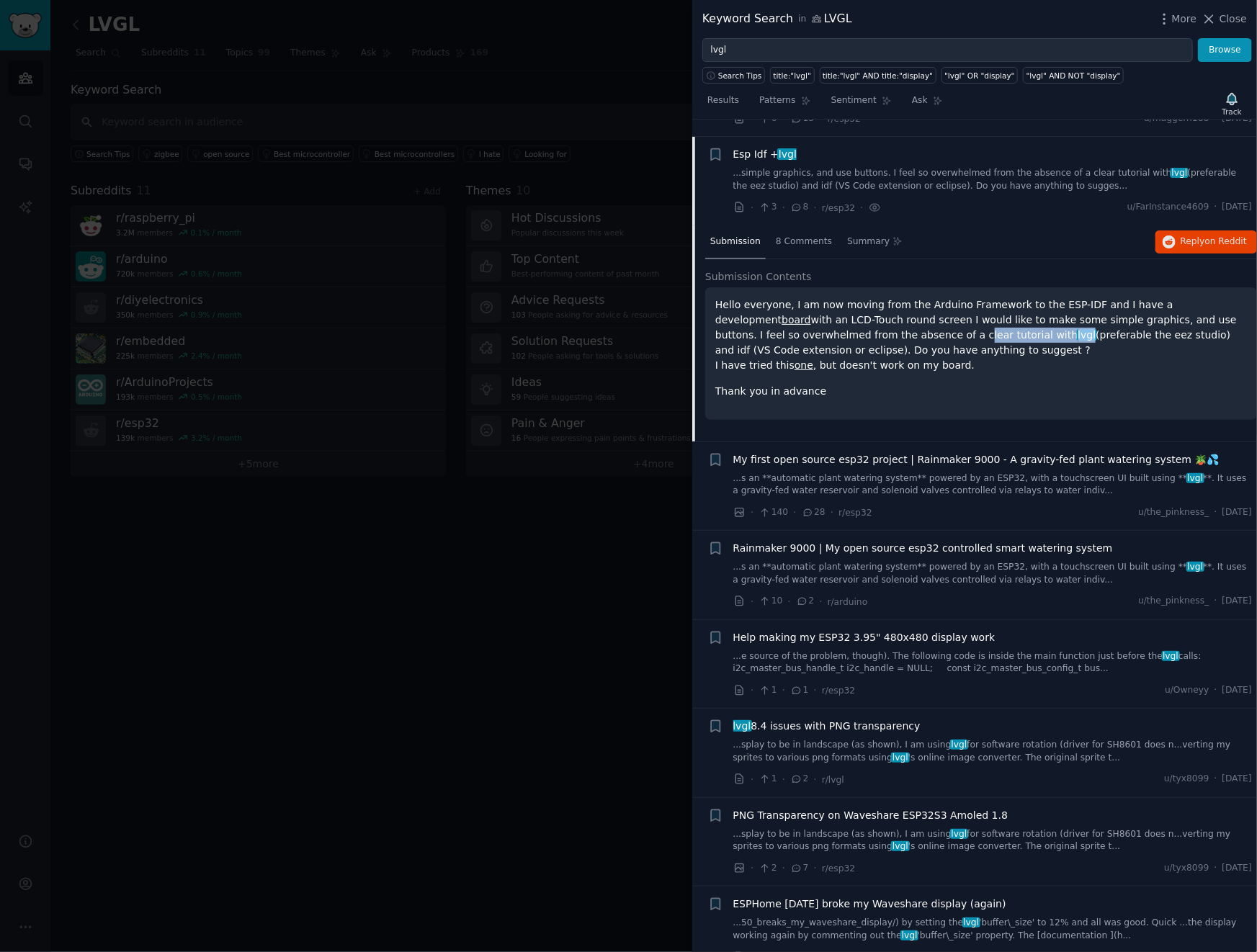
drag, startPoint x: 890, startPoint y: 317, endPoint x: 983, endPoint y: 314, distance: 93.0
click at [983, 314] on p "Hello everyone, I am now moving from the Arduino Framework to the ESP-IDF and I…" at bounding box center [981, 335] width 532 height 76
click at [1064, 316] on p "Hello everyone, I am now moving from the Arduino Framework to the ESP-IDF and I…" at bounding box center [981, 335] width 532 height 76
click at [1073, 630] on div "Help making my ESP32 3.95" 480x480 display work" at bounding box center [993, 638] width 519 height 15
click at [994, 739] on link "...splay to be in landscape (as shown), I am using lvgl for software rotation (…" at bounding box center [993, 751] width 519 height 25
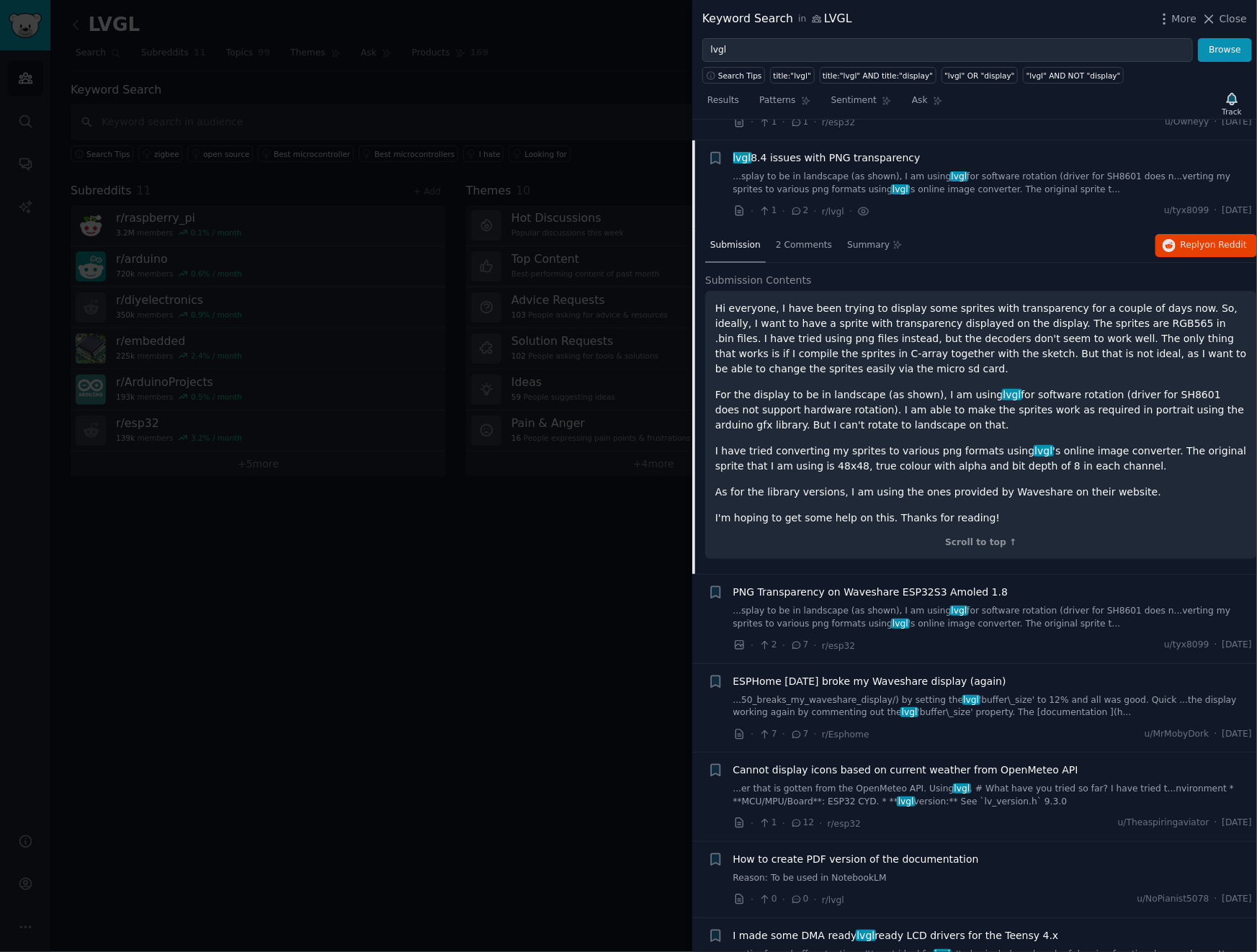
scroll to position [1929, 0]
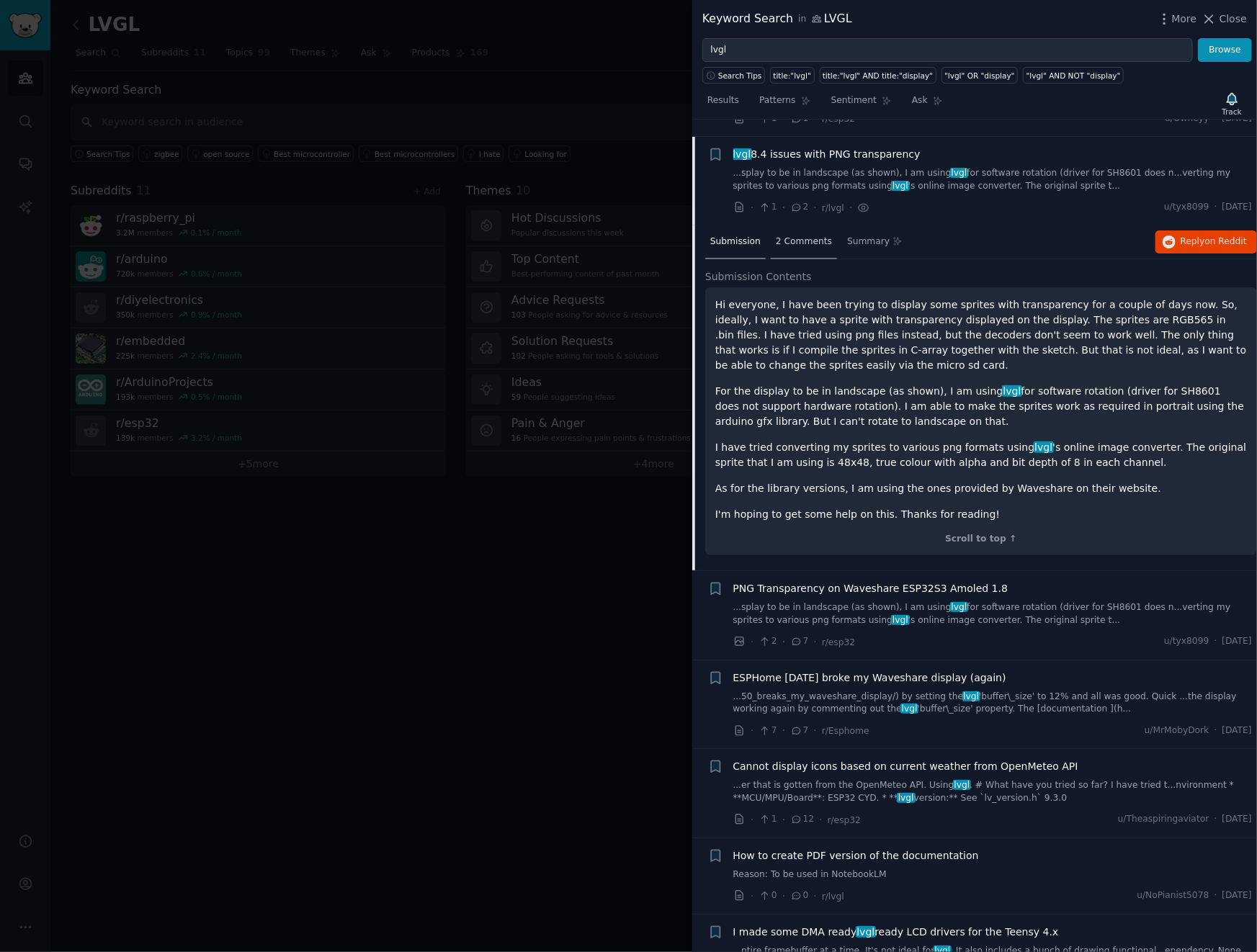
click at [818, 235] on span "2 Comments" at bounding box center [803, 242] width 56 height 13
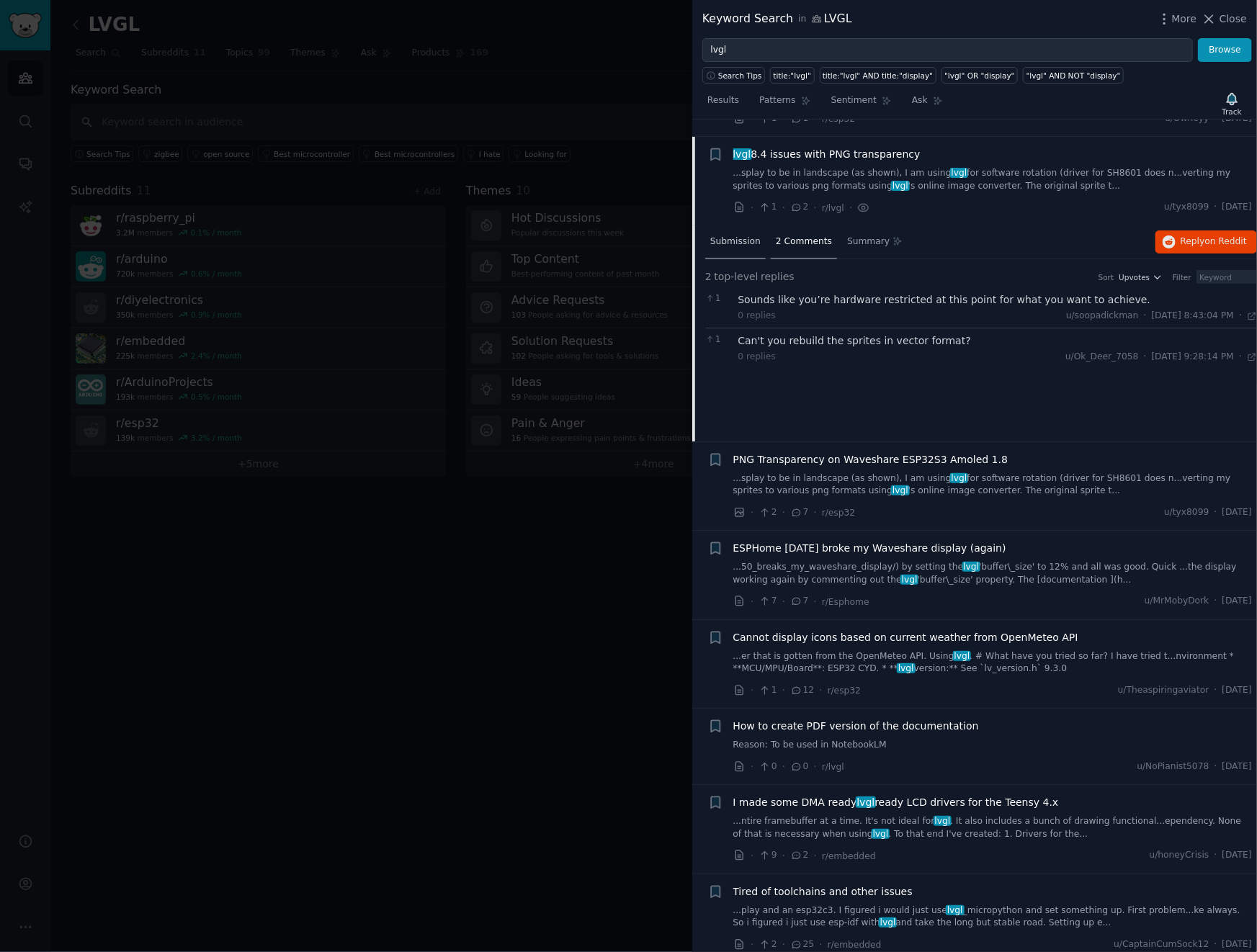
click at [747, 235] on span "Submission" at bounding box center [735, 242] width 50 height 13
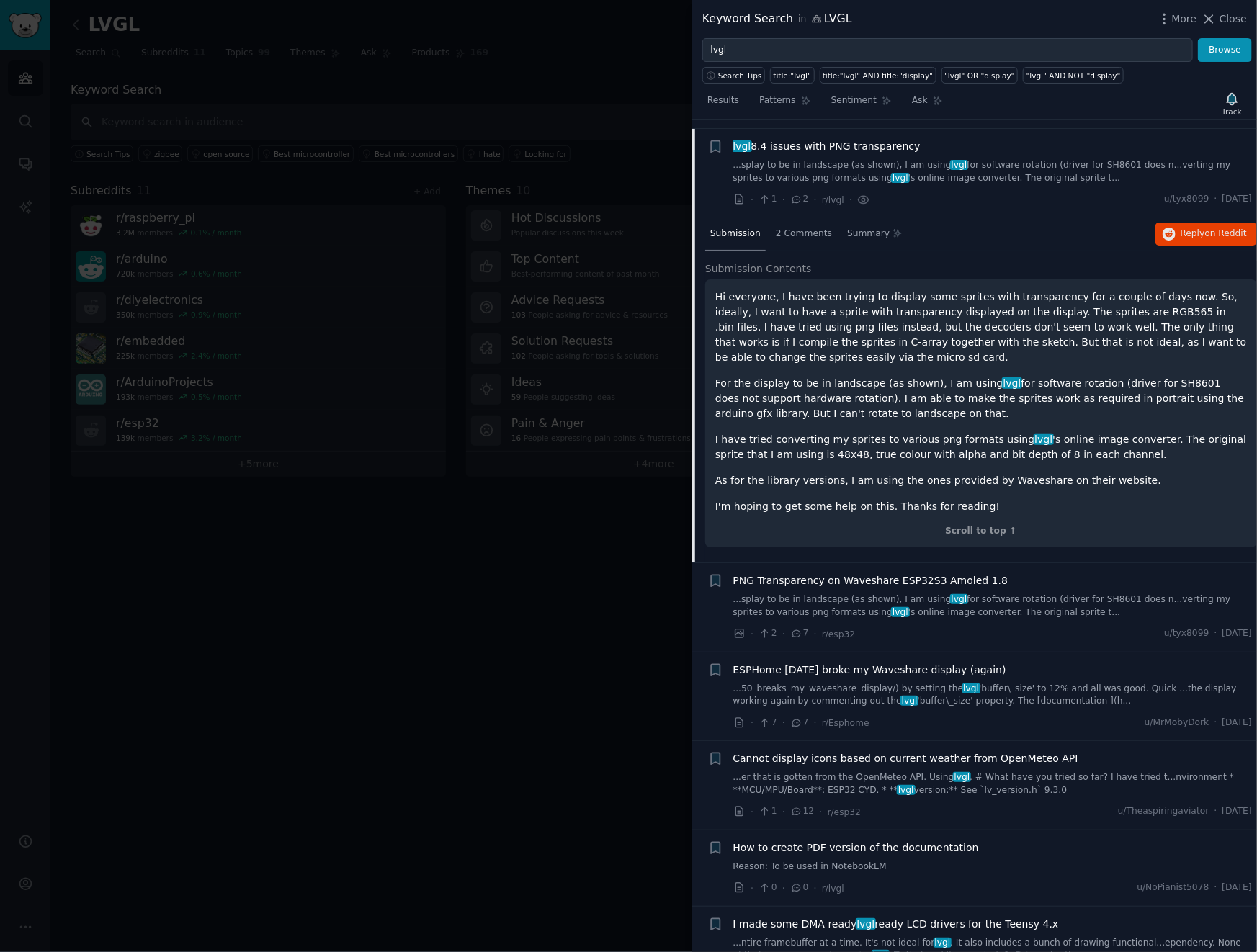
scroll to position [1945, 0]
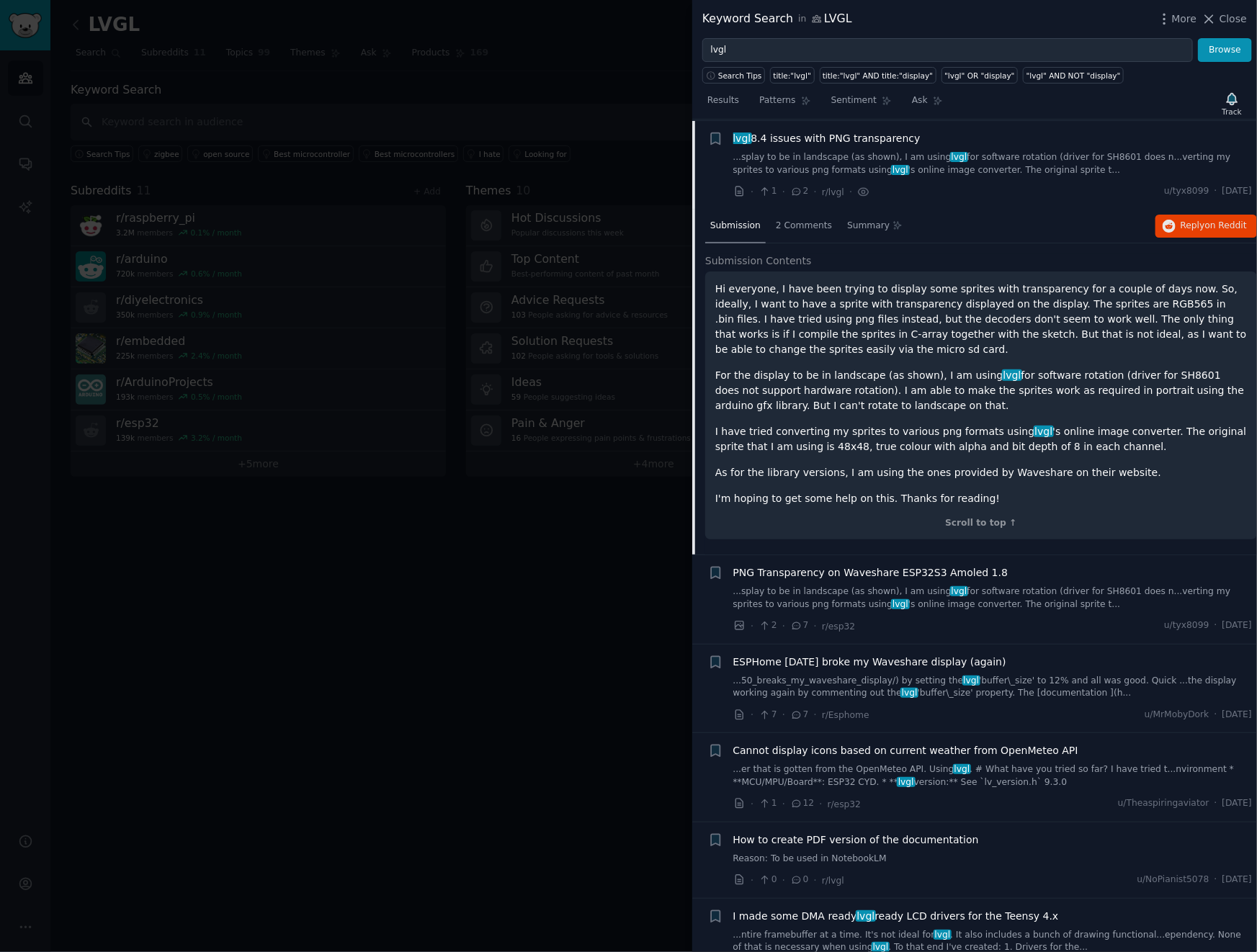
click at [1062, 763] on link "...er that is gotten from the OpenMeteo API. Using lvgl . # What have you tried…" at bounding box center [993, 776] width 519 height 25
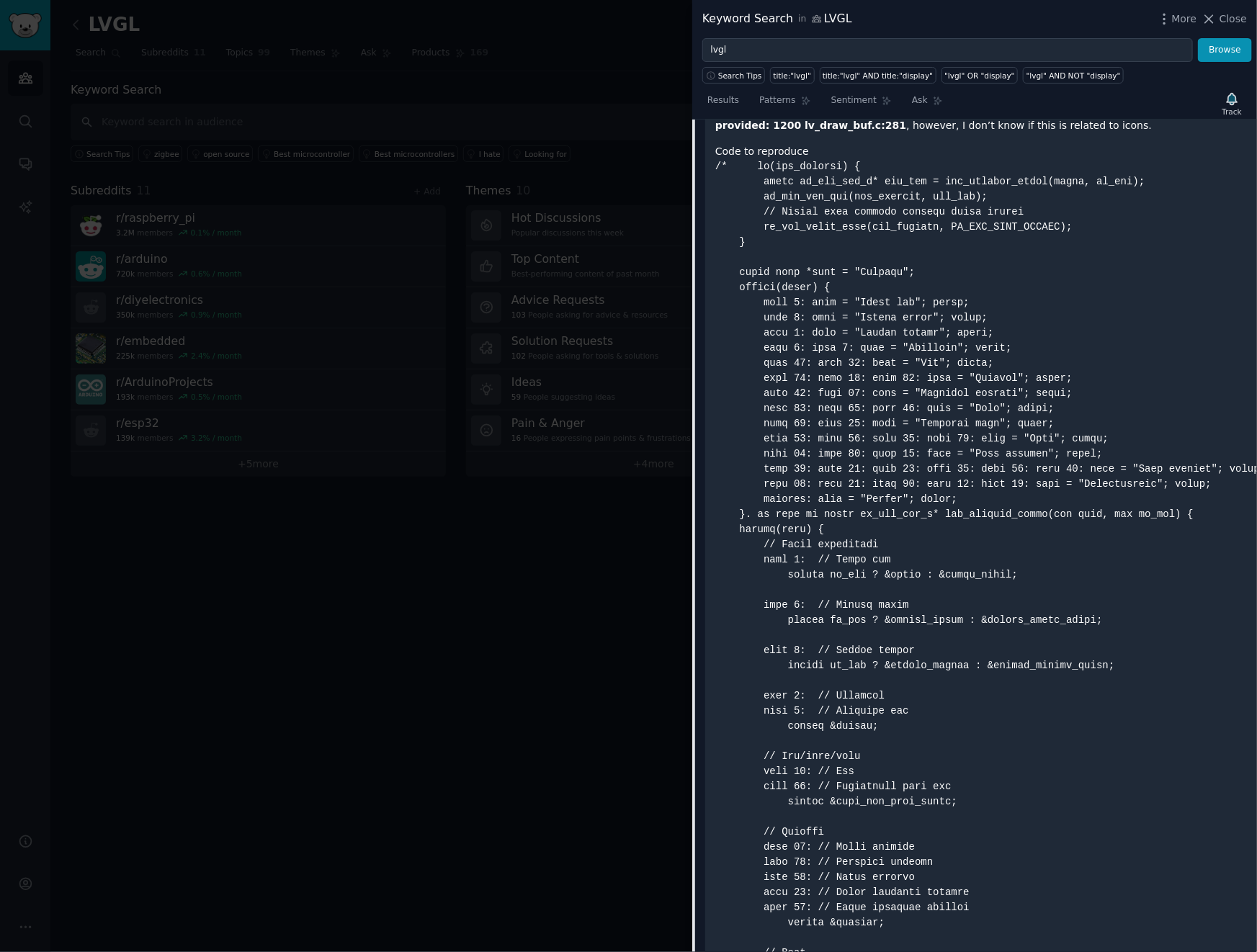
scroll to position [2249, 0]
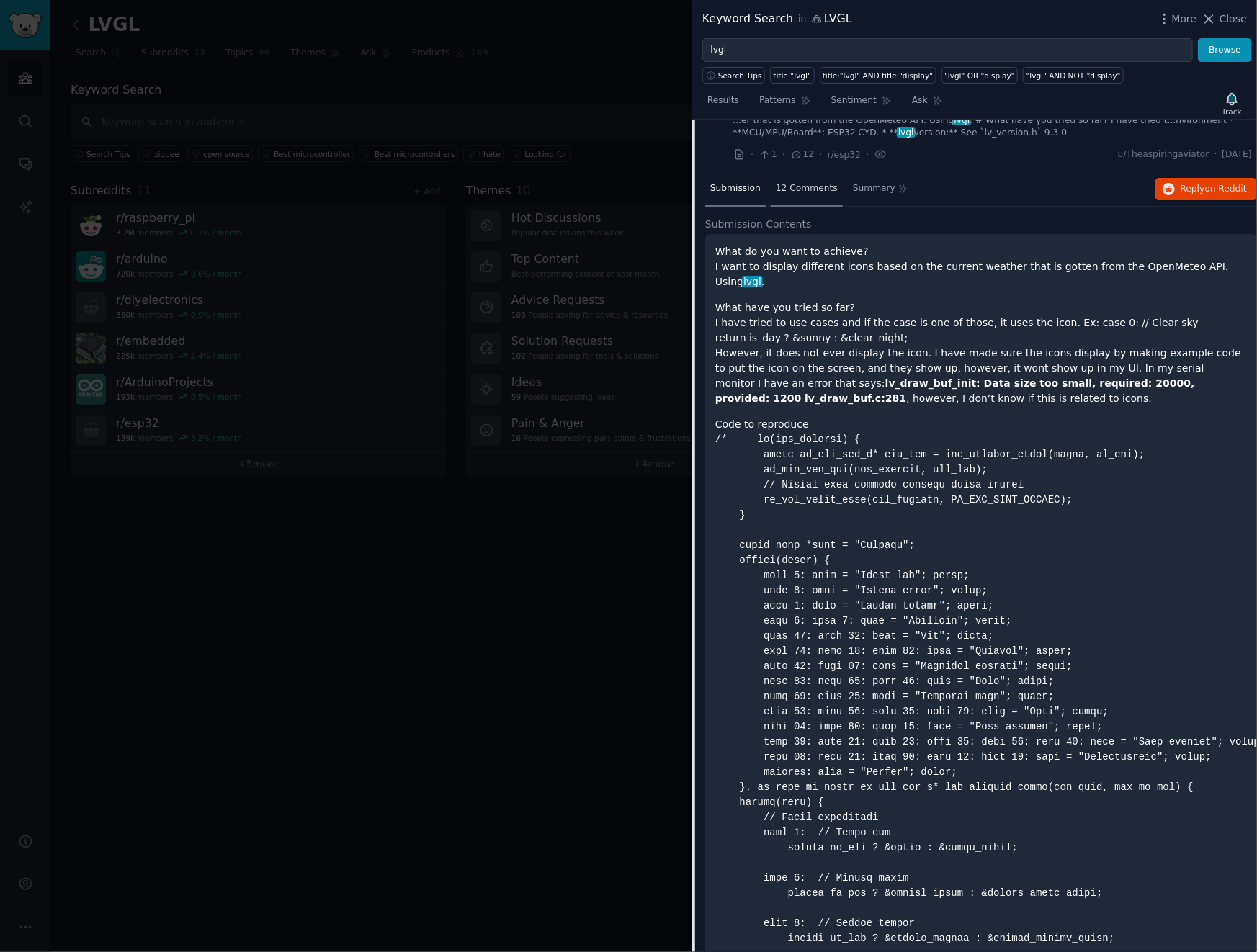
click at [819, 182] on span "12 Comments" at bounding box center [806, 189] width 62 height 13
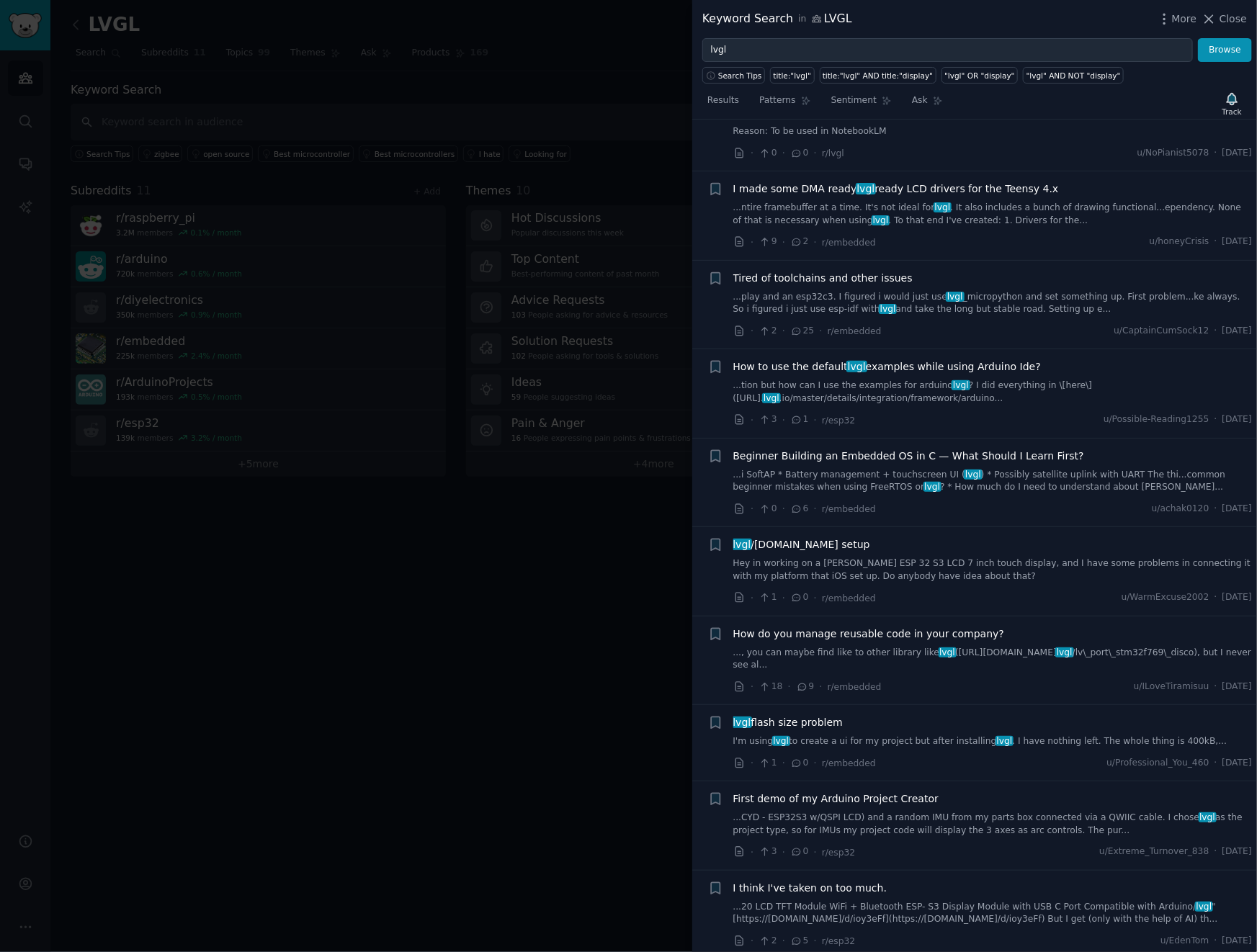
scroll to position [2623, 0]
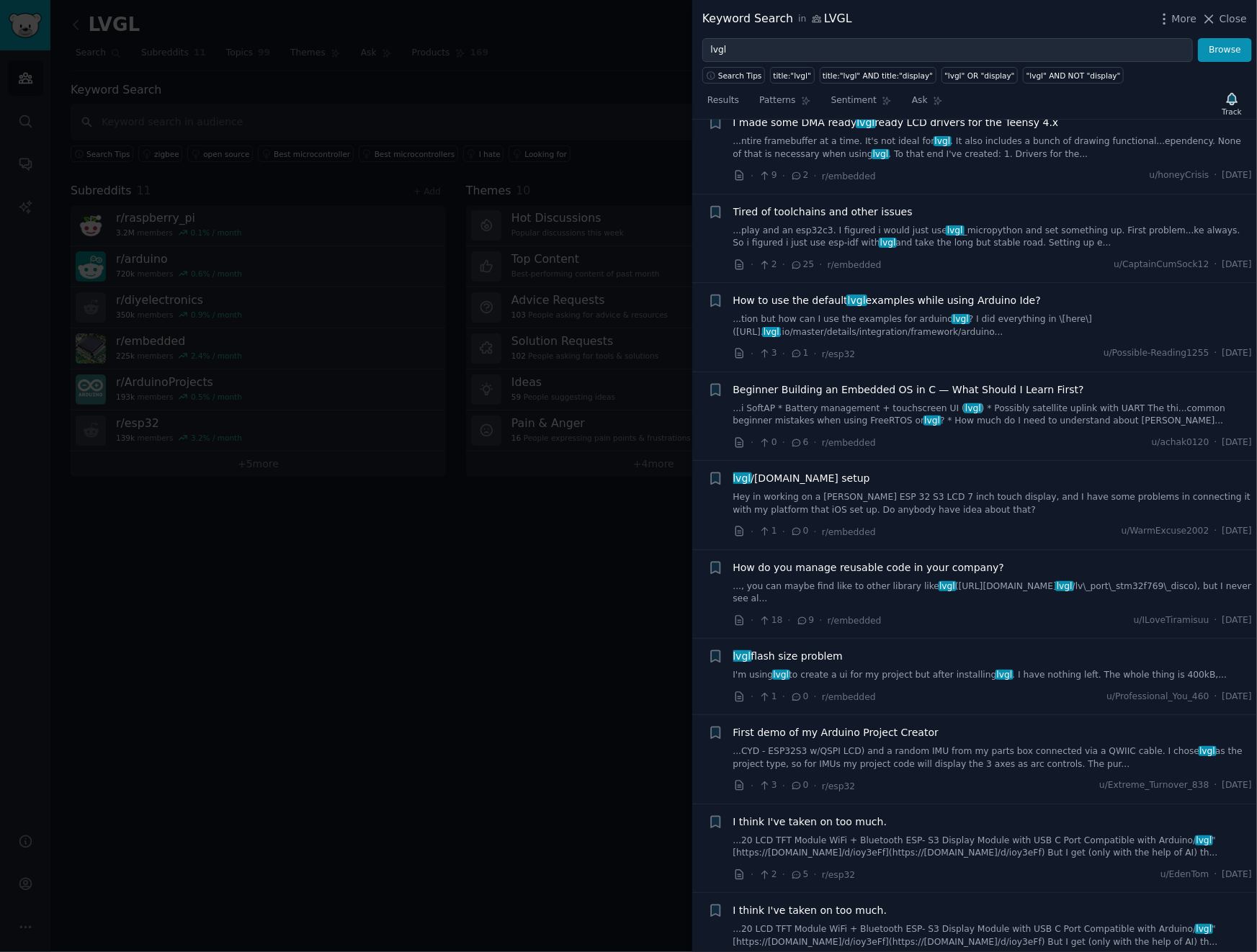
click at [940, 569] on span "How do you manage reusable code in your company?" at bounding box center [869, 568] width 272 height 15
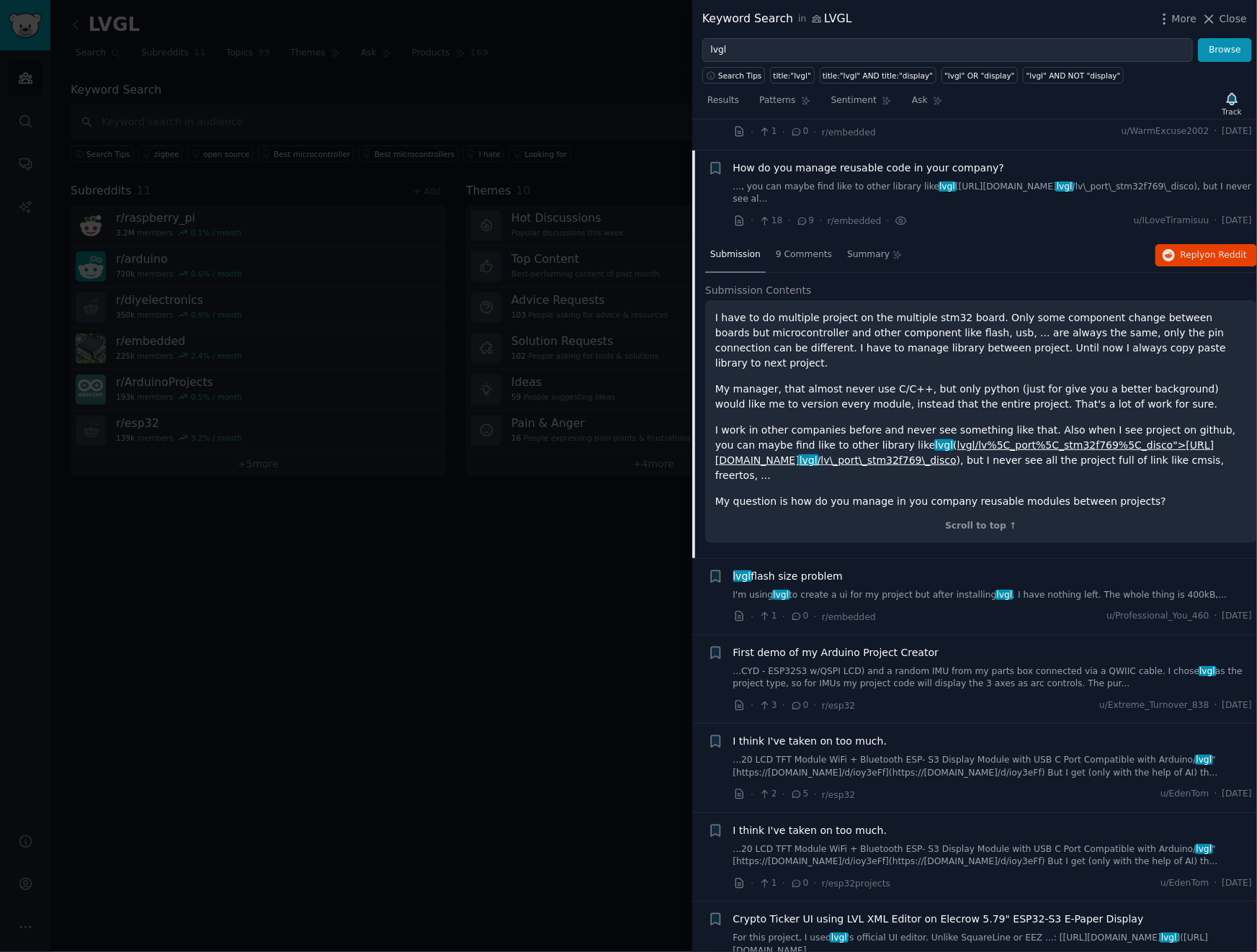
scroll to position [2805, 0]
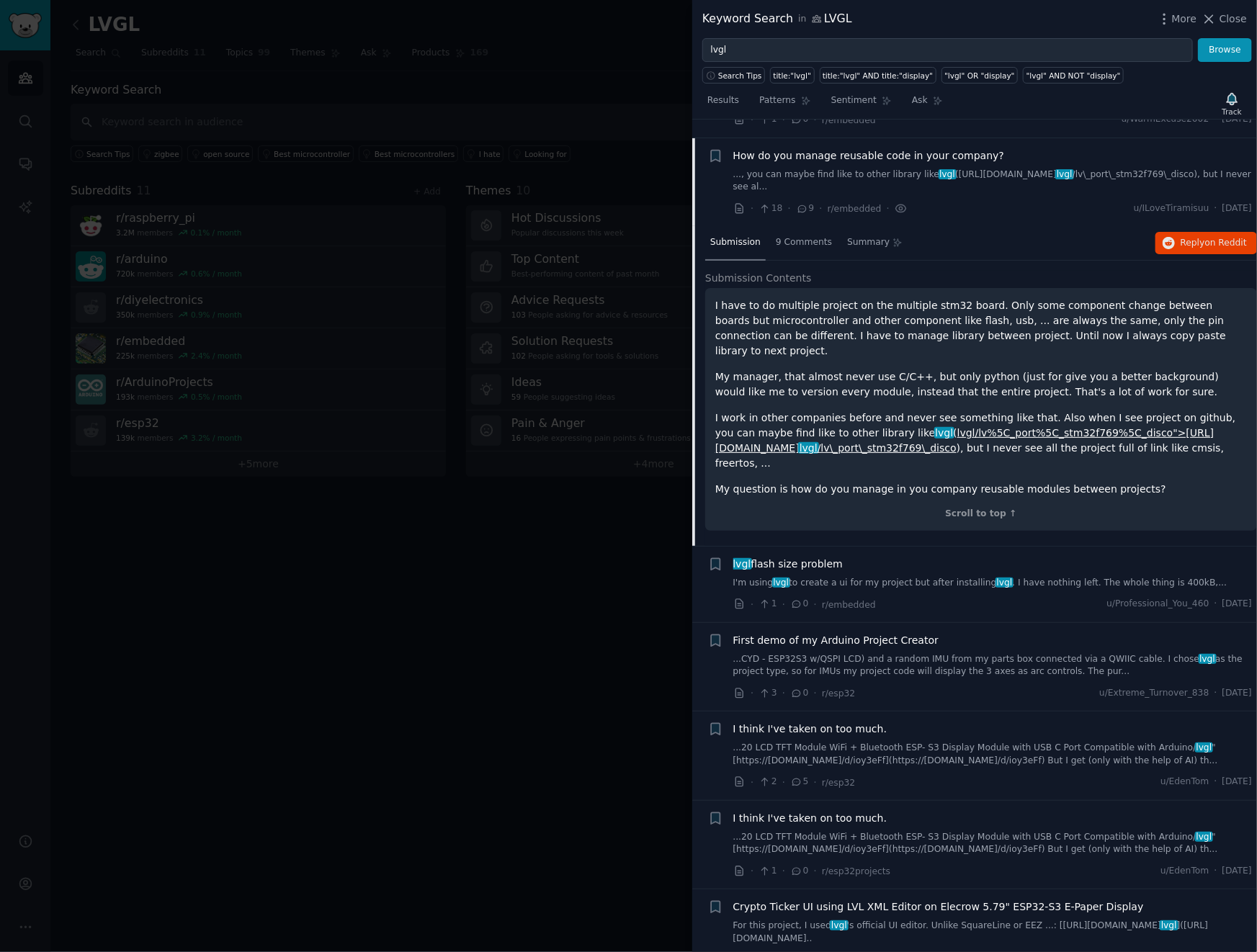
click at [937, 557] on div "lvgl flash size problem I'm using lvgl to create a ui for my project but after …" at bounding box center [993, 585] width 519 height 55
click at [941, 577] on link "I'm using lvgl to create a ui for my project but after installing lvgl . I have…" at bounding box center [993, 583] width 519 height 13
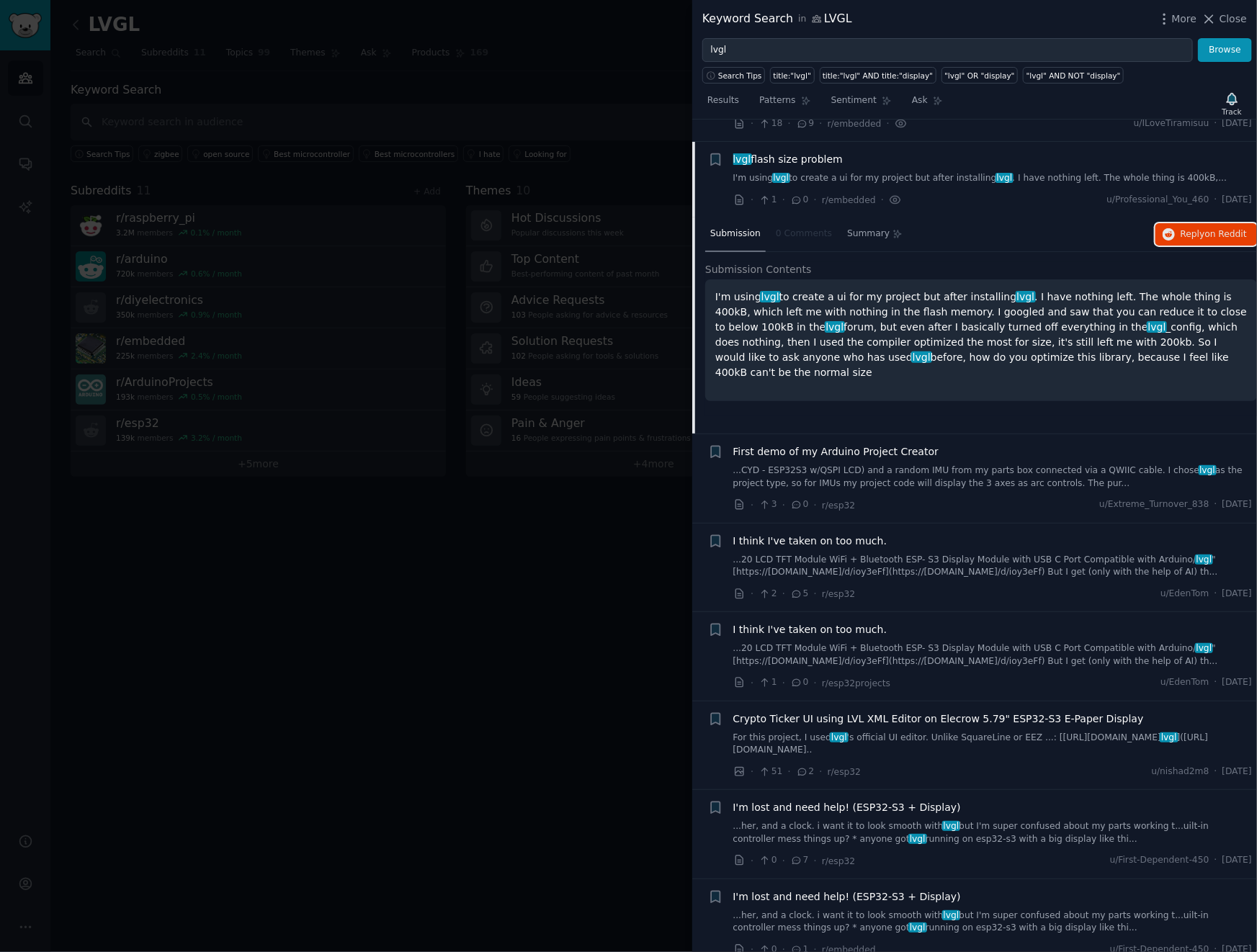
scroll to position [2899, 0]
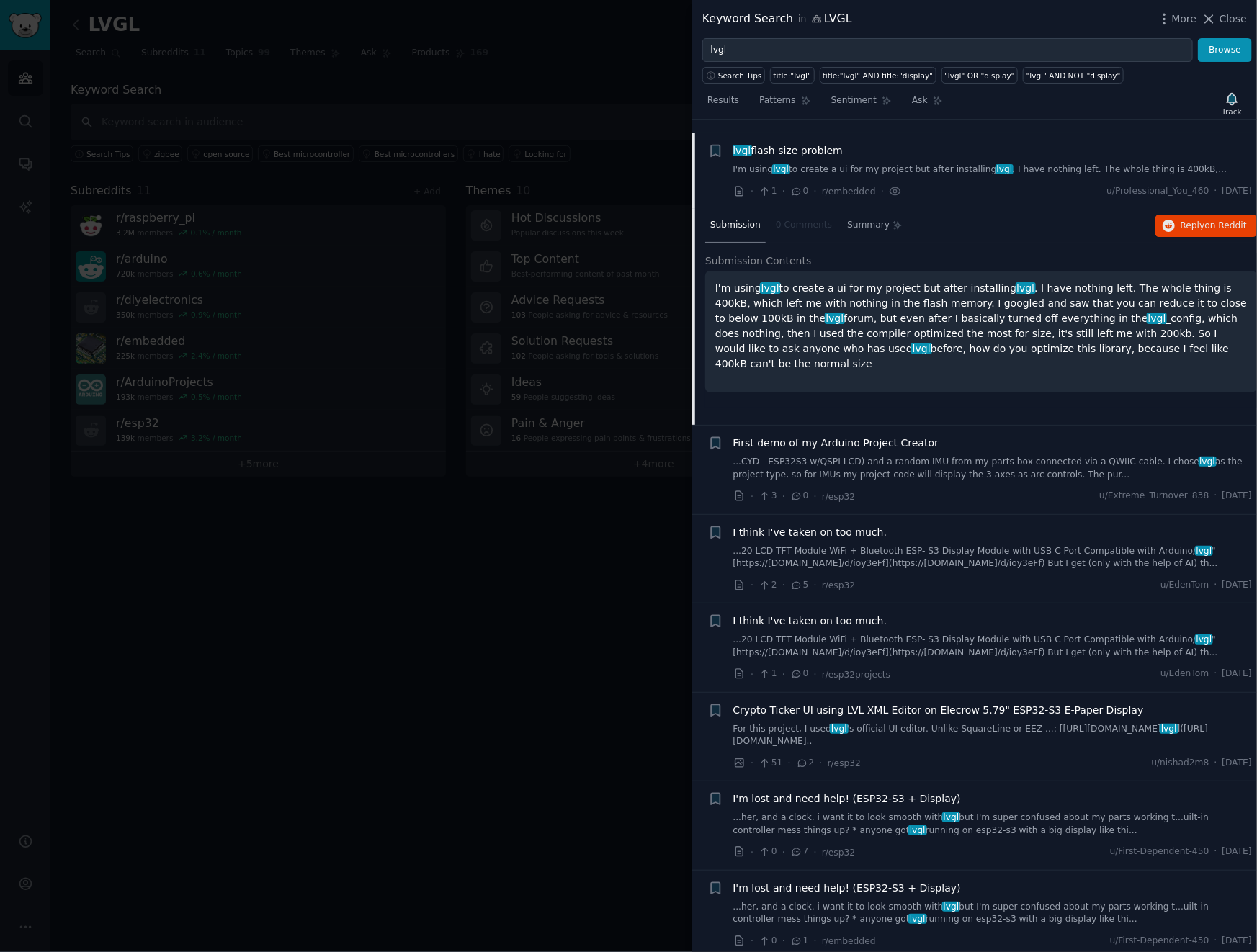
click at [1198, 812] on link "...her, and a clock. i want it to look smooth with lvgl but I'm super confused …" at bounding box center [993, 824] width 519 height 25
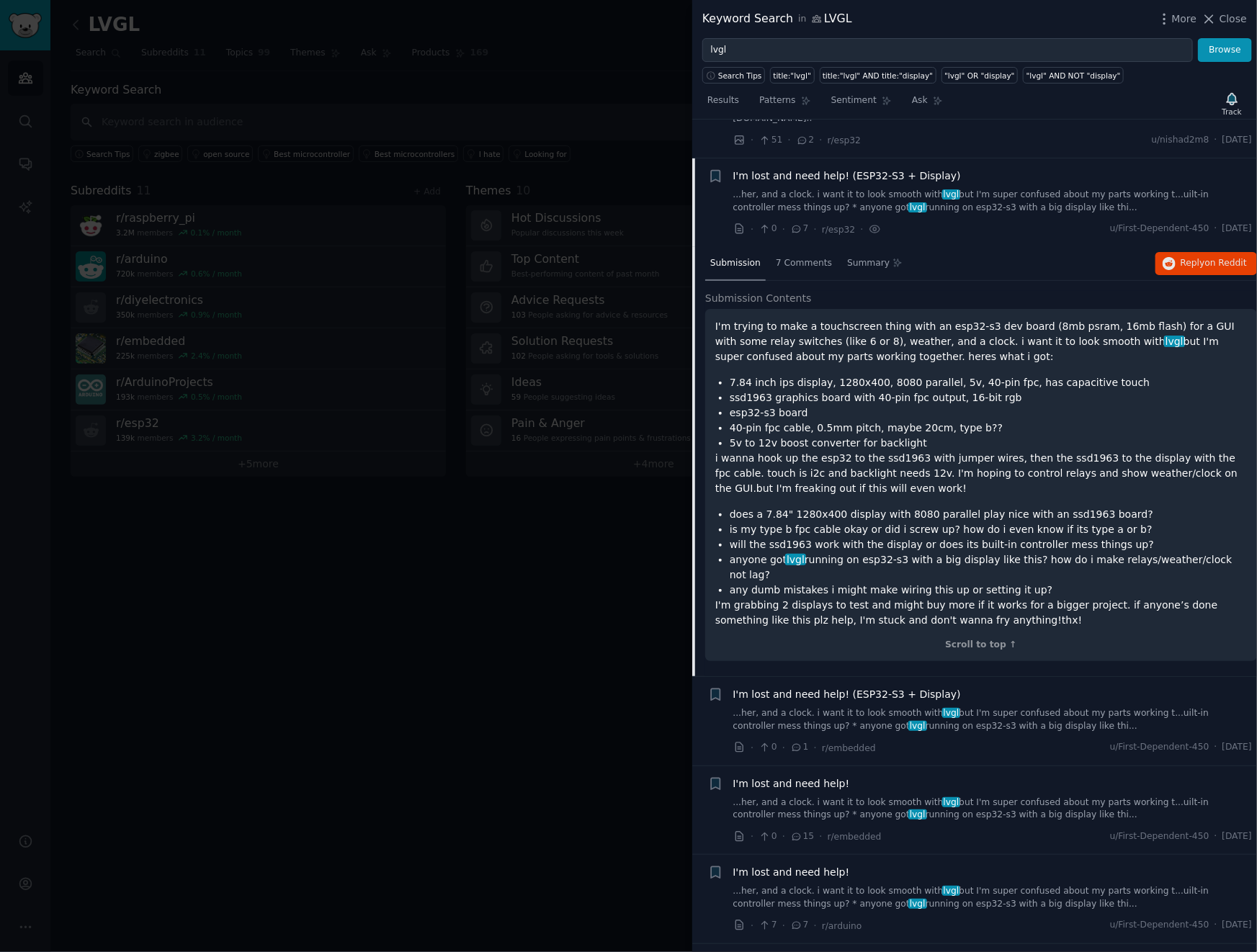
scroll to position [3313, 0]
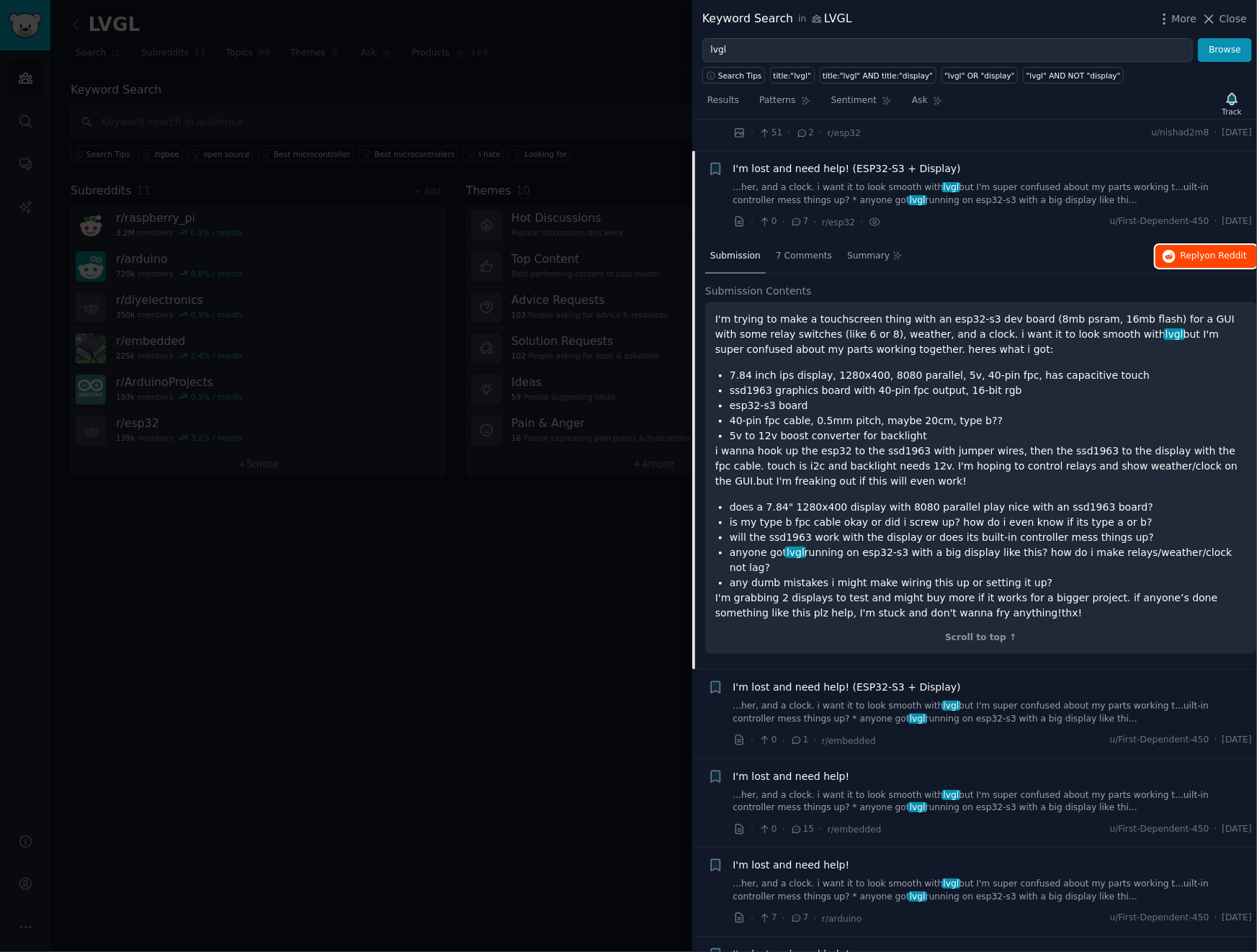
click at [1205, 251] on span "on Reddit" at bounding box center [1226, 256] width 42 height 10
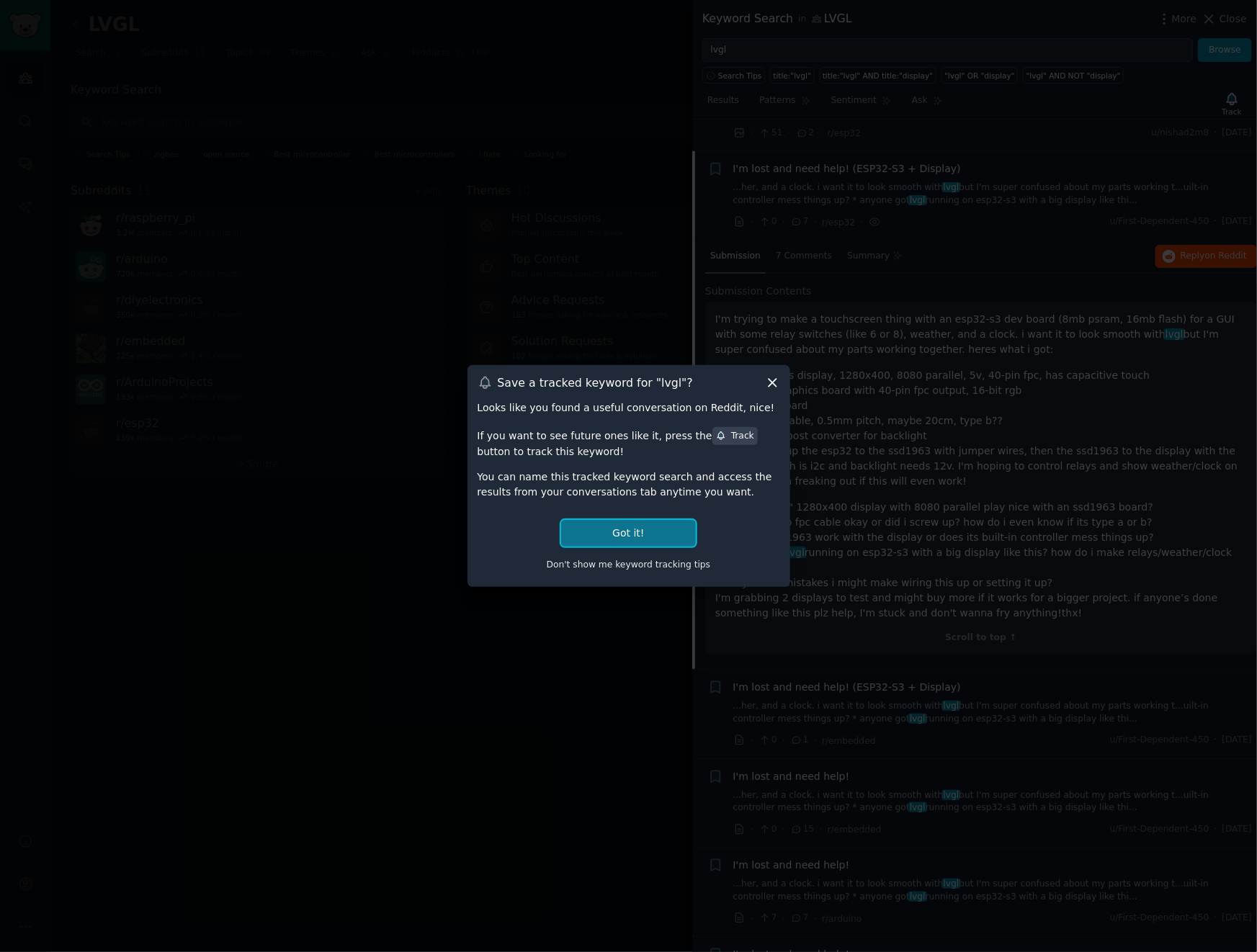
click at [667, 535] on button "Got it!" at bounding box center [628, 533] width 134 height 27
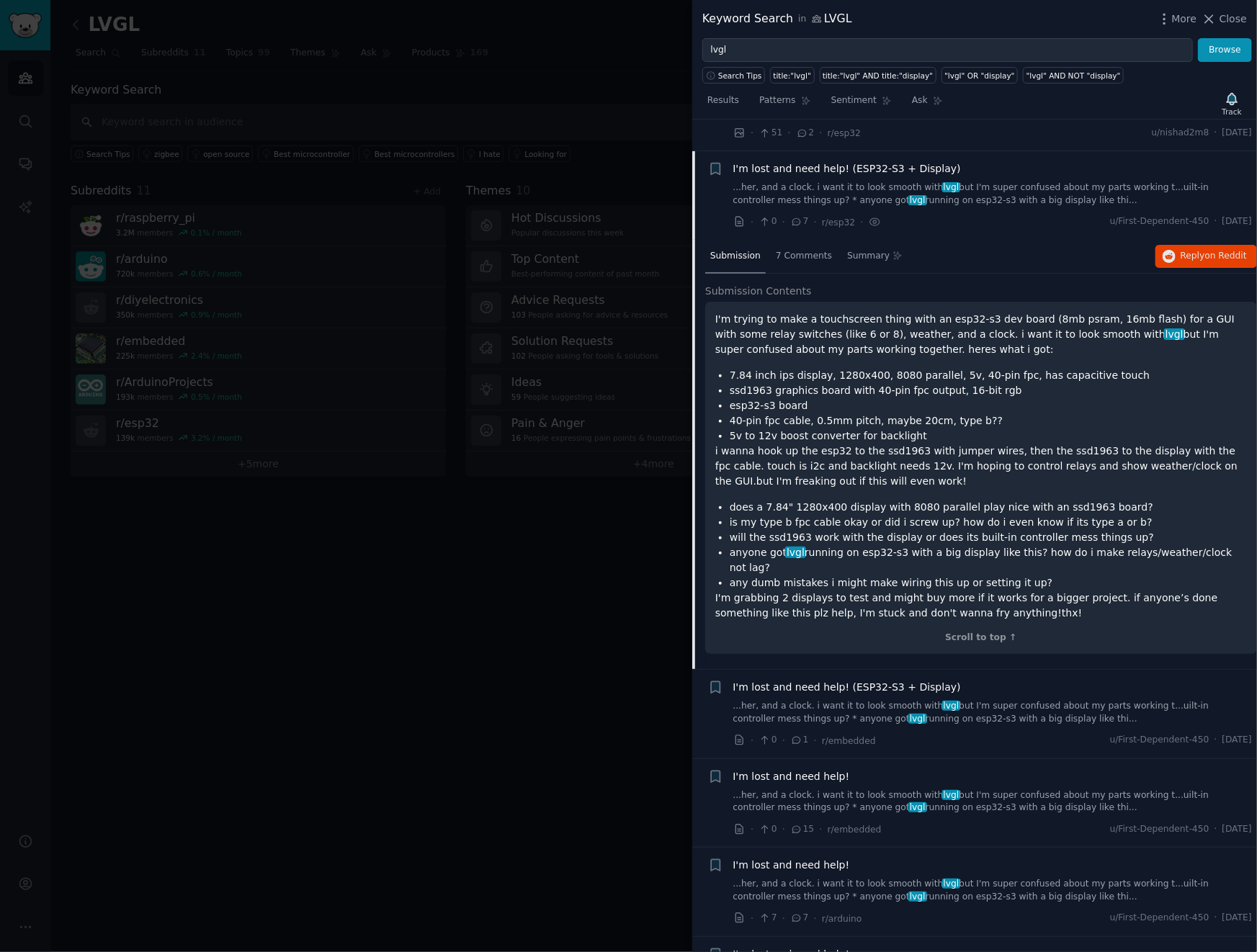
click at [1038, 680] on div "I'm lost and need help! (ESP32-S3 + Display)" at bounding box center [993, 687] width 519 height 15
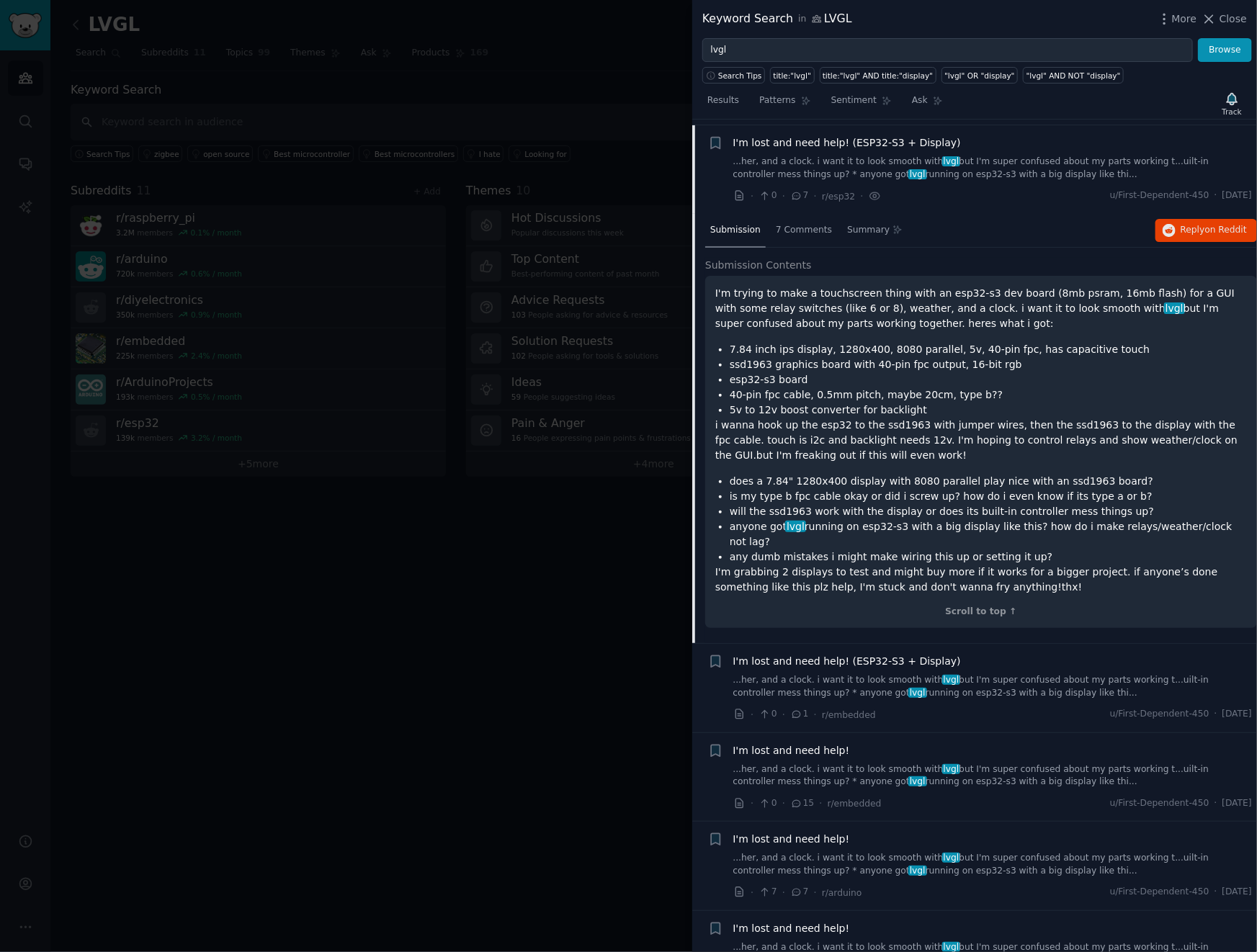
scroll to position [3697, 0]
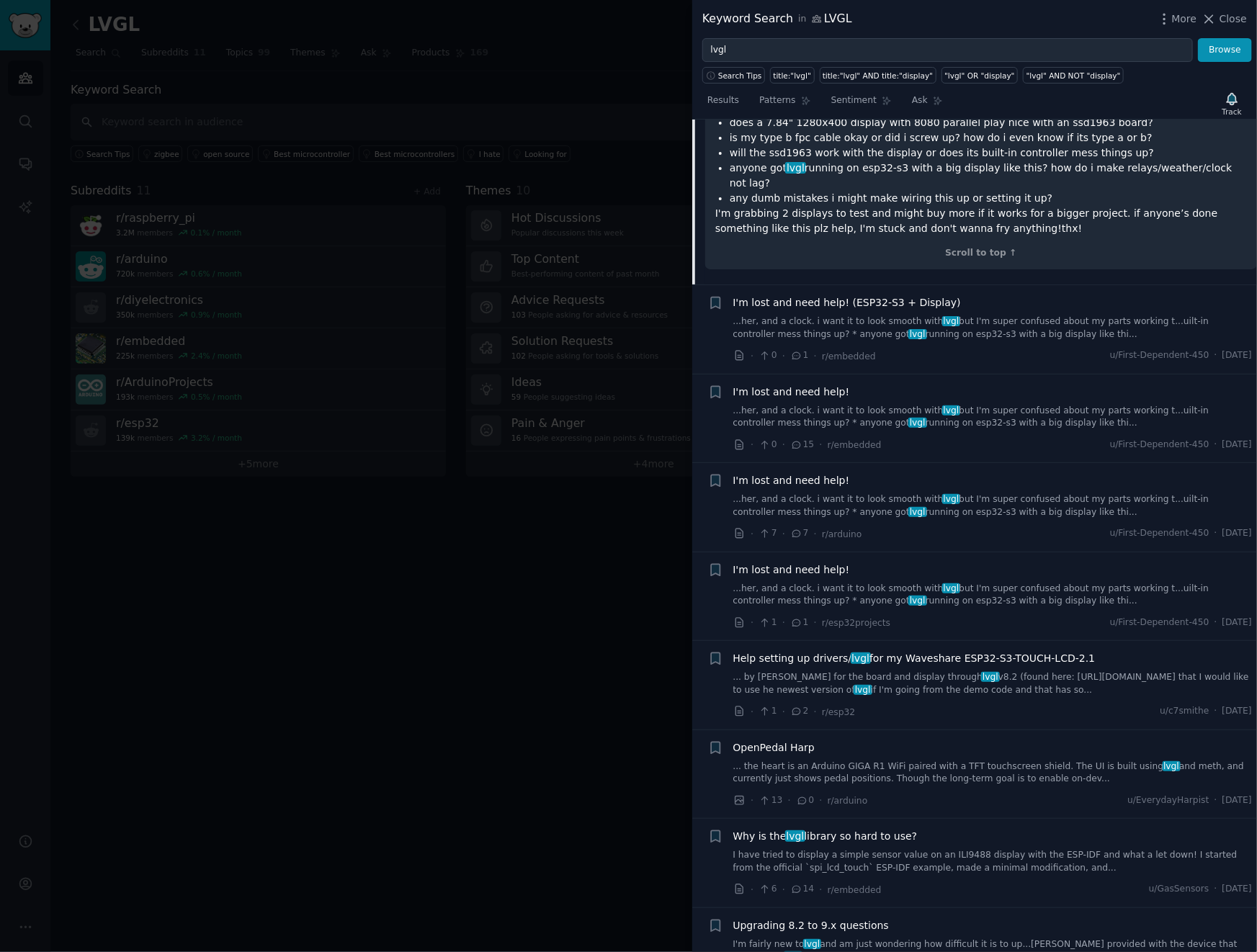
click at [993, 385] on div "I'm lost and need help! ...her, and a clock. i want it to look smooth with lvgl…" at bounding box center [993, 407] width 519 height 45
click at [994, 404] on link "...her, and a clock. i want it to look smooth with lvgl but I'm super confused …" at bounding box center [993, 417] width 519 height 25
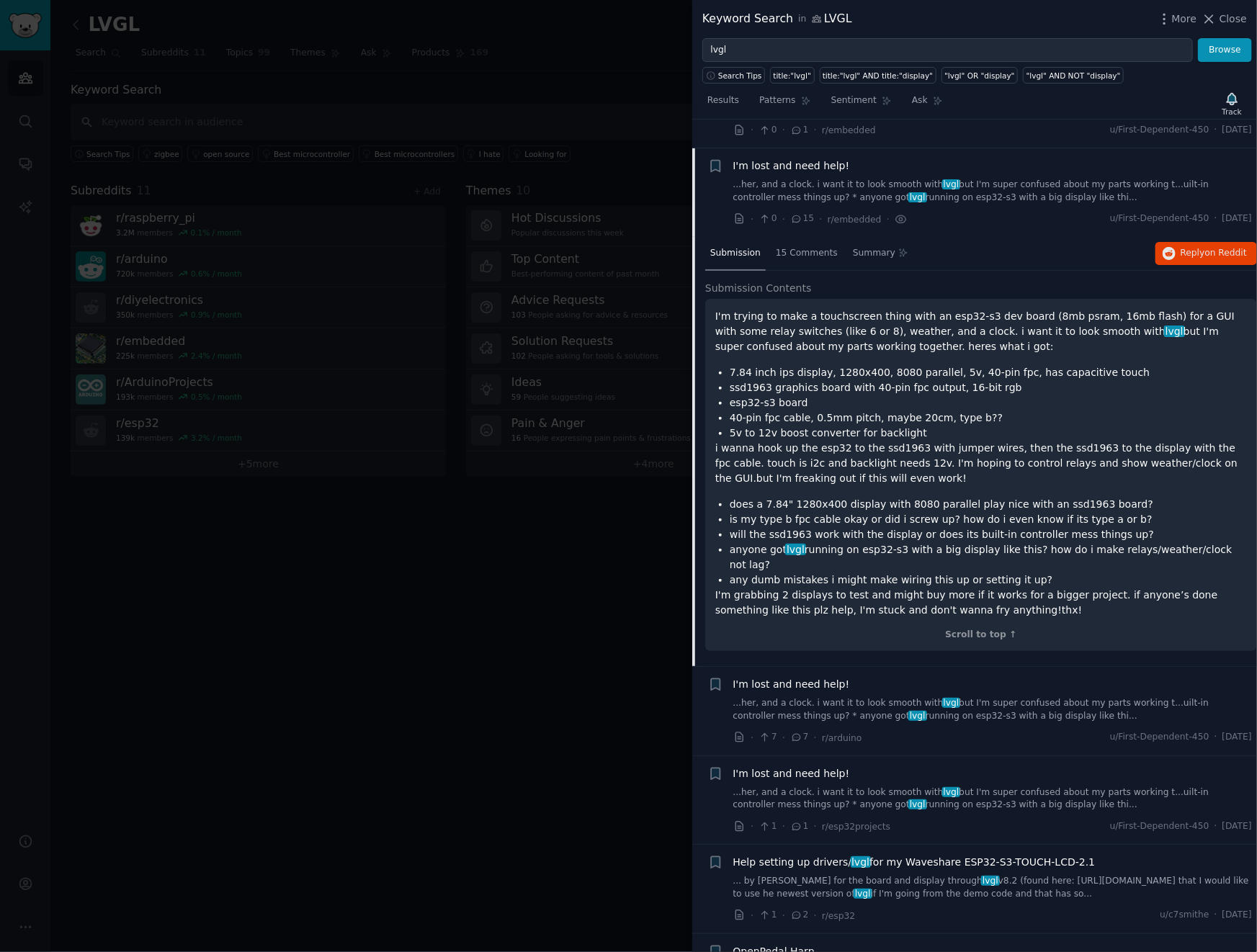
scroll to position [3491, 0]
click at [807, 240] on div "15 Comments" at bounding box center [806, 257] width 72 height 35
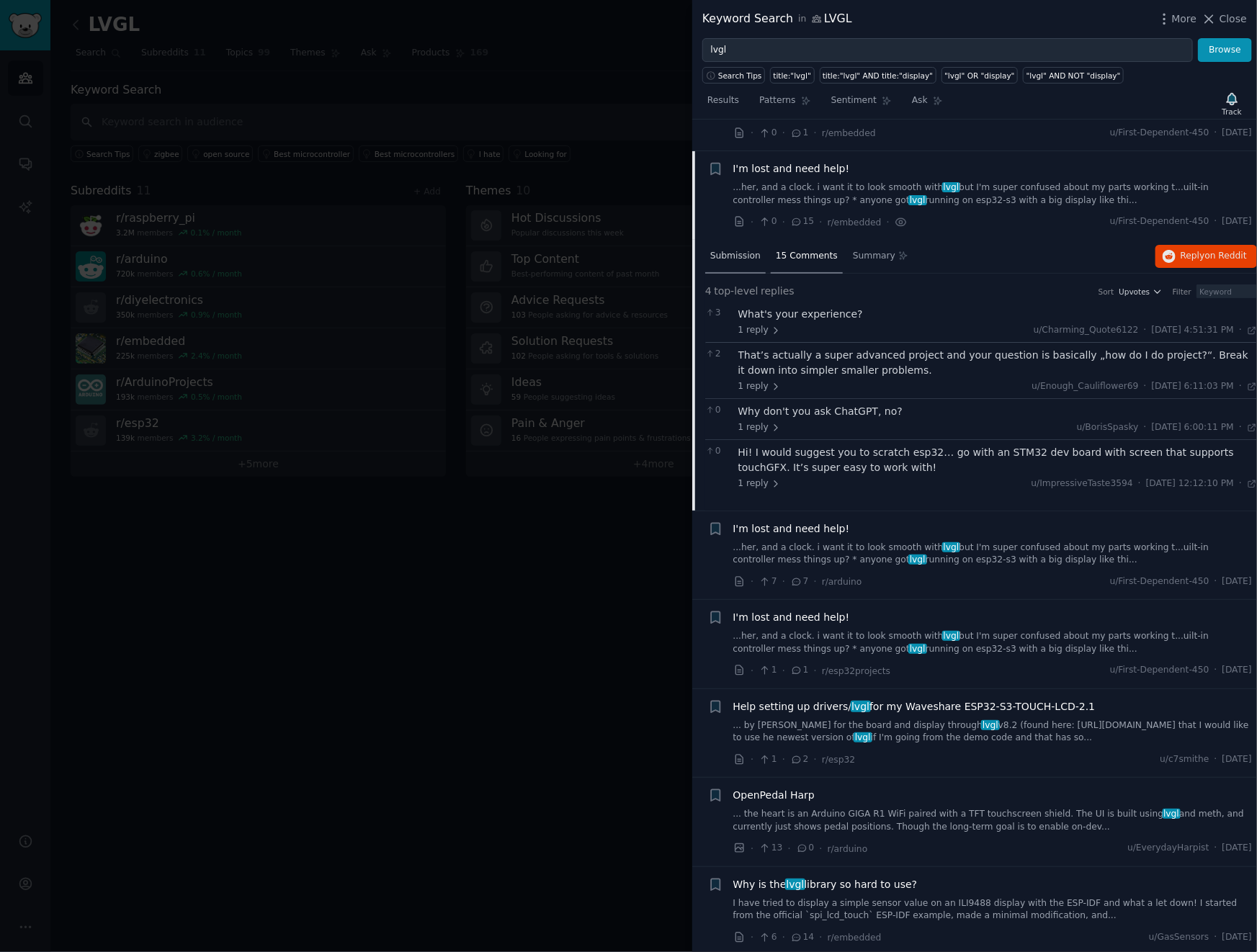
click at [739, 250] on span "Submission" at bounding box center [735, 256] width 50 height 13
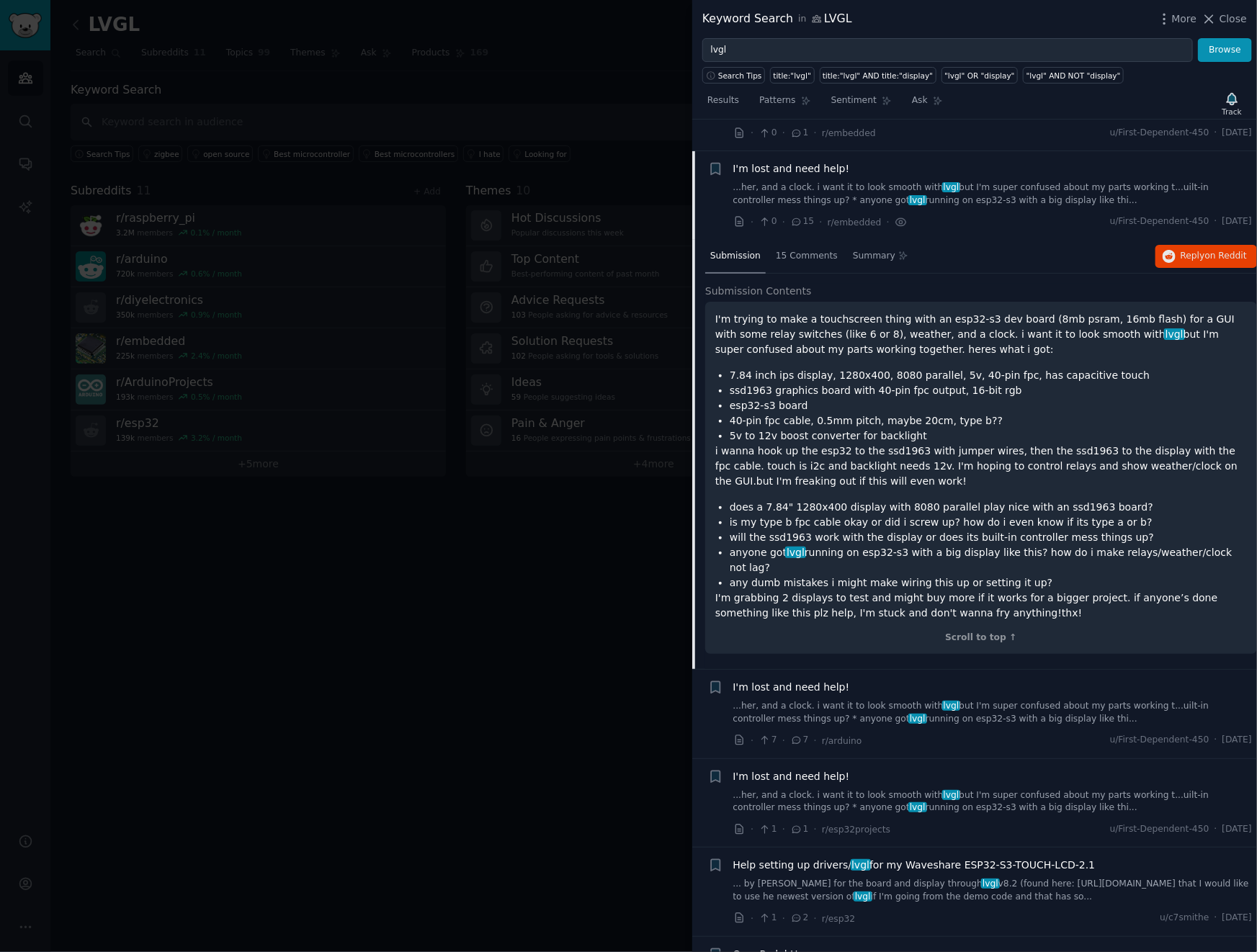
click at [997, 205] on li "+ I'm lost and need help! ...her, and a clock. i want it to look smooth with lv…" at bounding box center [974, 195] width 564 height 89
click at [1025, 182] on link "...her, and a clock. i want it to look smooth with lvgl but I'm super confused …" at bounding box center [993, 194] width 519 height 25
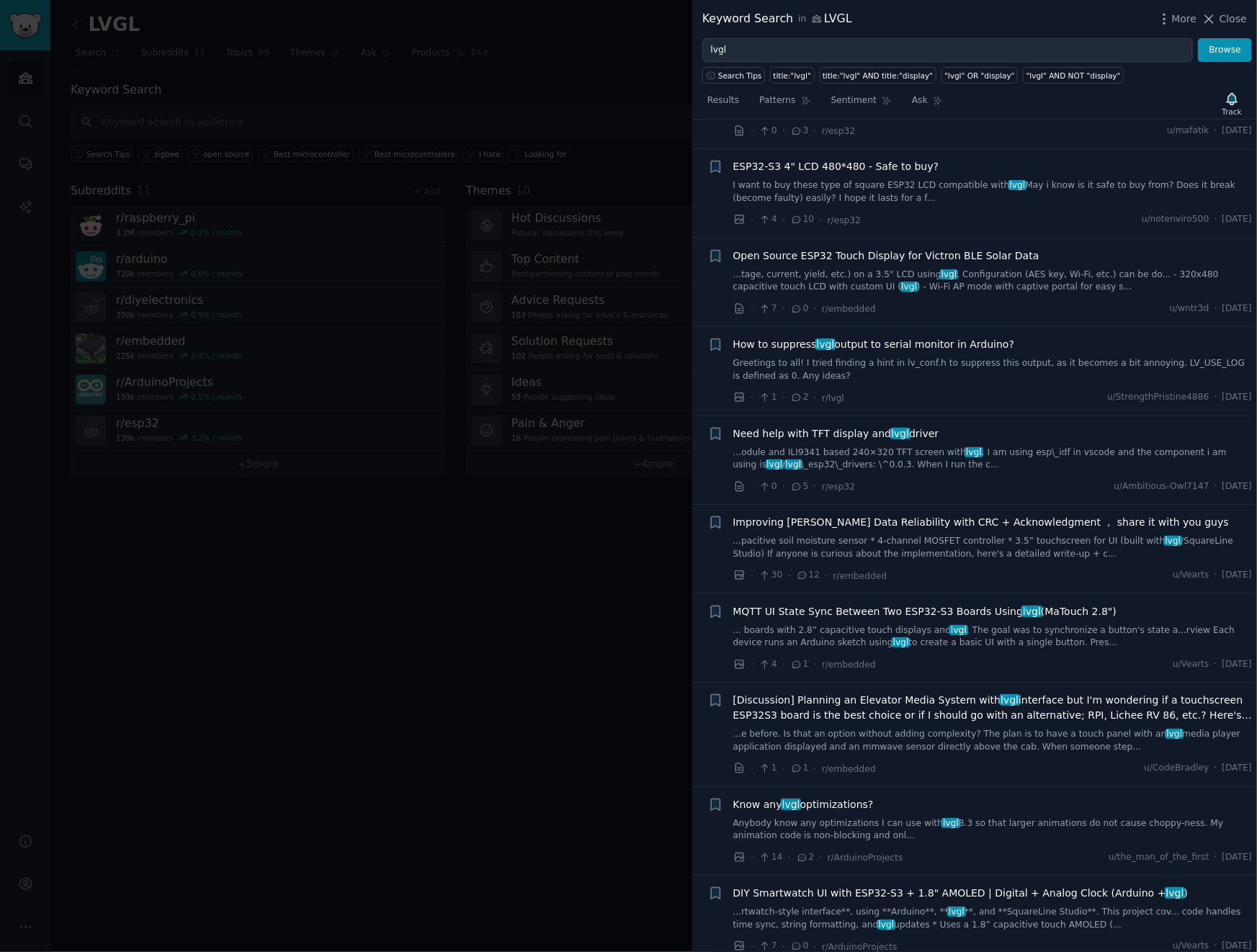
scroll to position [4414, 0]
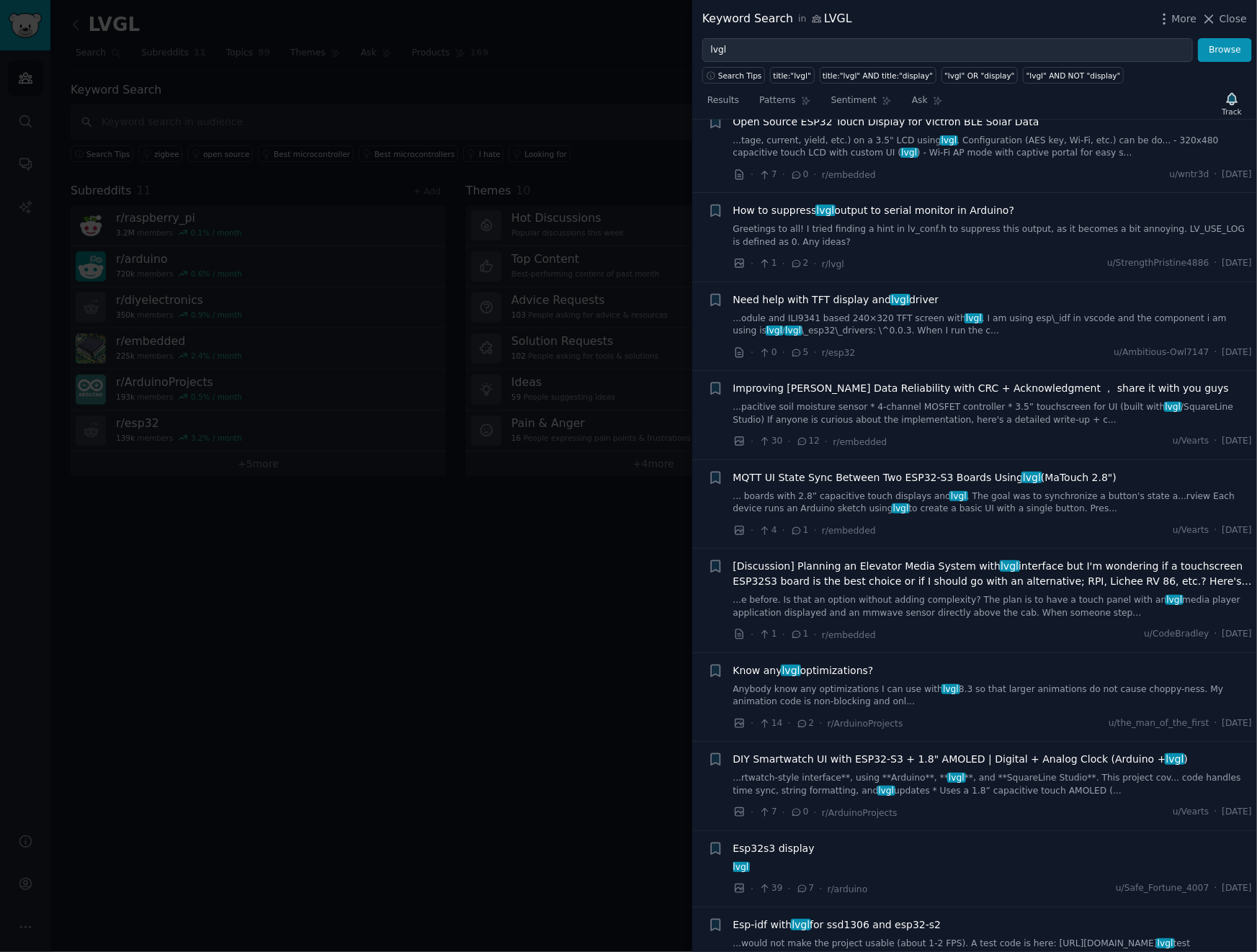
click at [1061, 683] on link "Anybody know any optimizations I can use with lvgl 8.3 so that larger animation…" at bounding box center [993, 696] width 519 height 25
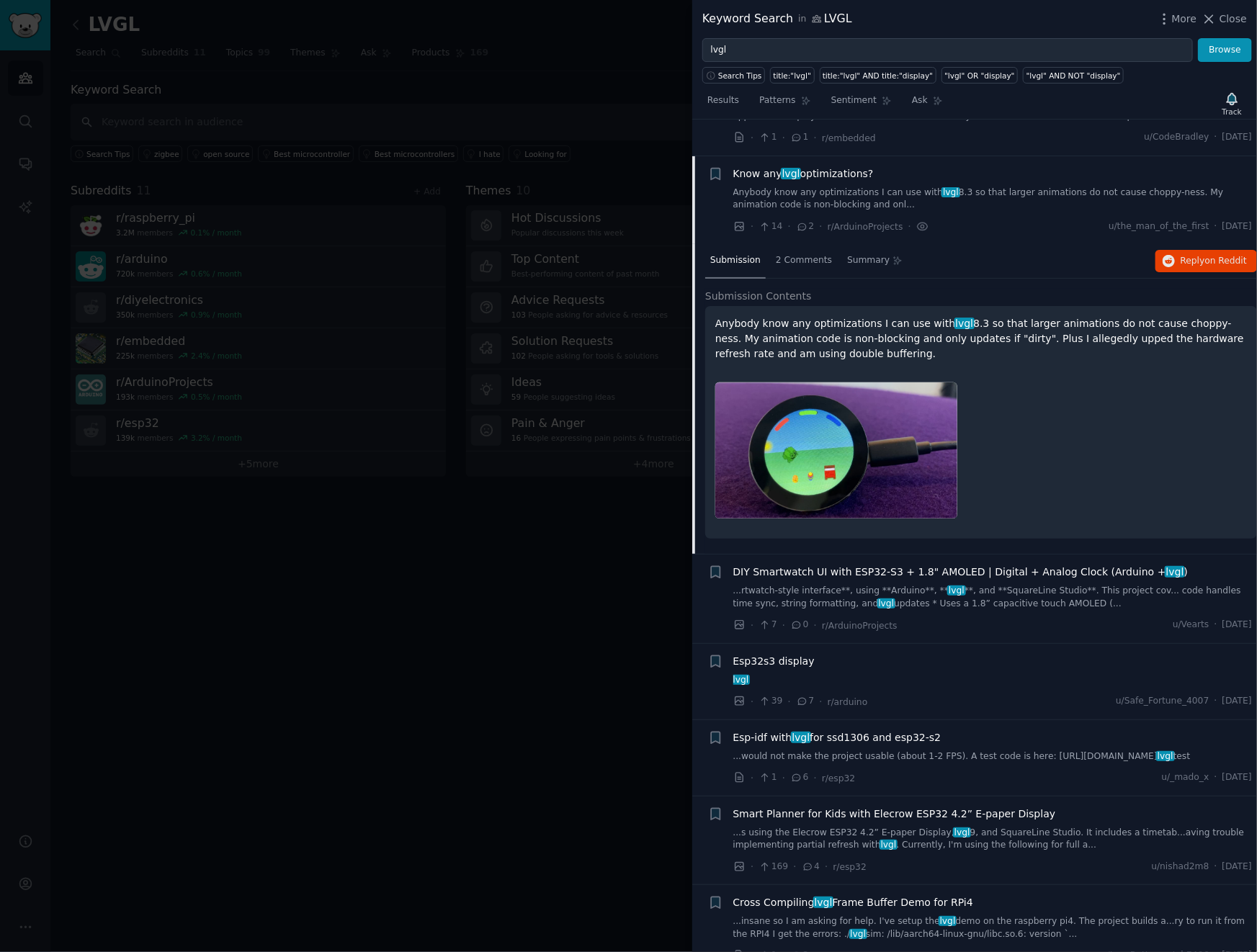
scroll to position [4915, 0]
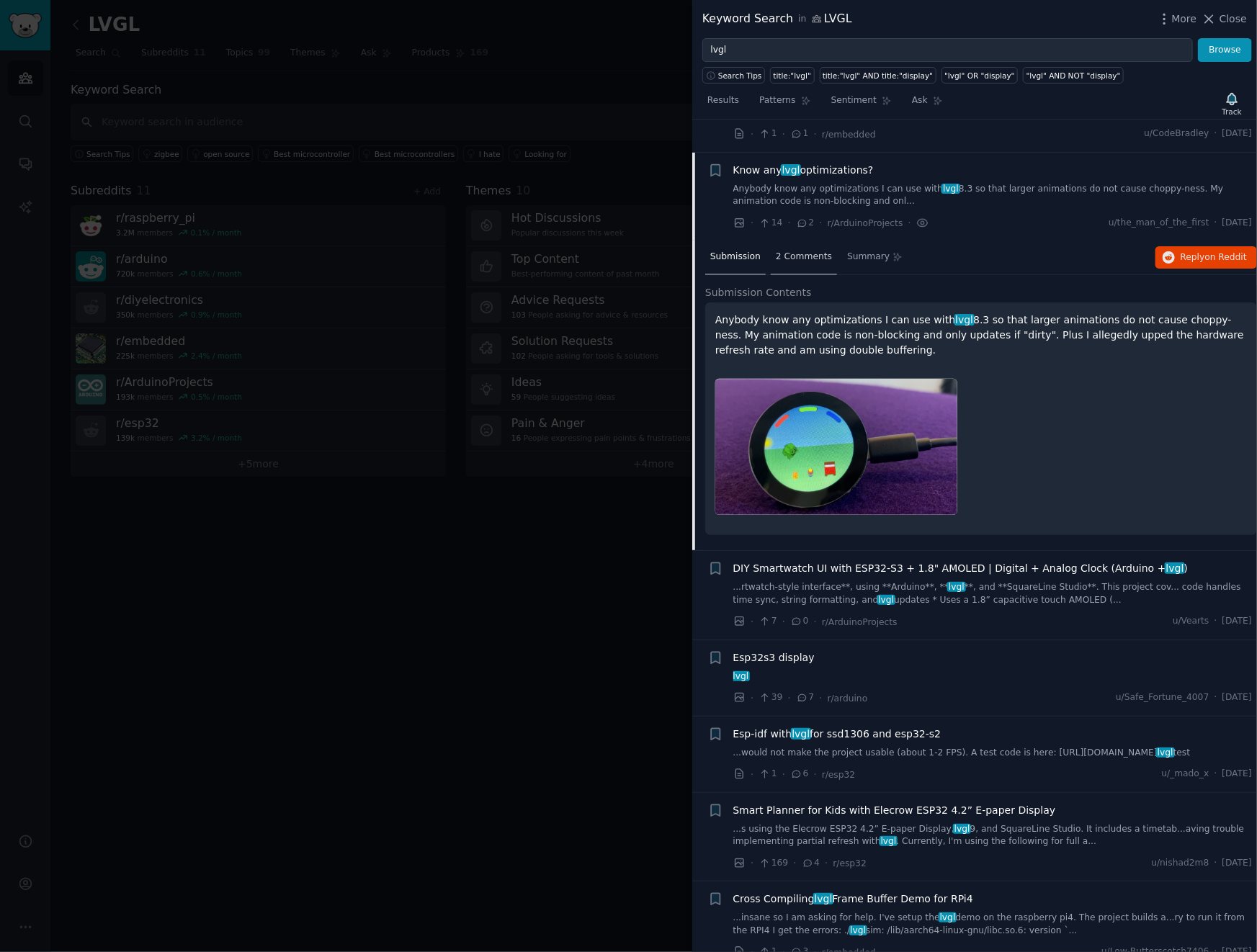
click at [800, 251] on span "2 Comments" at bounding box center [803, 257] width 56 height 13
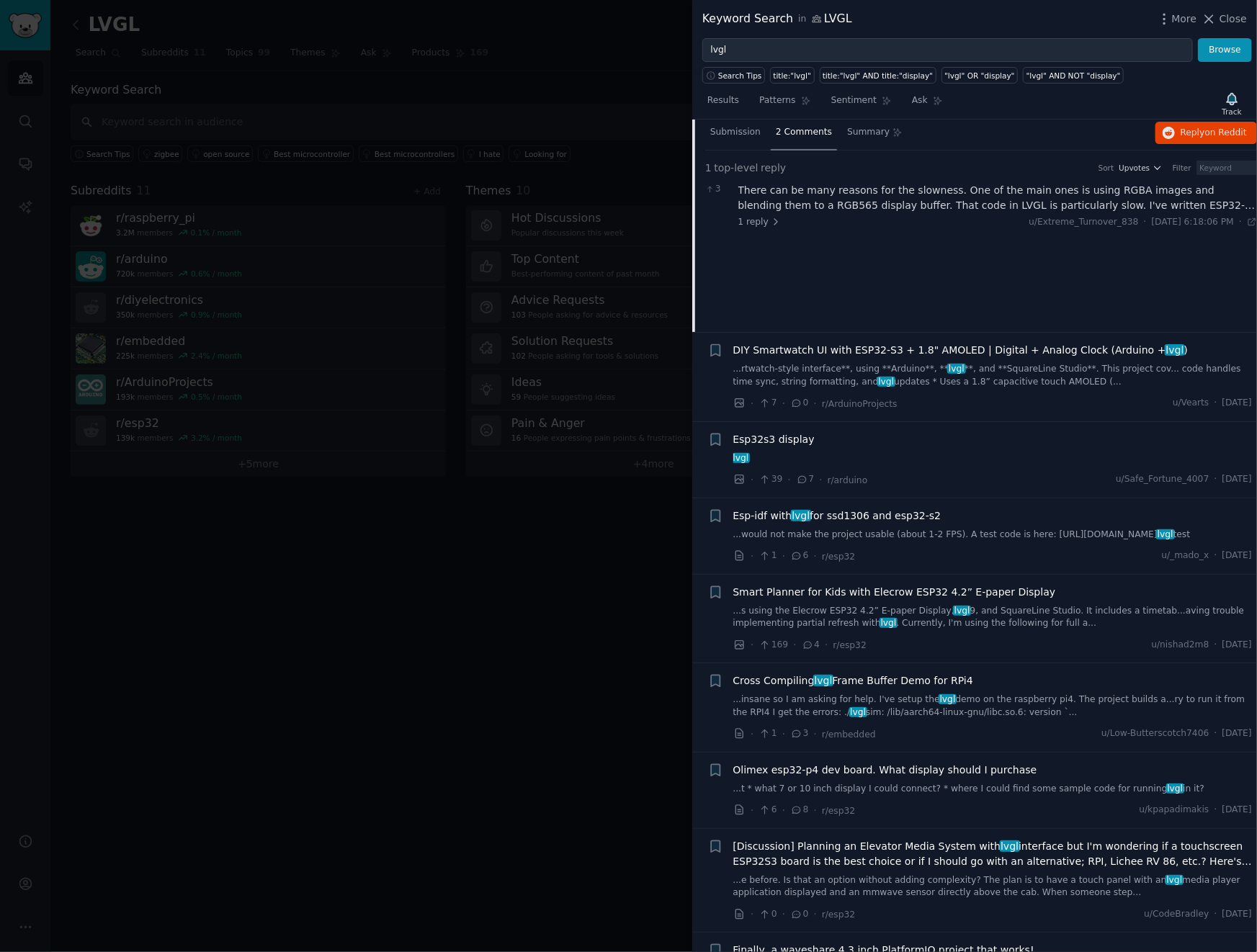
scroll to position [5287, 0]
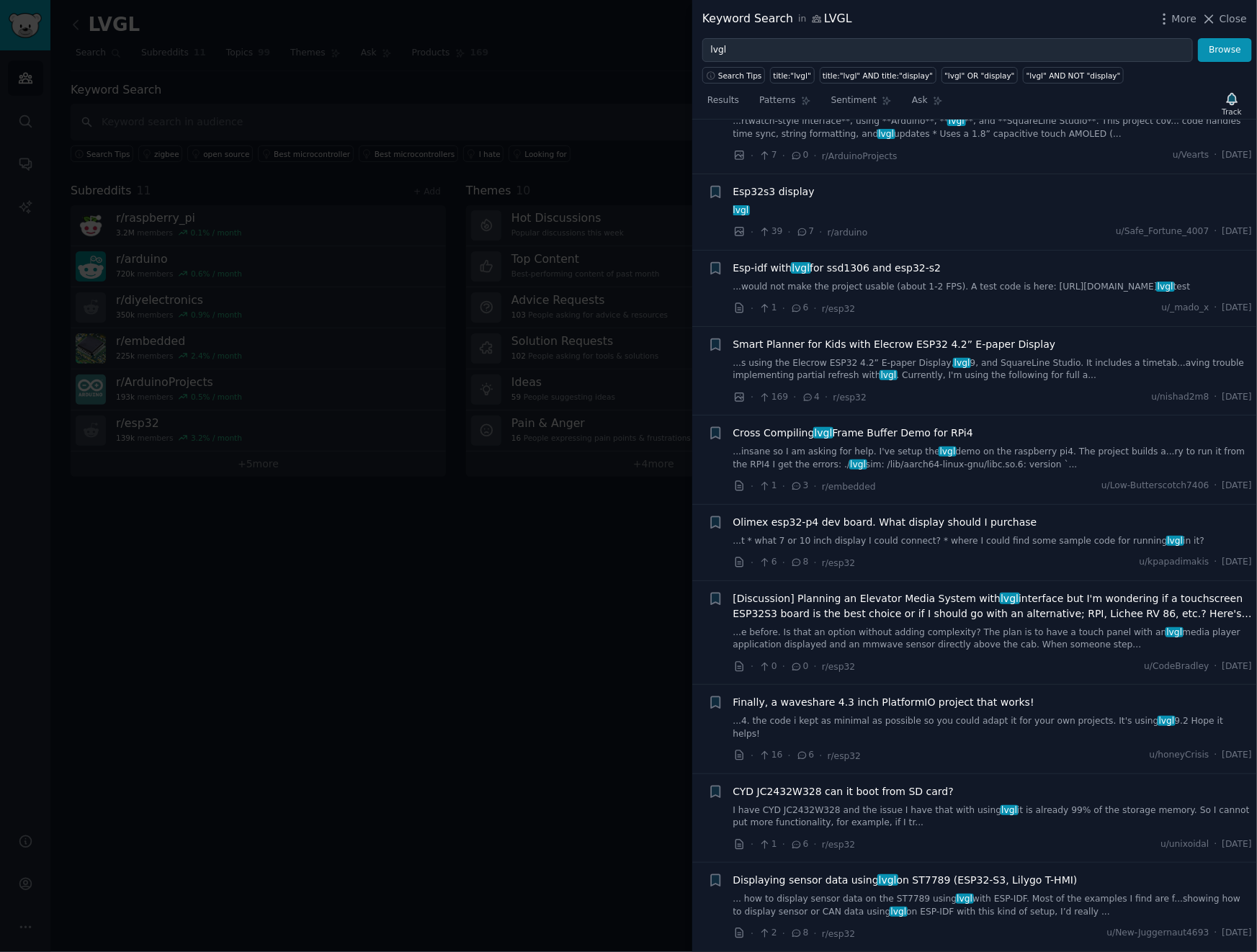
click at [588, 617] on div at bounding box center [628, 476] width 1257 height 952
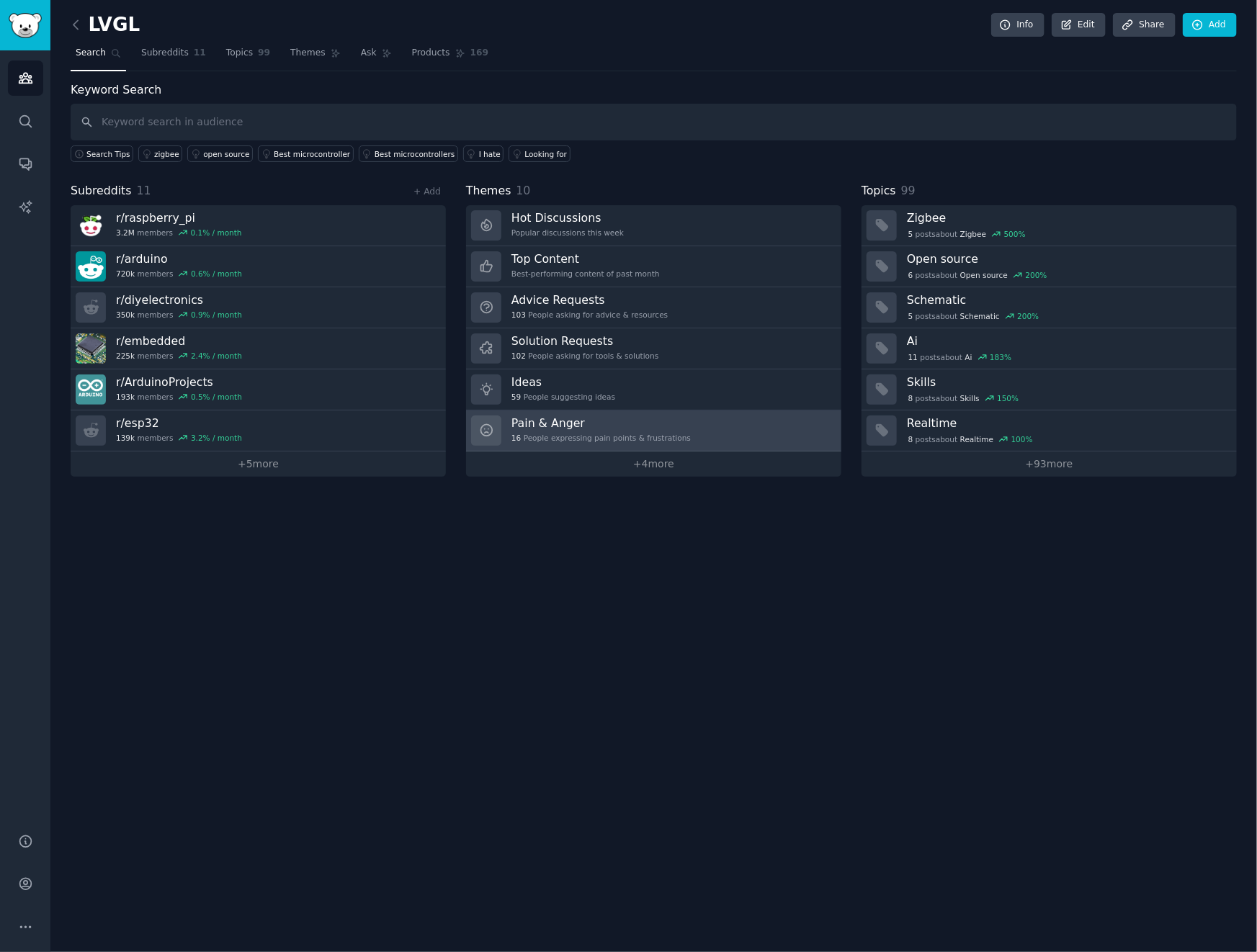
click at [720, 422] on link "Pain & Anger 16 People expressing pain points & frustrations" at bounding box center [654, 431] width 375 height 41
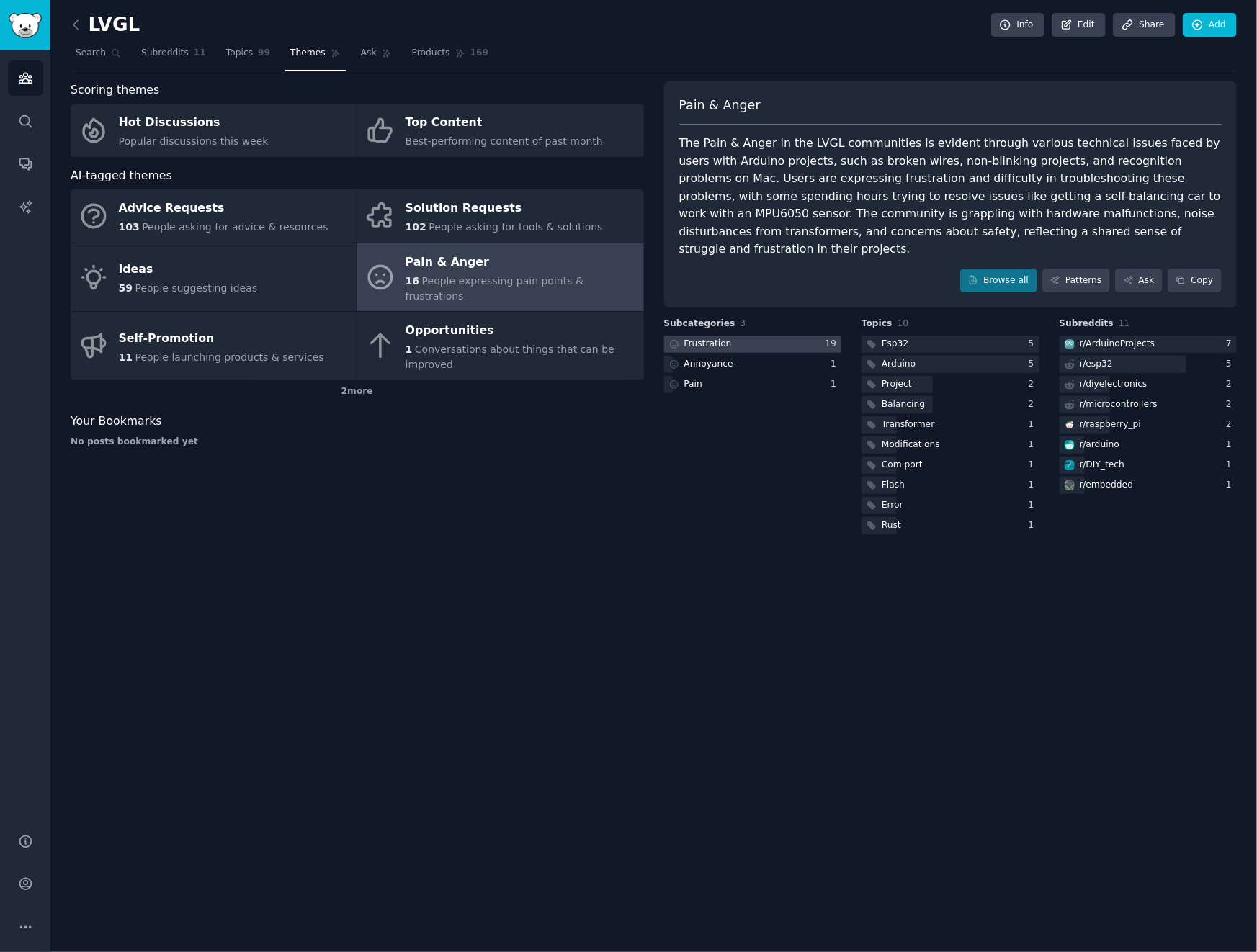
click at [801, 335] on div at bounding box center [752, 344] width 178 height 18
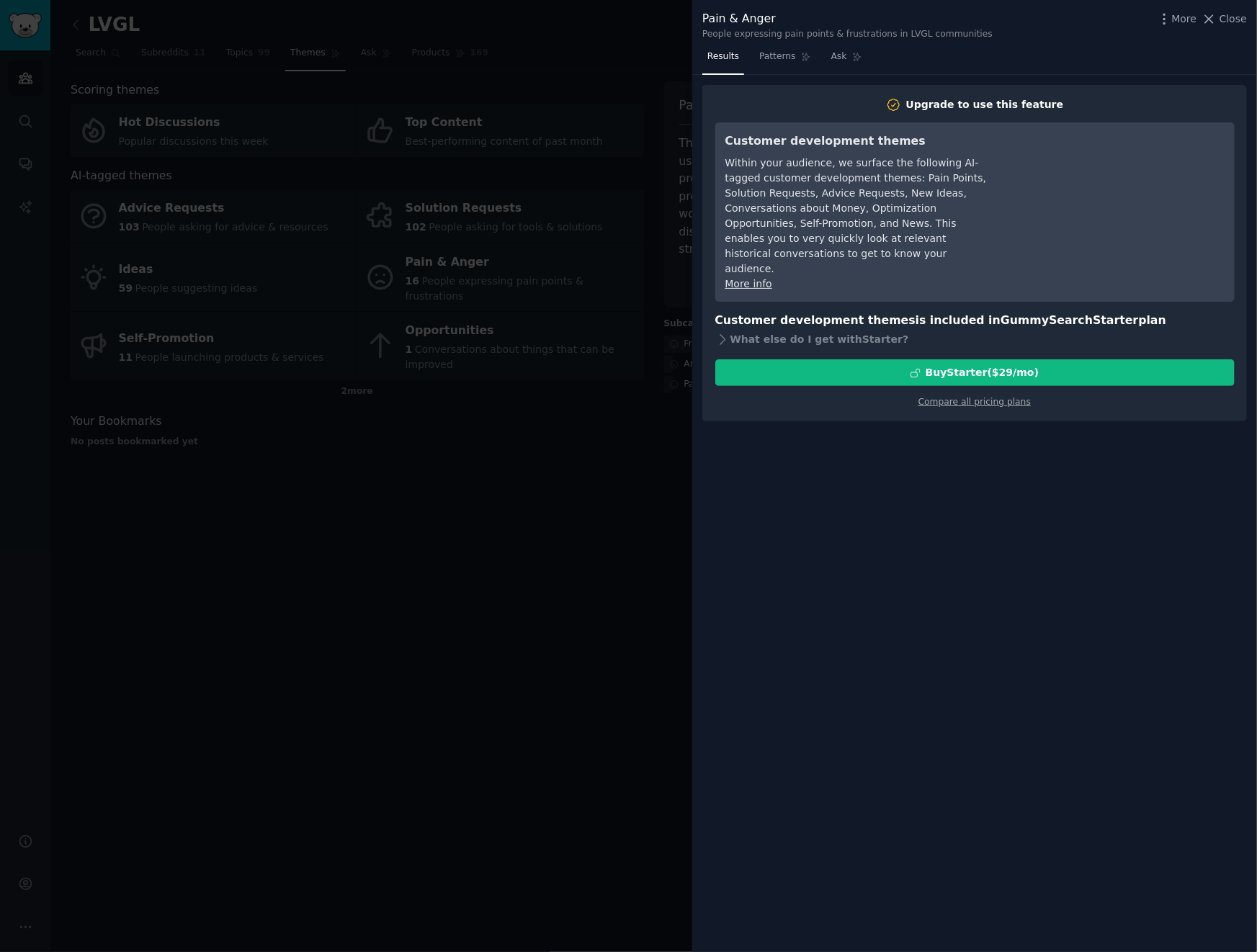
click at [517, 503] on div at bounding box center [628, 476] width 1257 height 952
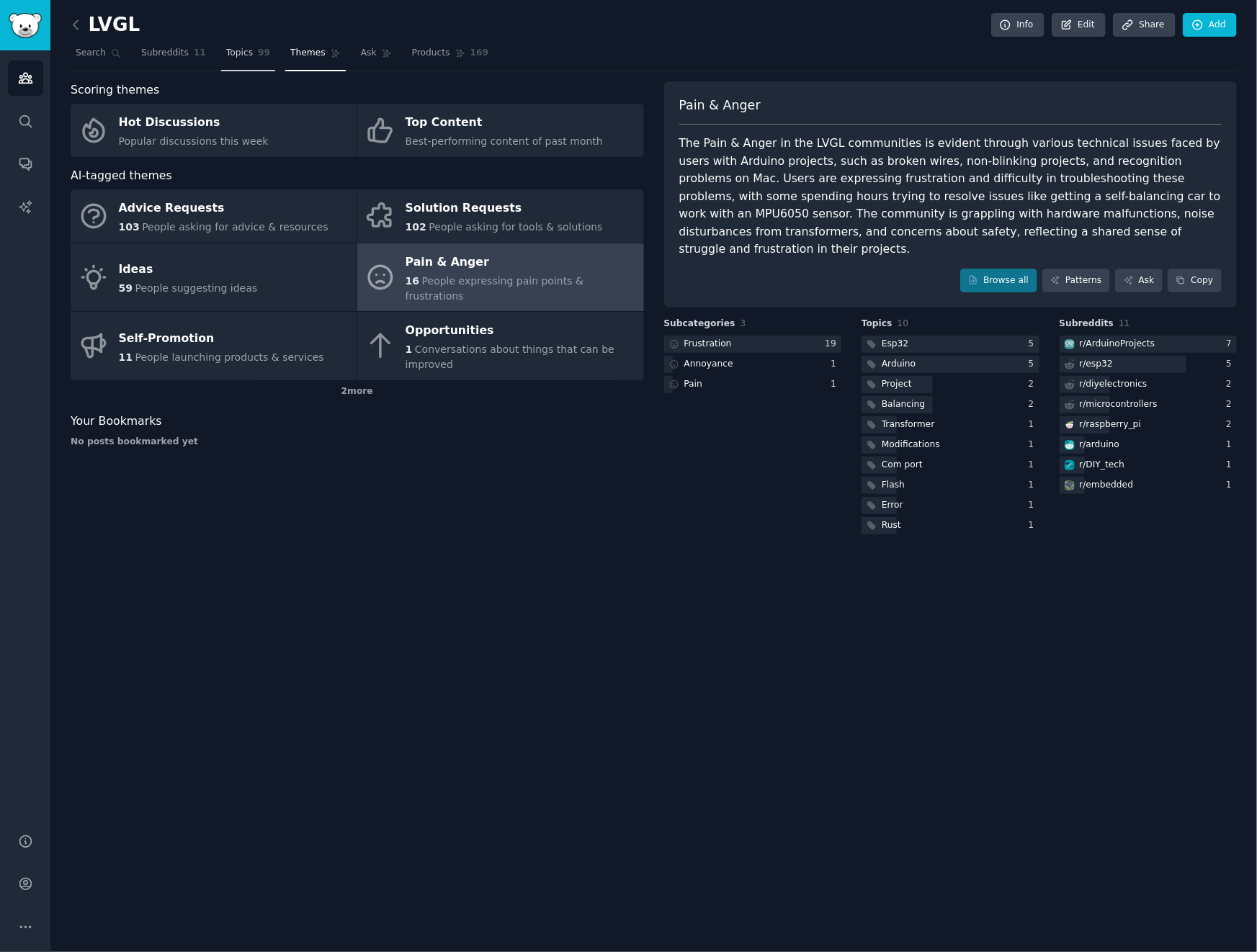
click at [245, 54] on span "Topics" at bounding box center [239, 53] width 27 height 13
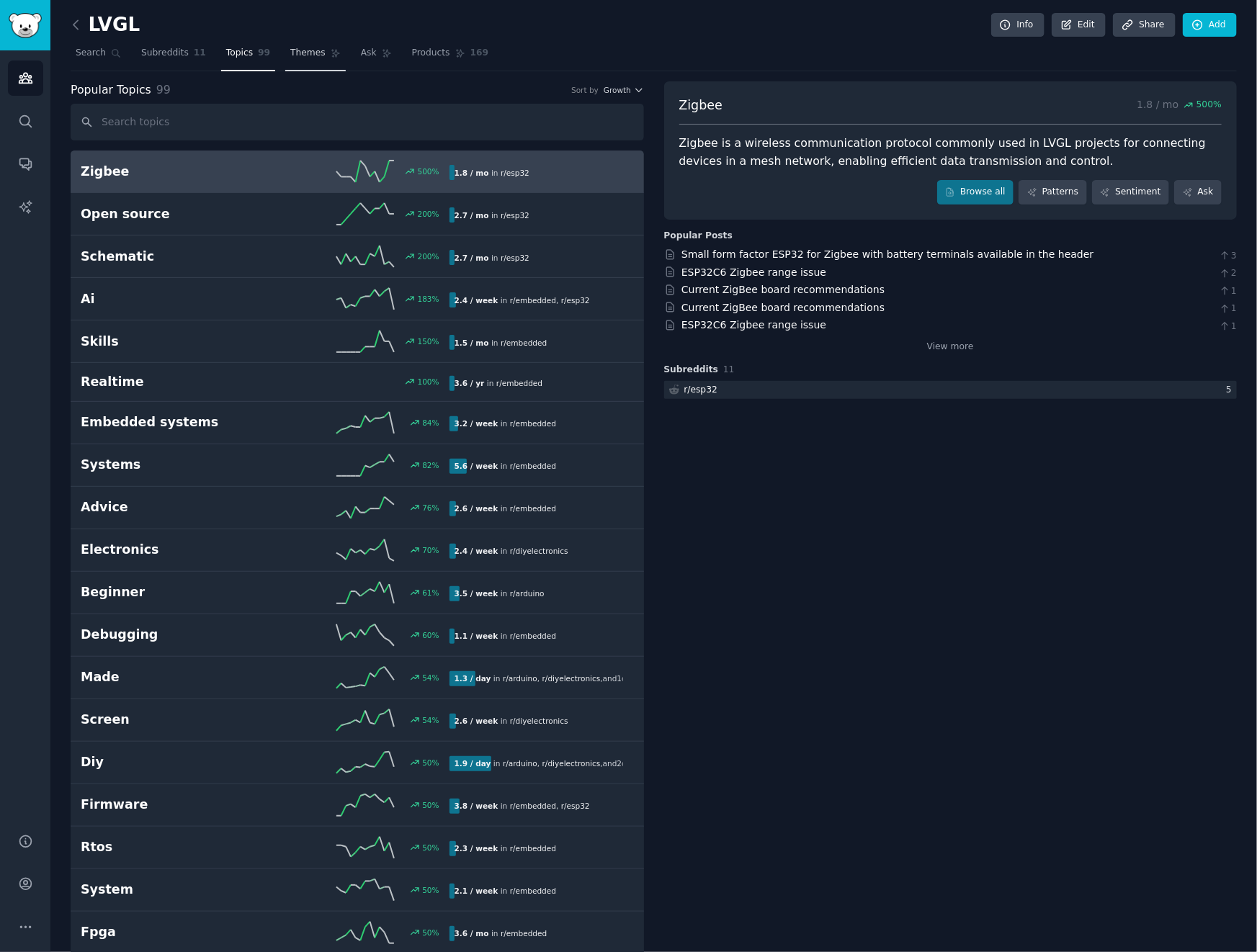
click at [302, 52] on span "Themes" at bounding box center [308, 53] width 36 height 13
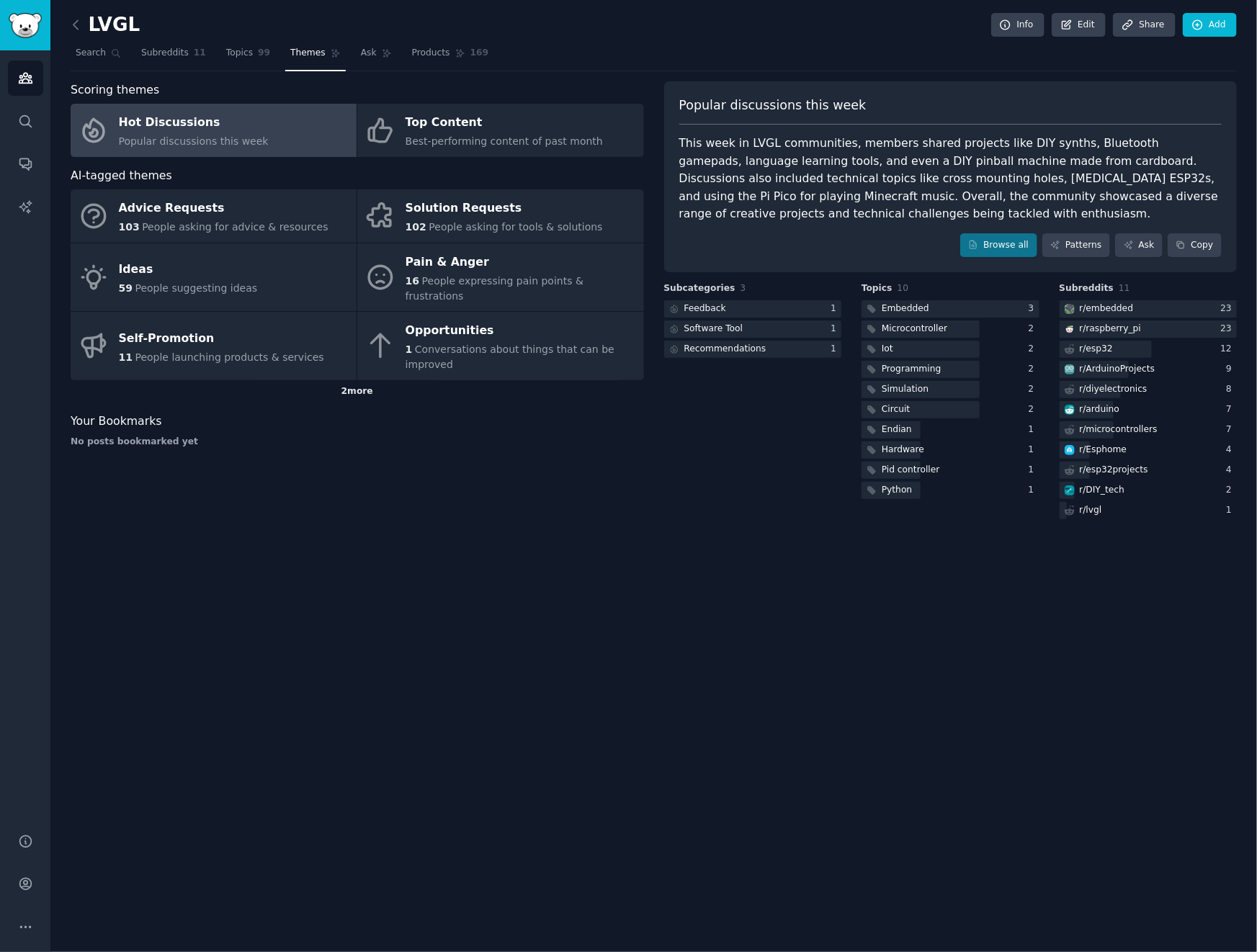
click at [356, 381] on div "2 more" at bounding box center [357, 392] width 573 height 23
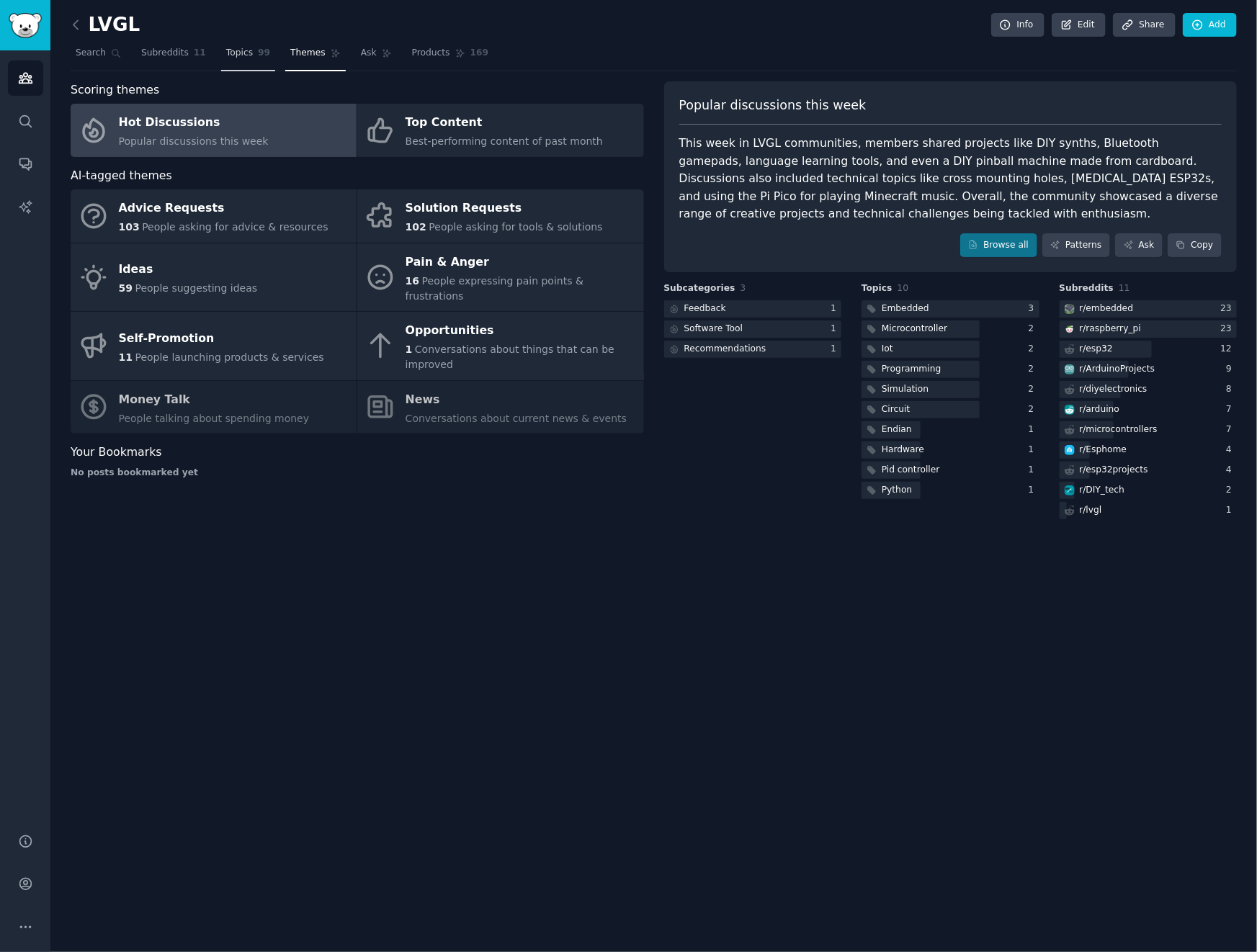
click at [247, 66] on link "Topics 99" at bounding box center [248, 57] width 54 height 30
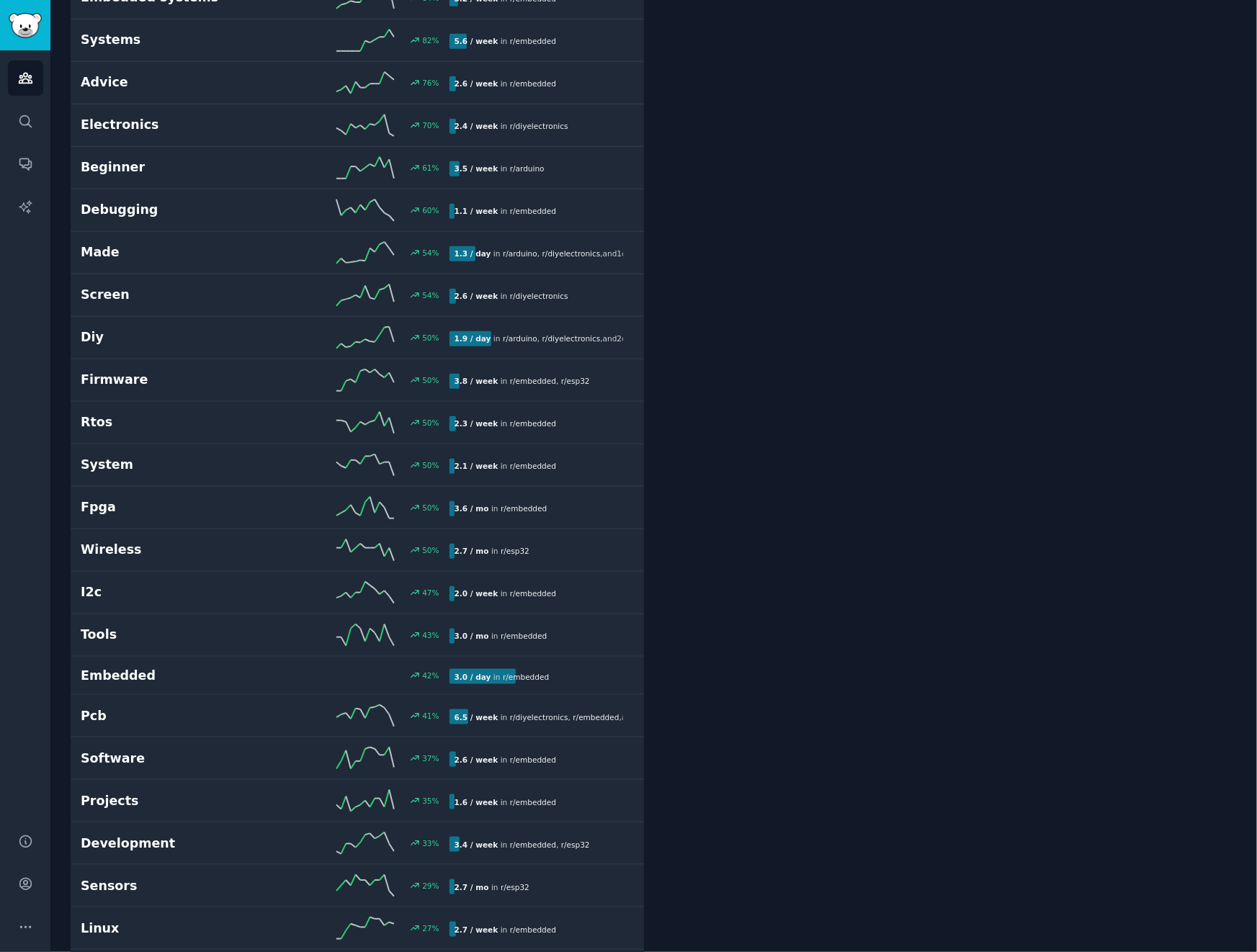
scroll to position [497, 0]
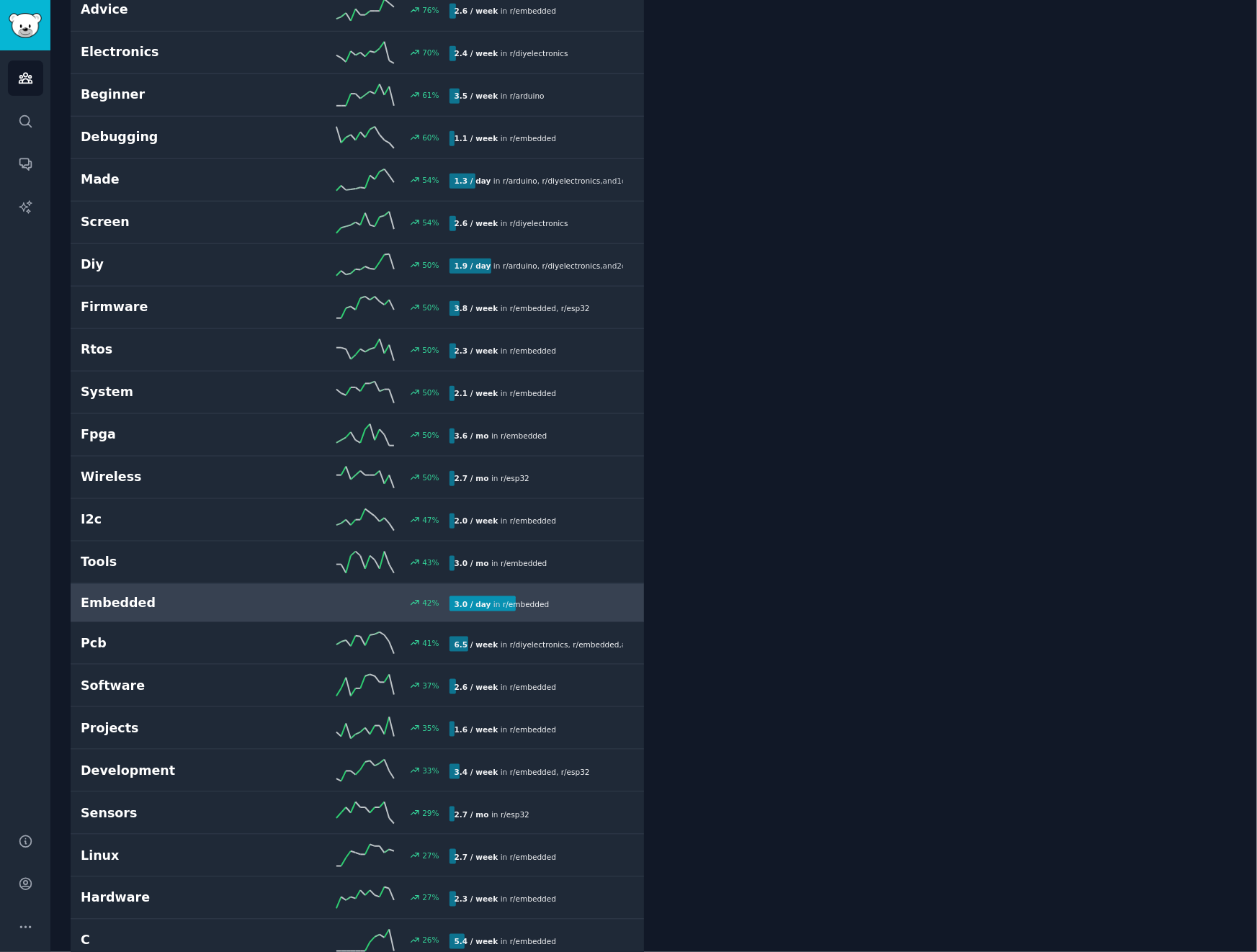
click at [192, 598] on h2 "Embedded" at bounding box center [173, 603] width 184 height 18
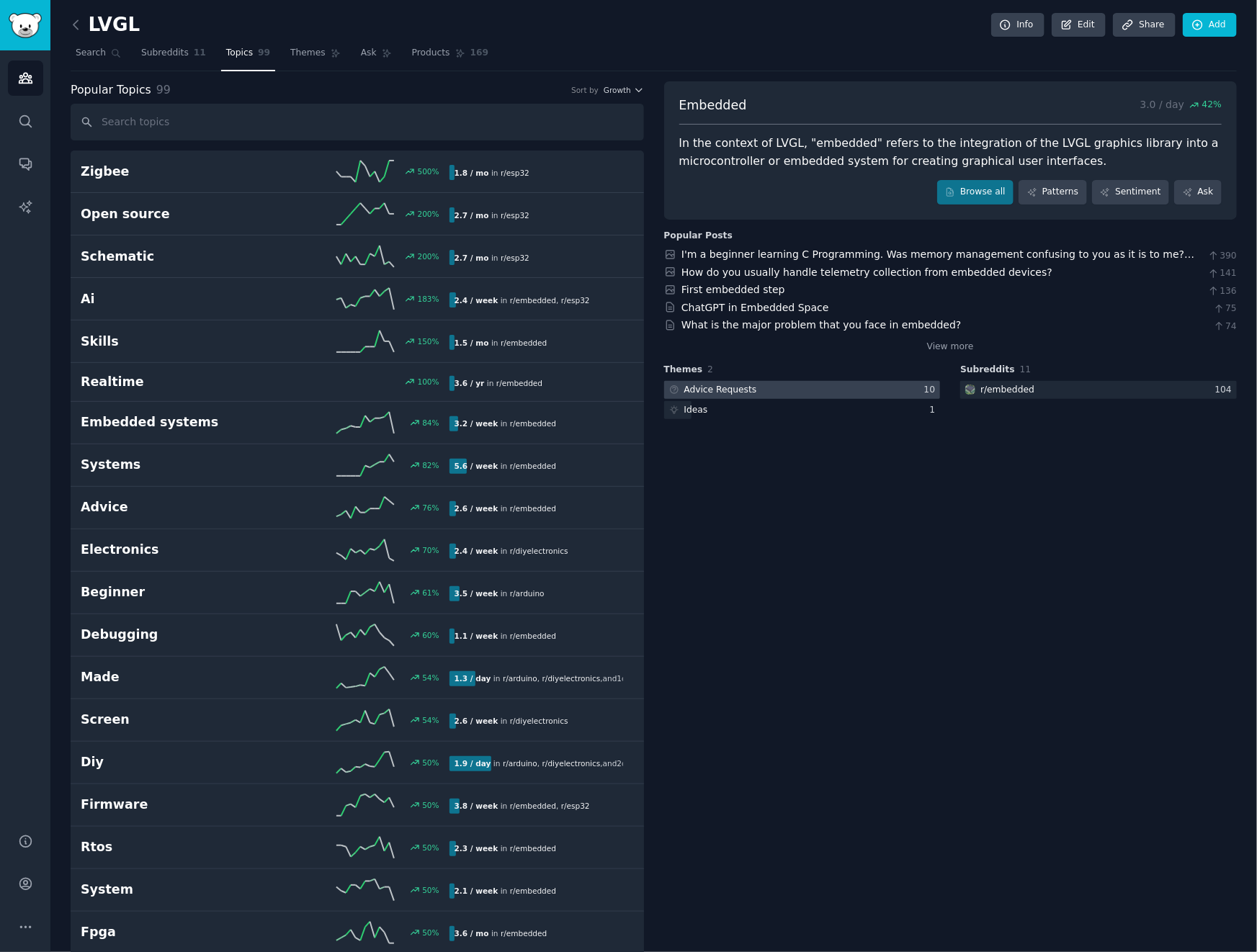
click at [833, 390] on div at bounding box center [802, 390] width 277 height 18
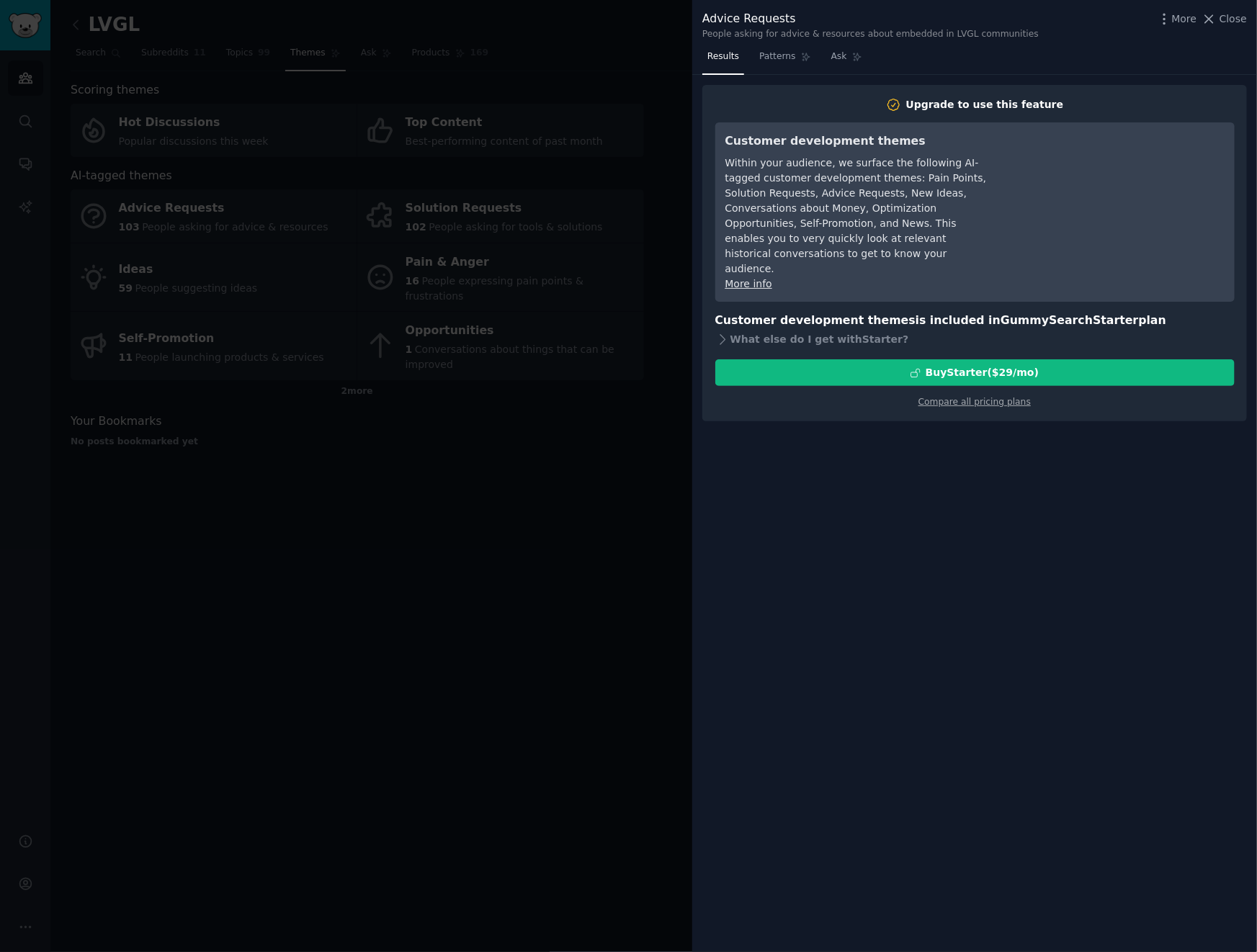
click at [540, 571] on div at bounding box center [628, 476] width 1257 height 952
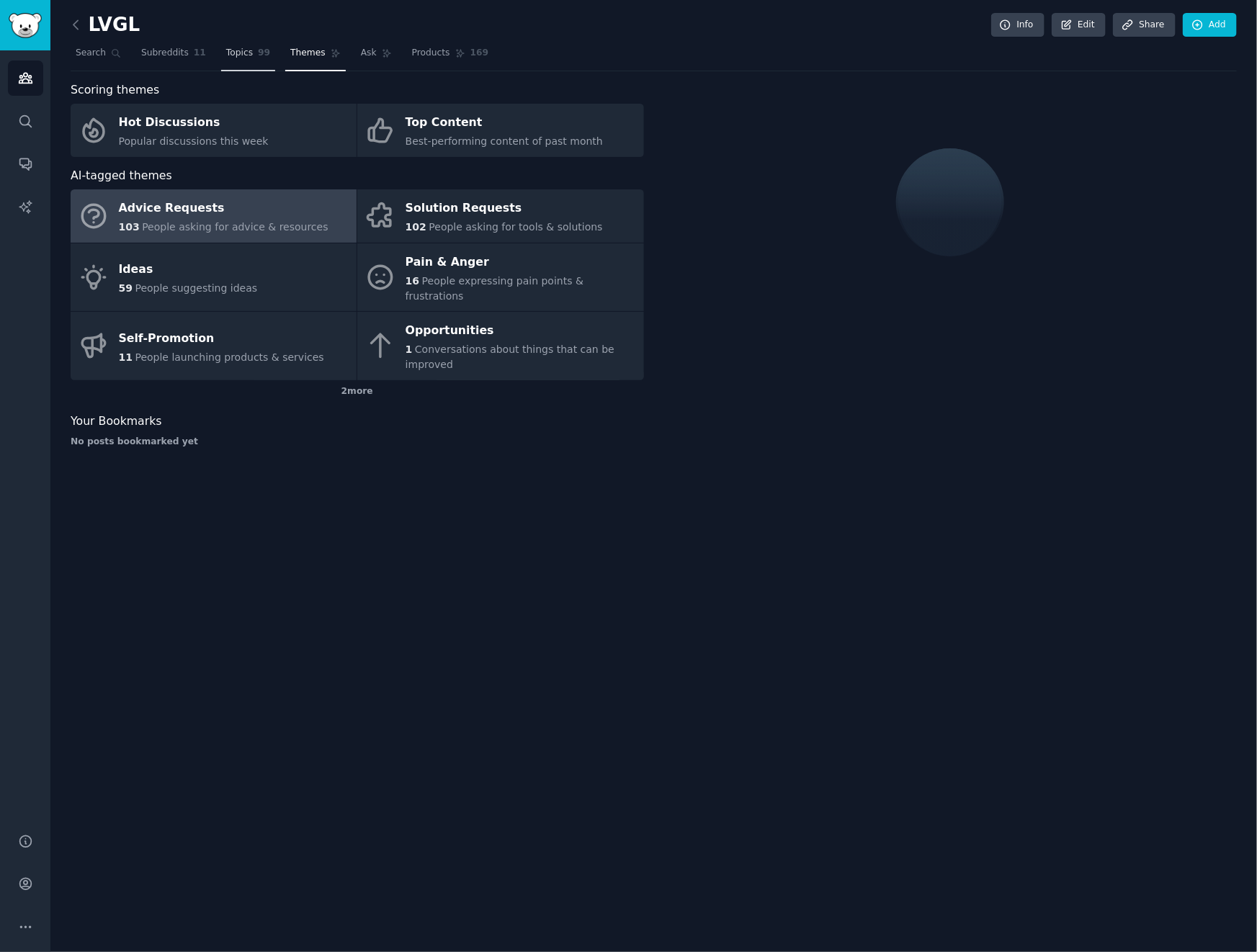
click at [232, 57] on span "Topics" at bounding box center [239, 53] width 27 height 13
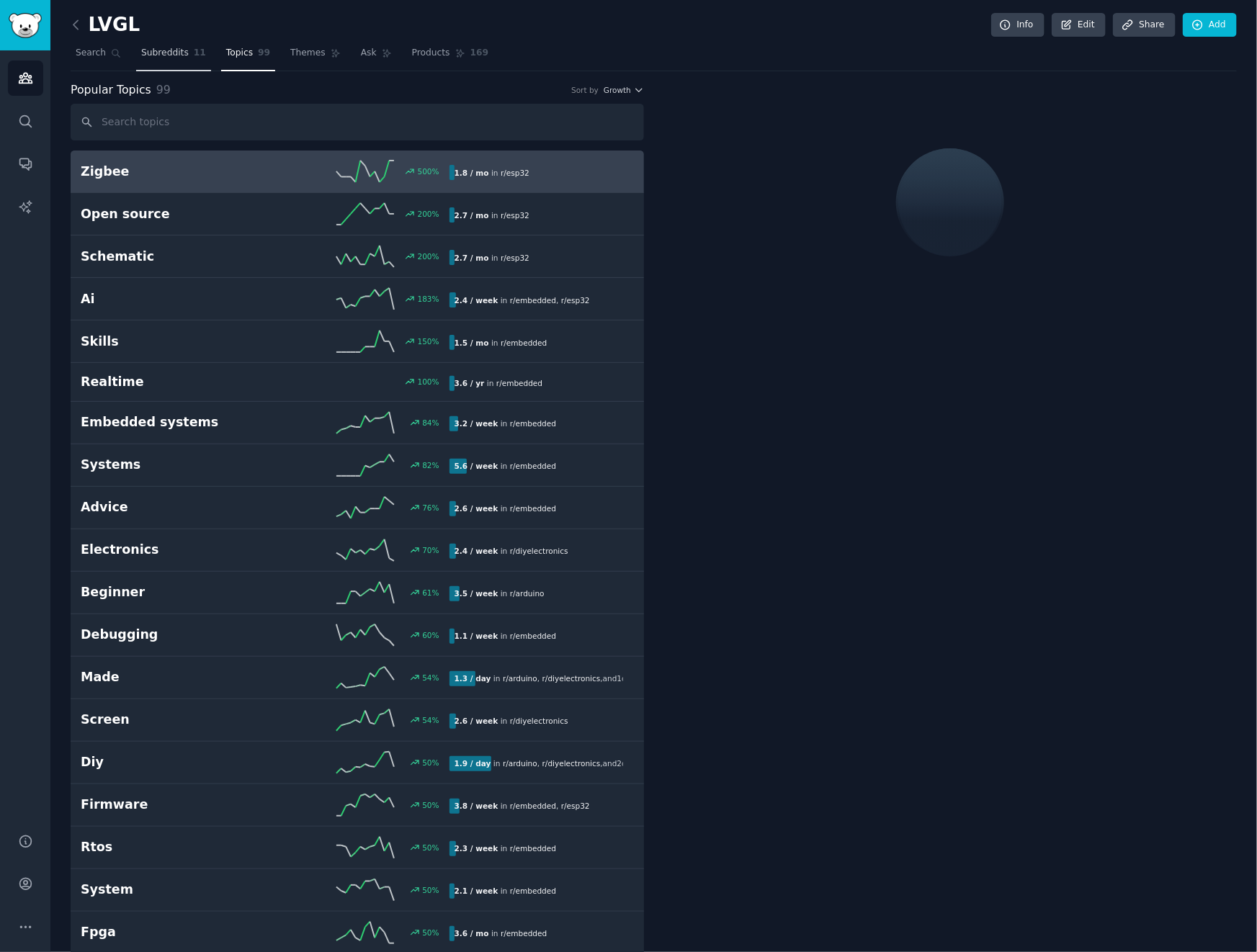
click at [148, 48] on span "Subreddits" at bounding box center [164, 53] width 47 height 13
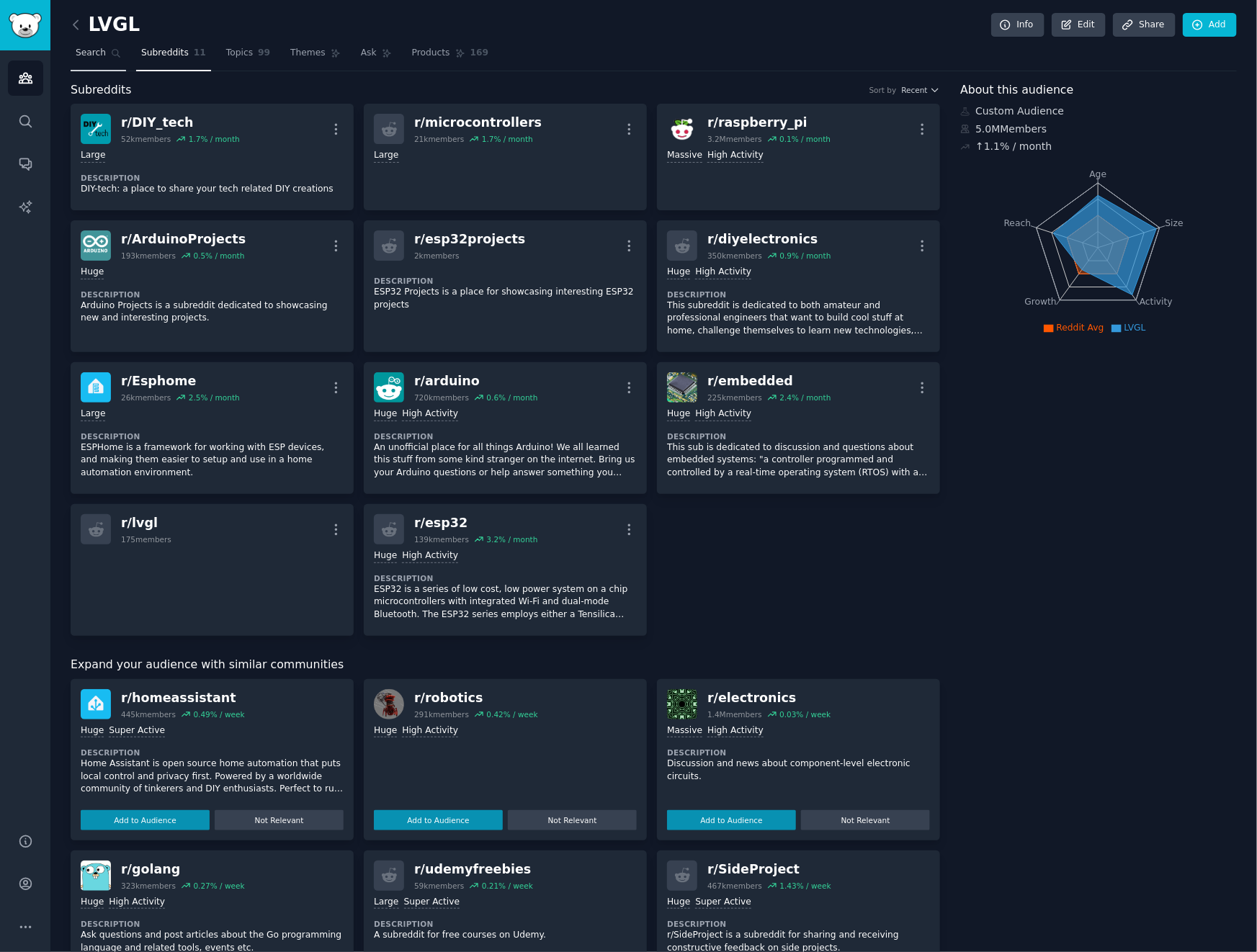
click at [111, 57] on icon at bounding box center [116, 53] width 10 height 10
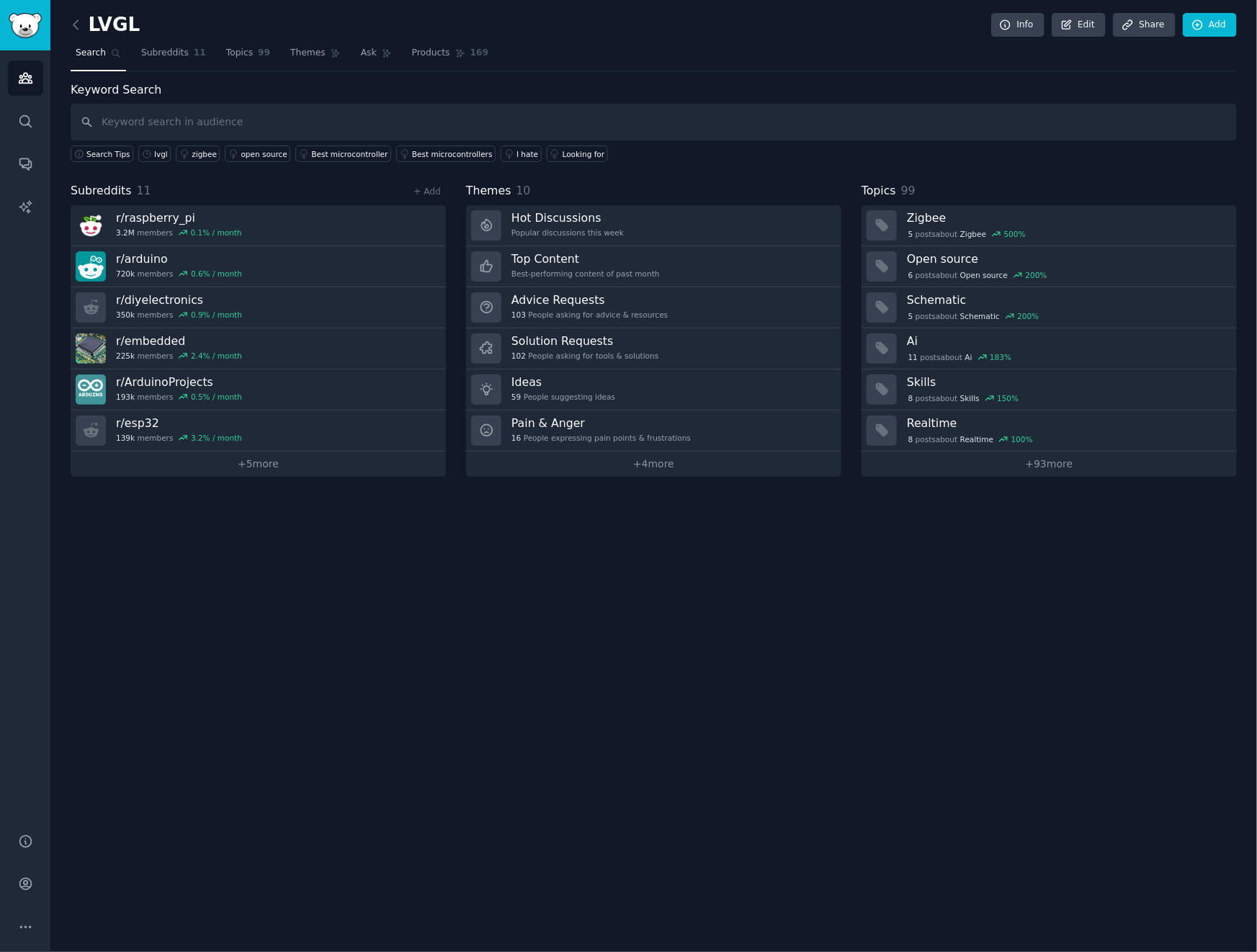
click at [498, 127] on input "text" at bounding box center [654, 122] width 1166 height 37
type input "C"
type input "No tutorial"
click at [610, 351] on div "102 People asking for tools & solutions" at bounding box center [585, 356] width 147 height 10
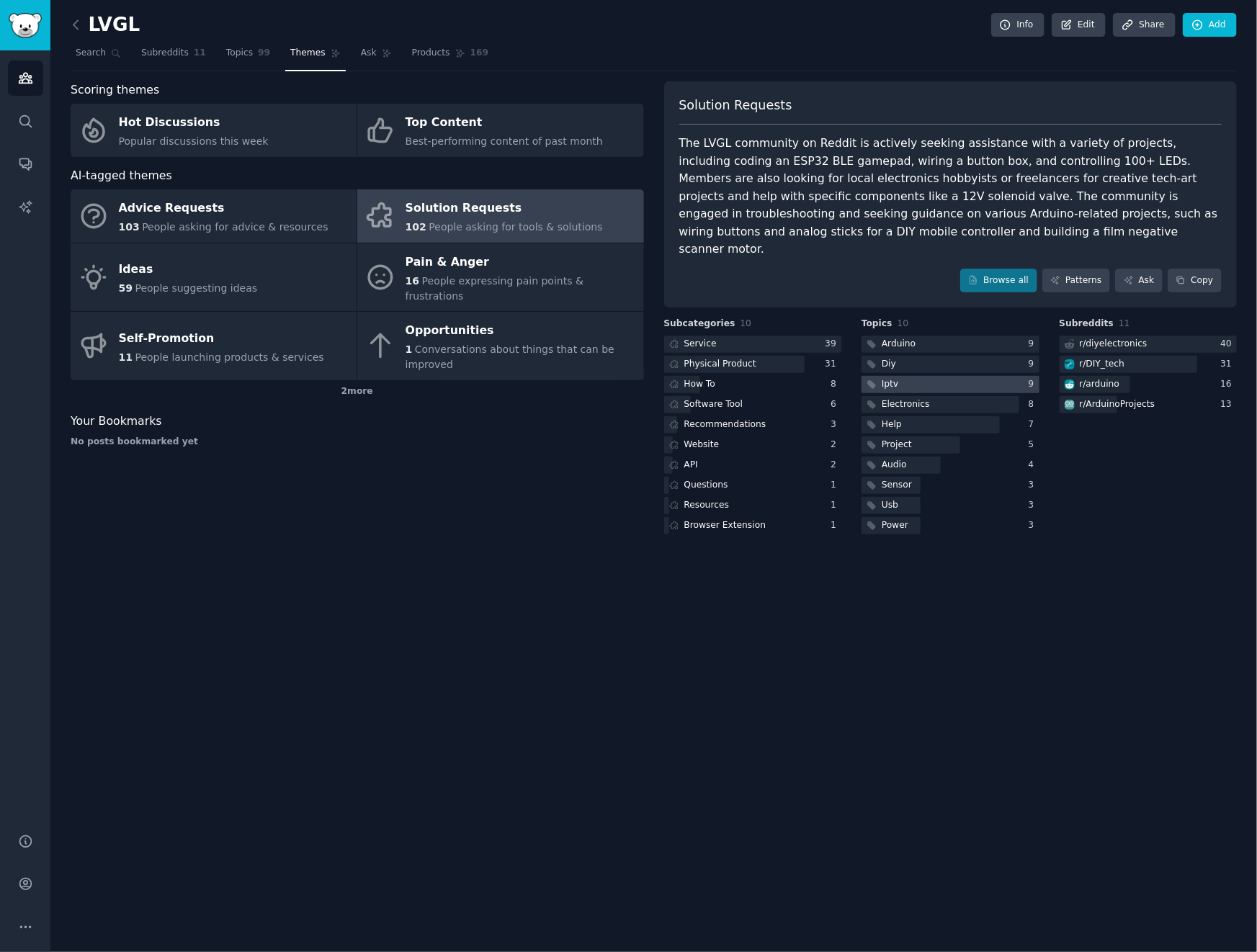
click at [945, 376] on div at bounding box center [950, 385] width 178 height 18
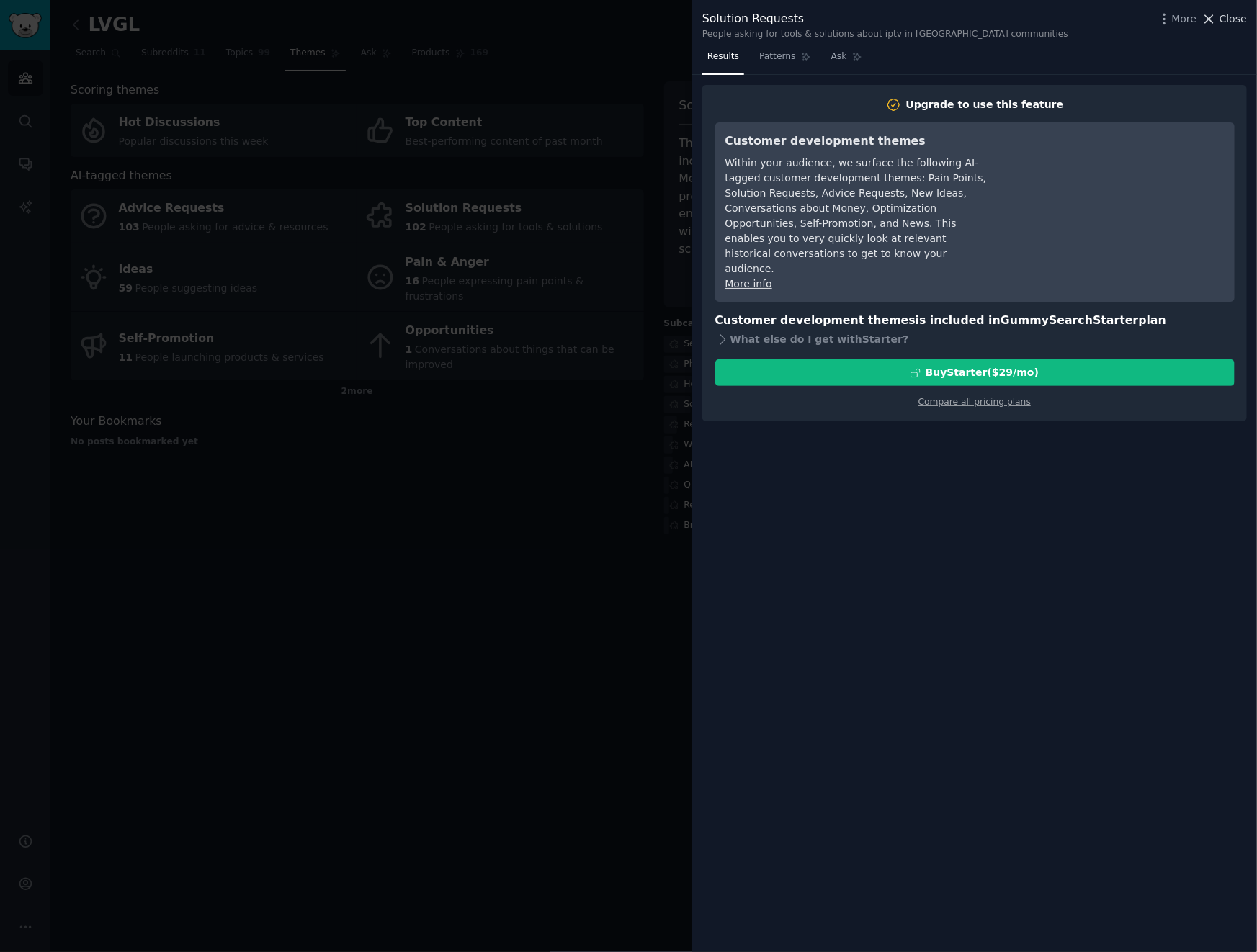
click at [1229, 20] on span "Close" at bounding box center [1233, 19] width 28 height 15
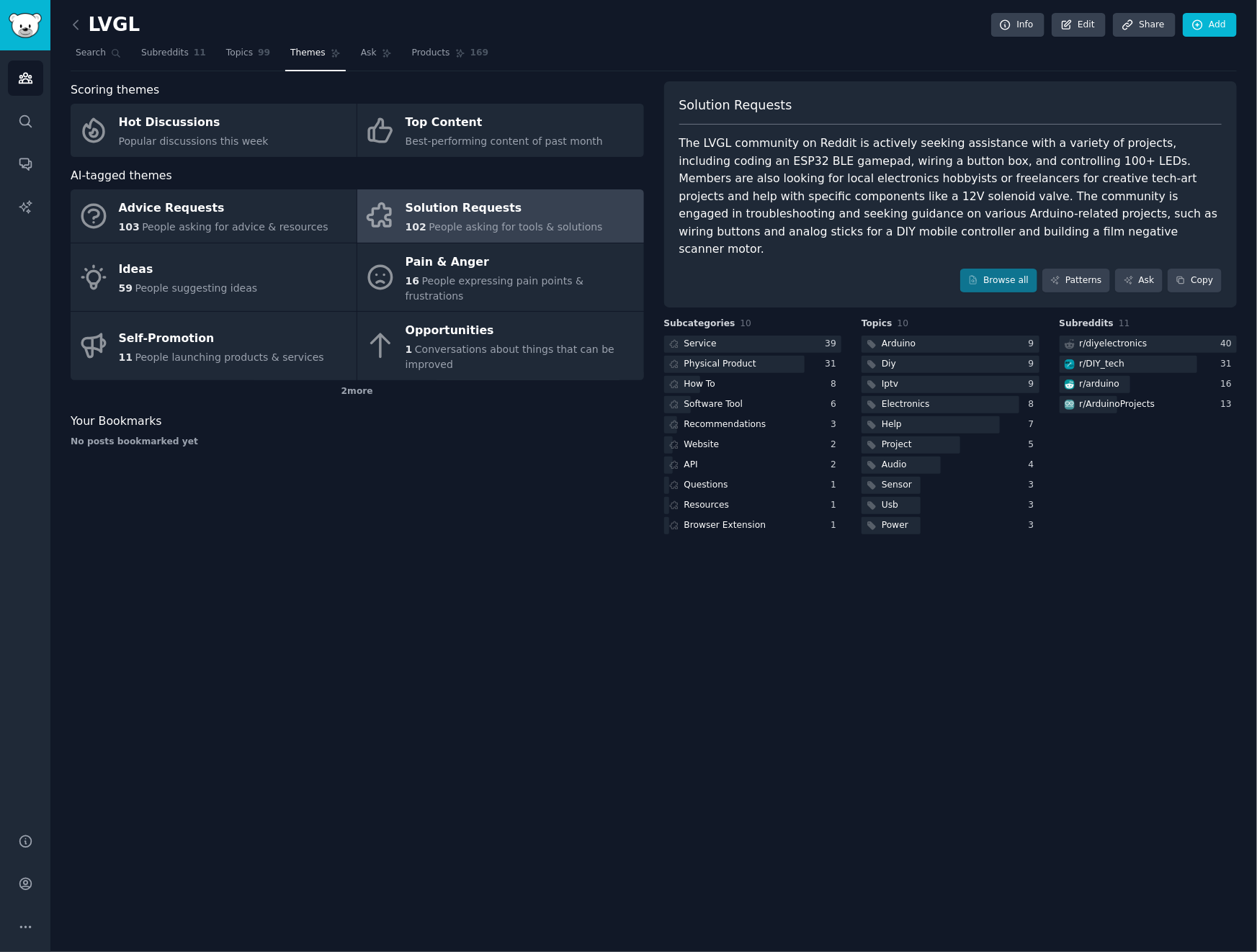
click at [473, 497] on div "Scoring themes Hot Discussions Popular discussions this week Top Content Best-p…" at bounding box center [357, 309] width 573 height 456
click at [599, 58] on nav "Search Subreddits 11 Topics 99 Themes Ask Products 169" at bounding box center [654, 57] width 1166 height 30
click at [194, 49] on span "11" at bounding box center [200, 53] width 12 height 13
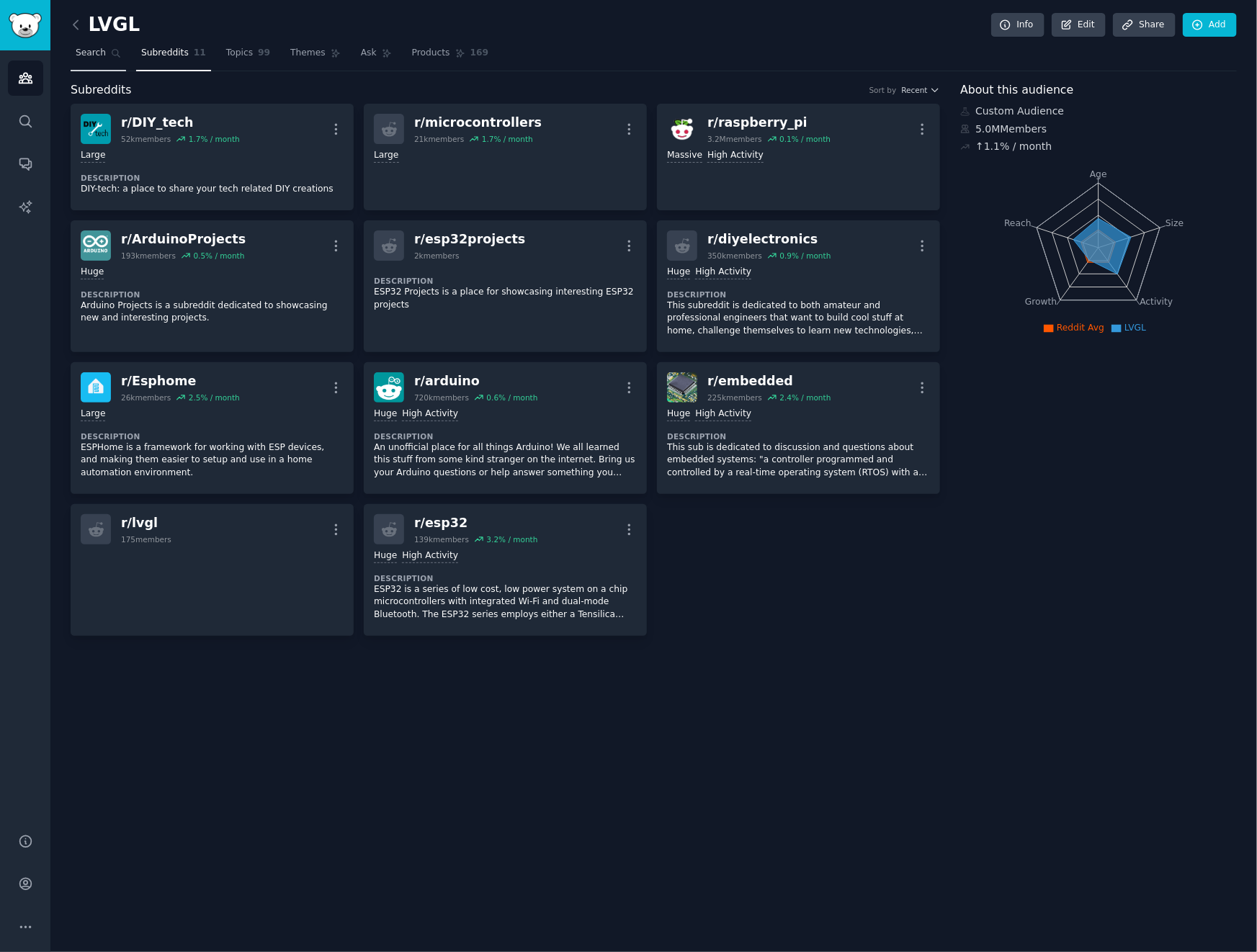
click at [83, 48] on span "Search" at bounding box center [91, 53] width 30 height 13
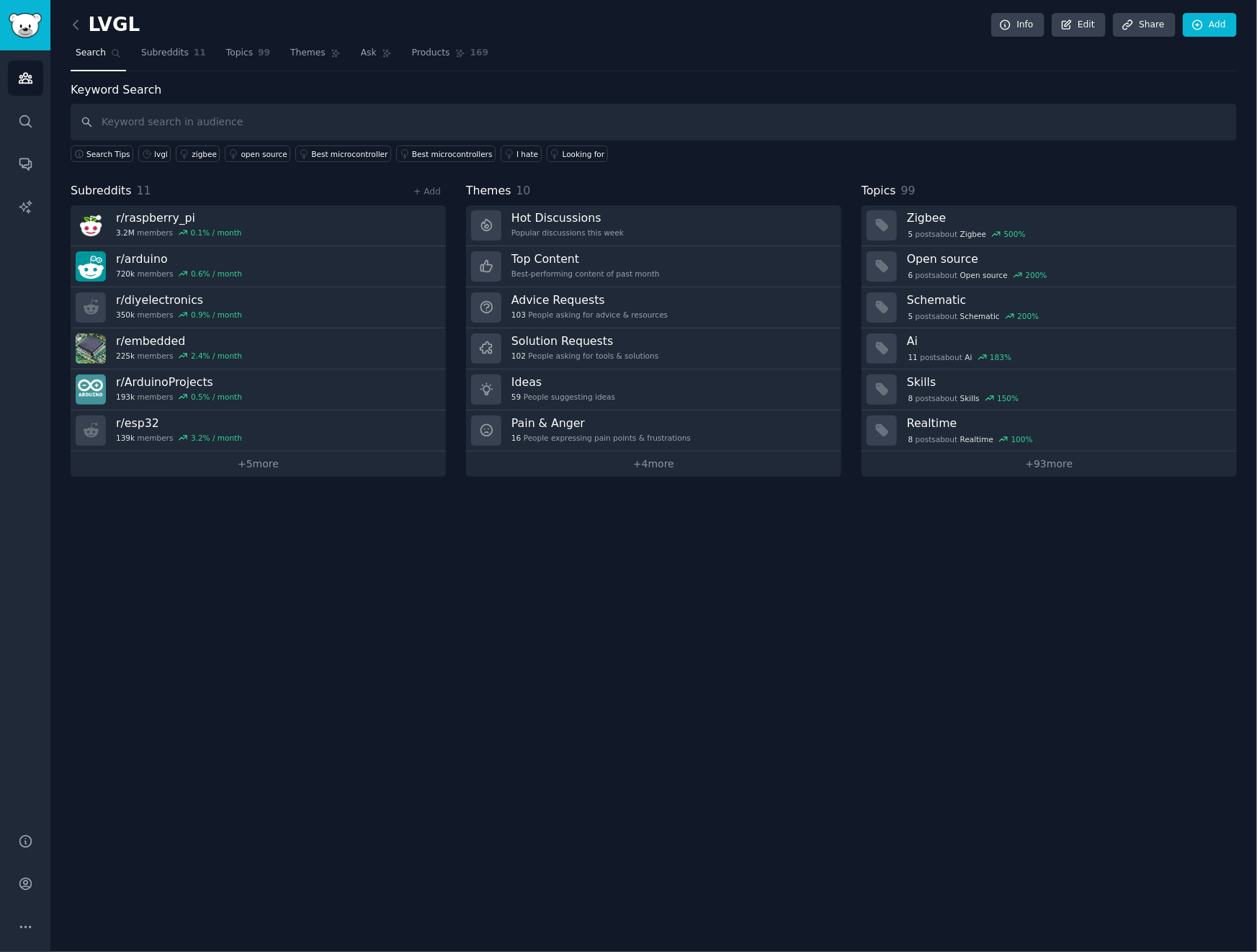
click at [84, 19] on link at bounding box center [79, 25] width 18 height 23
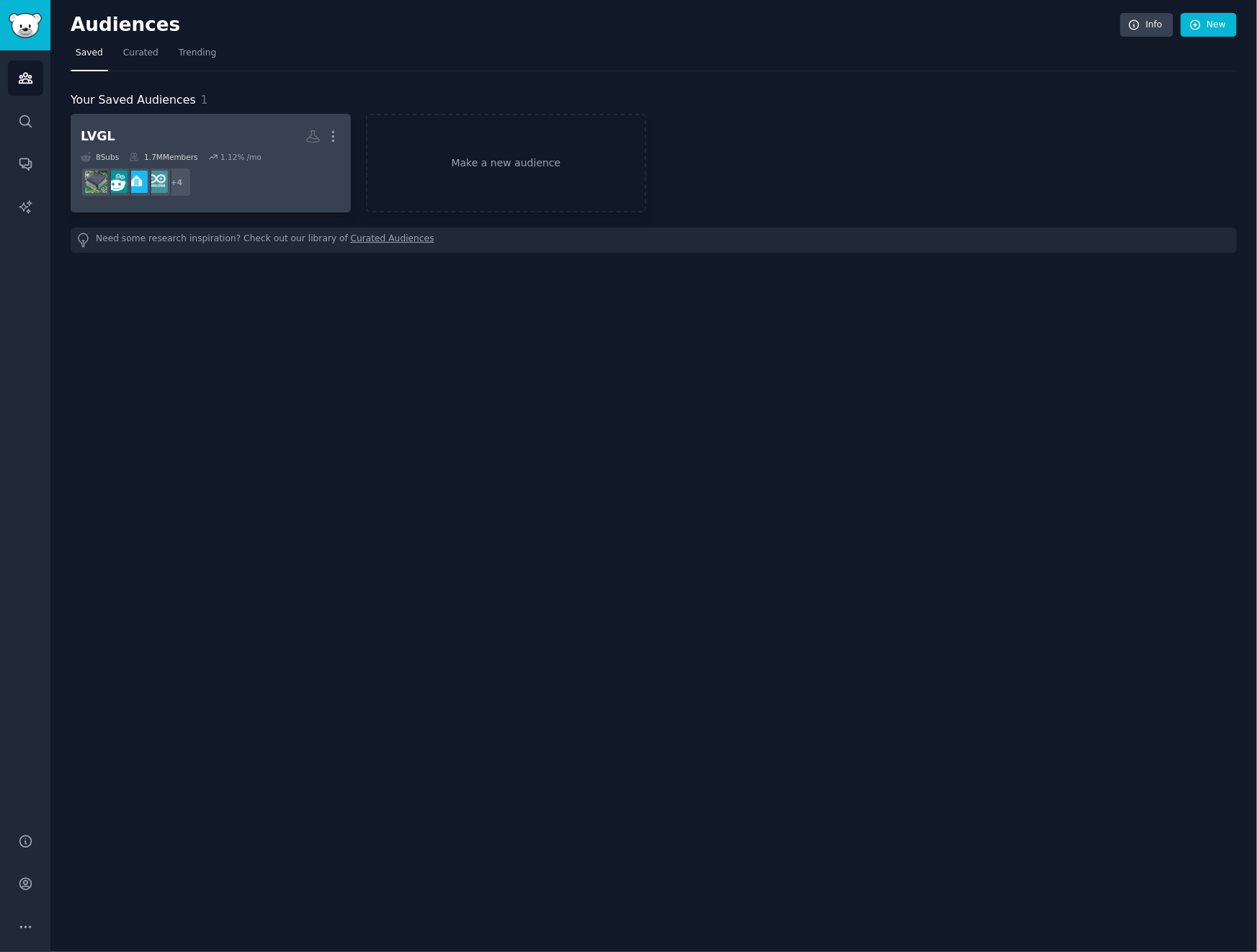
click at [285, 152] on div "8 Sub s 1.7M Members 1.12 % /mo" at bounding box center [211, 157] width 260 height 10
